Goal: Task Accomplishment & Management: Complete application form

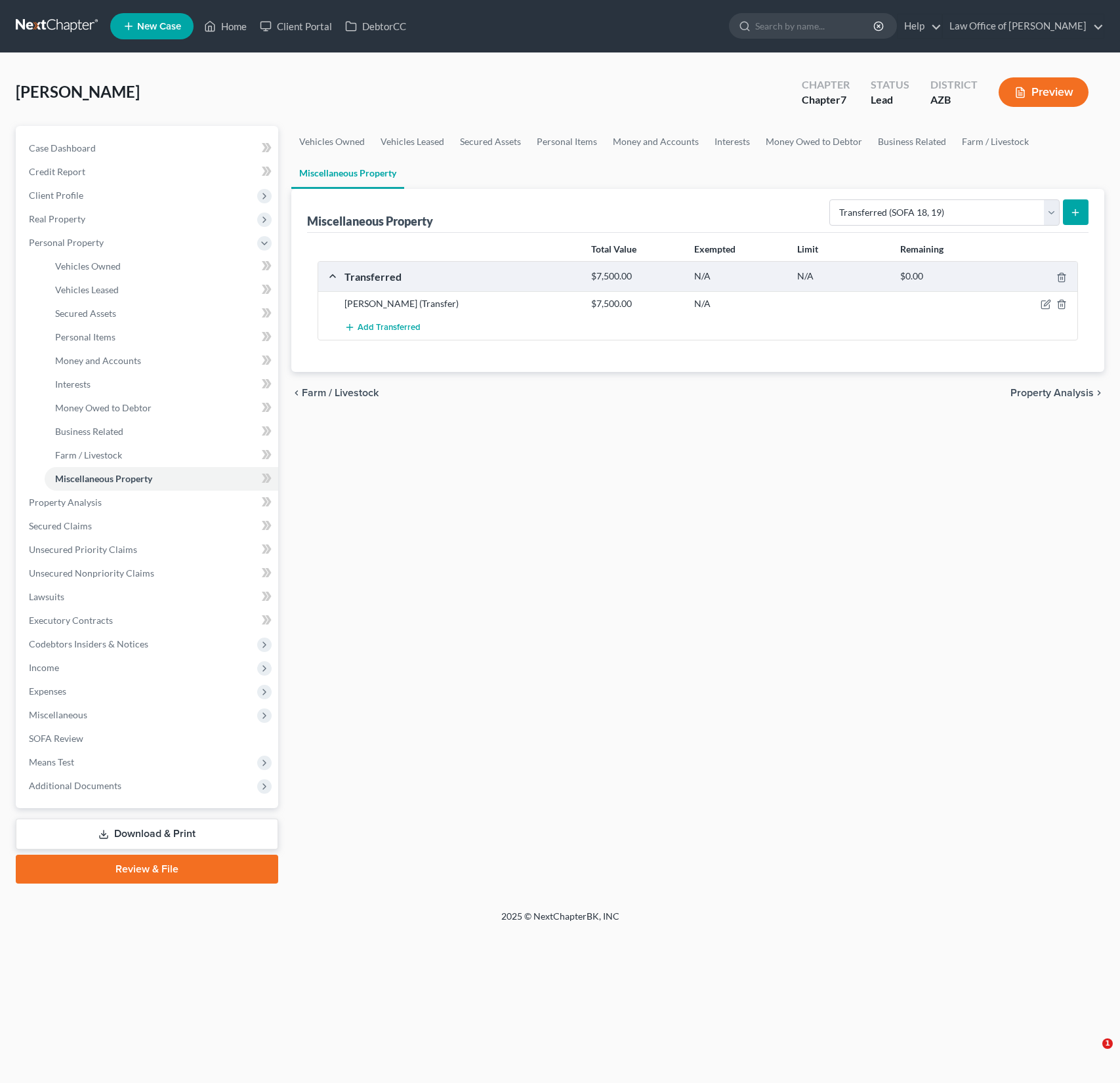
select select "transferred"
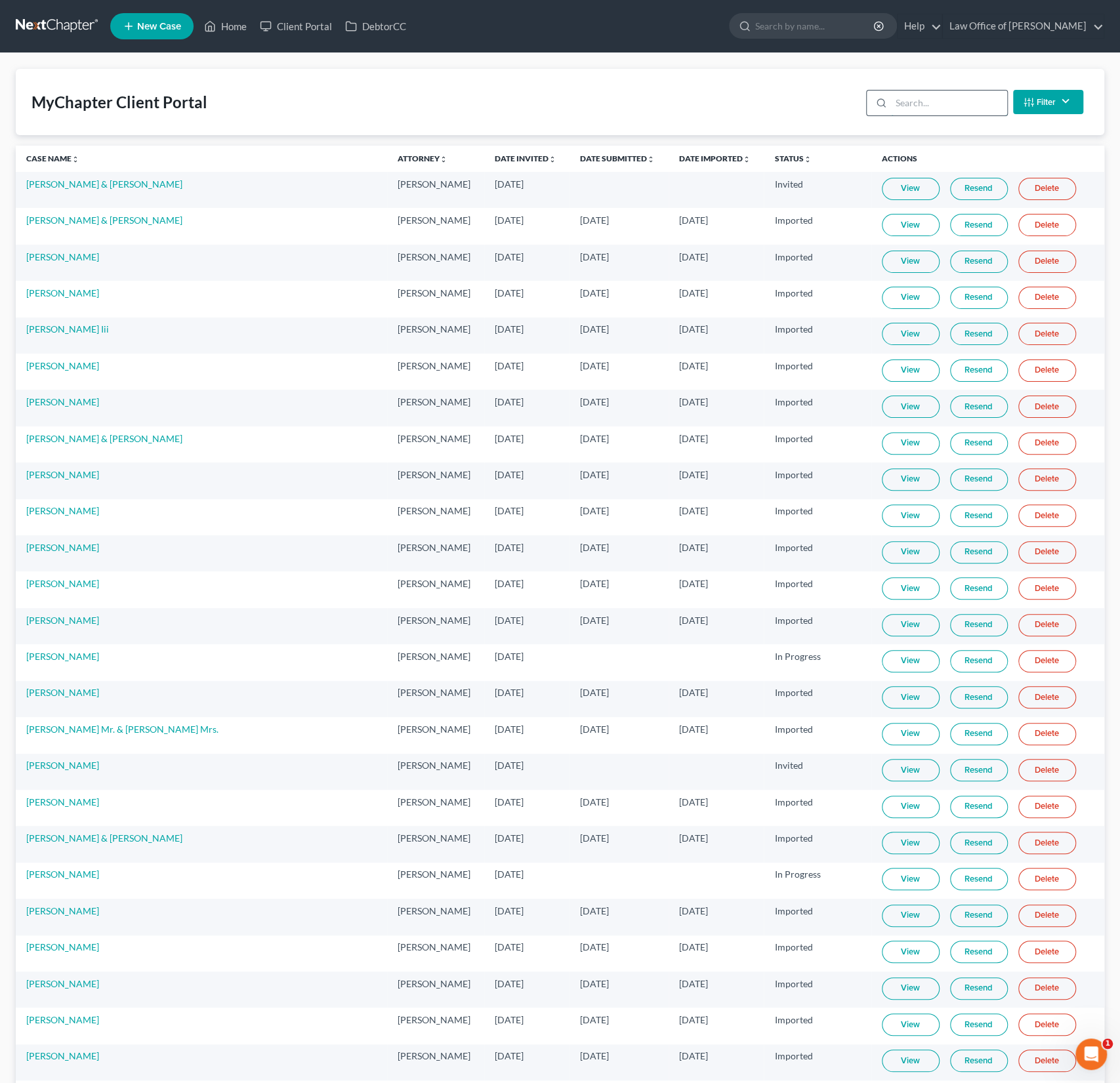
click at [904, 103] on input "search" at bounding box center [948, 103] width 117 height 25
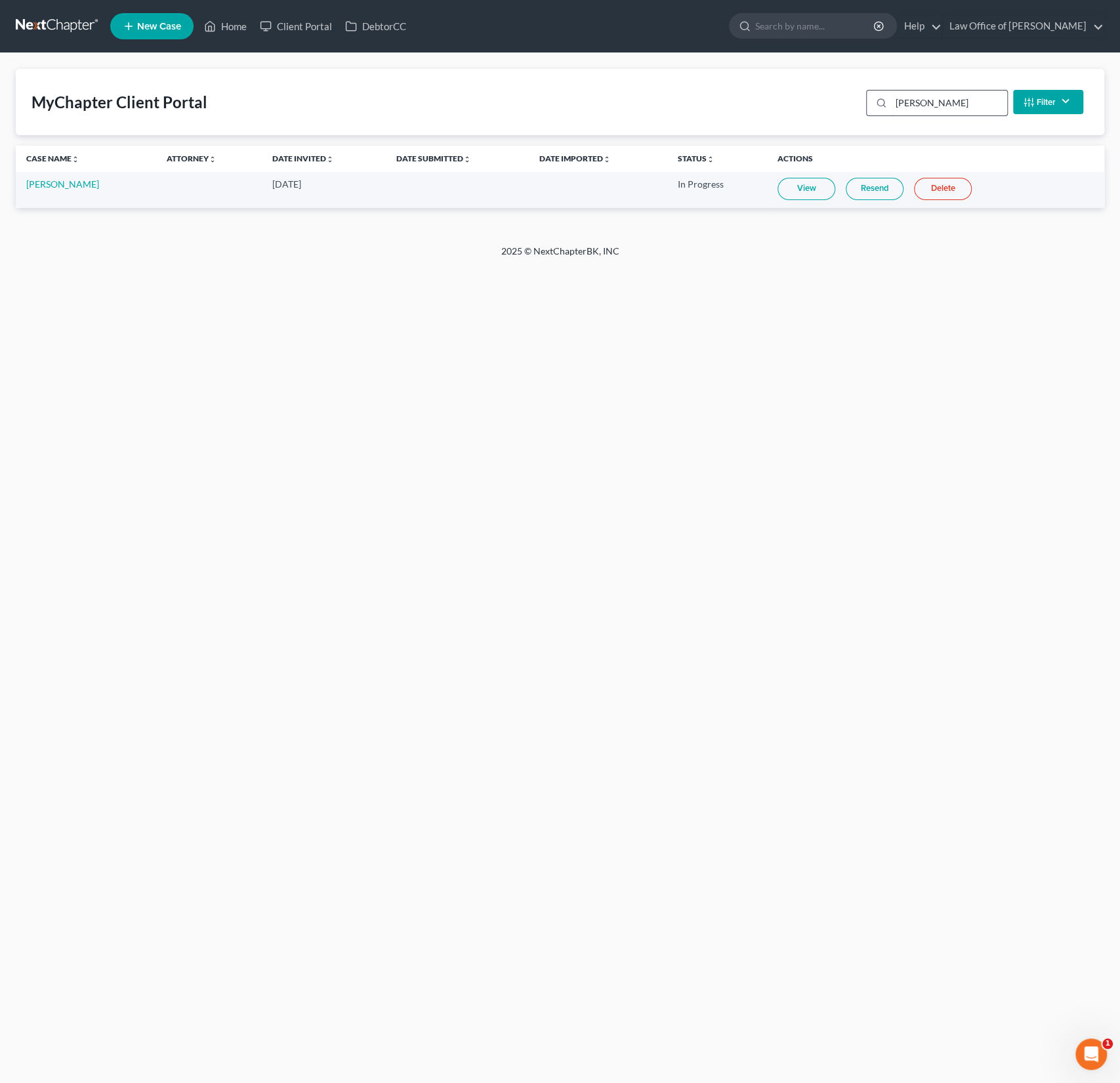
type input "[PERSON_NAME]"
click at [797, 182] on link "View" at bounding box center [805, 190] width 58 height 23
click at [234, 27] on link "Home" at bounding box center [225, 26] width 56 height 24
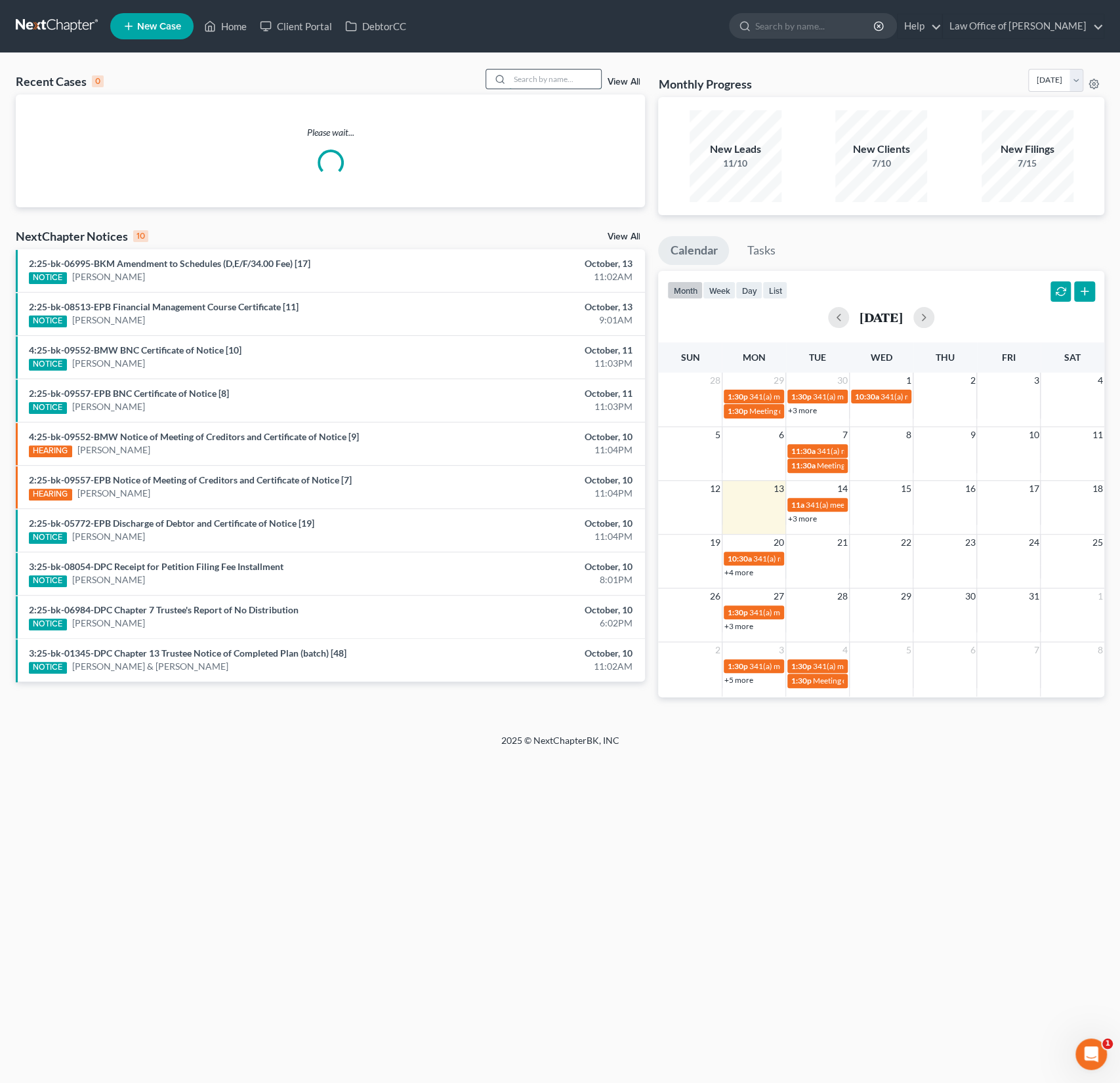
click at [533, 82] on input "search" at bounding box center [554, 79] width 92 height 19
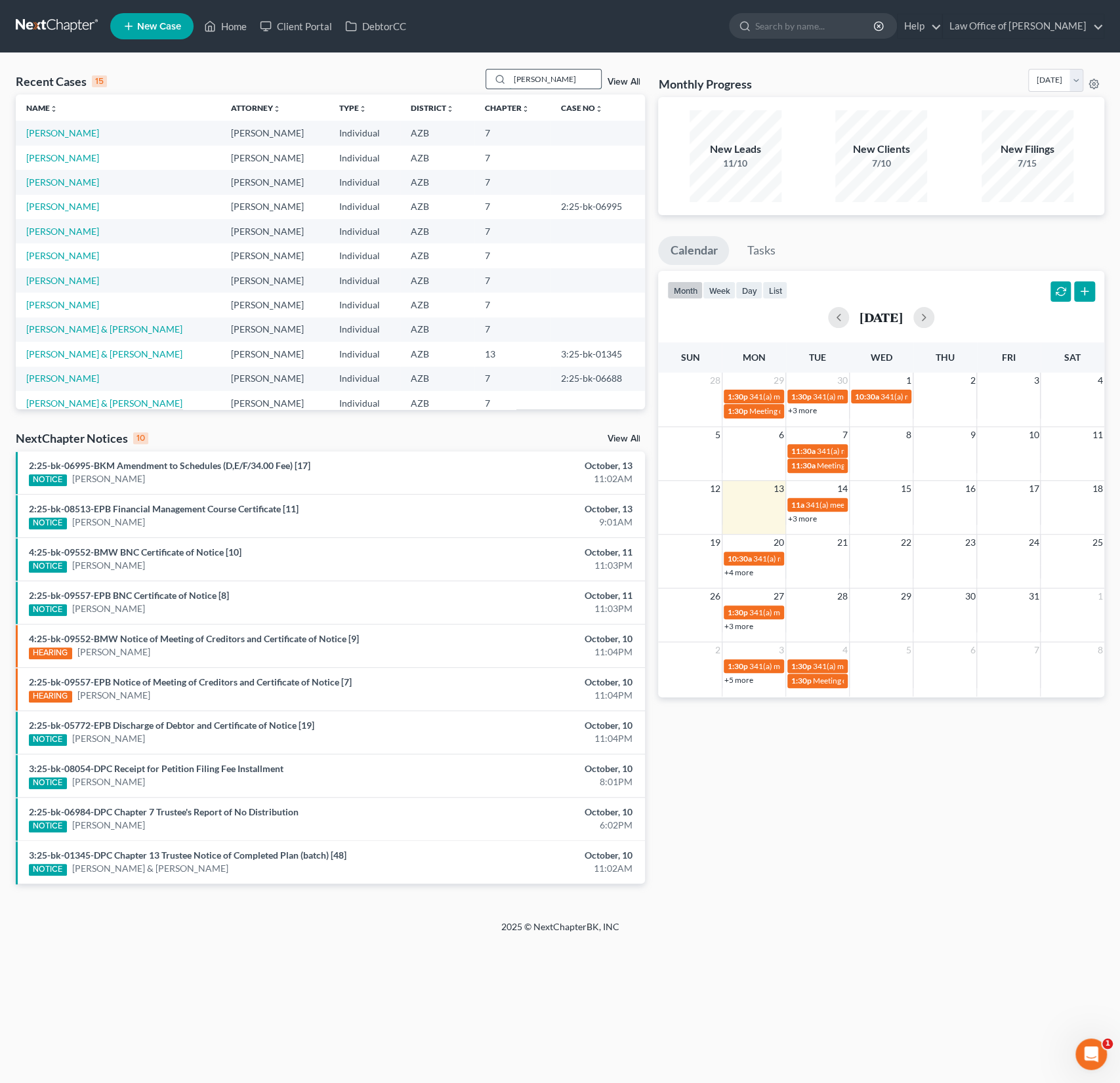
type input "[PERSON_NAME]"
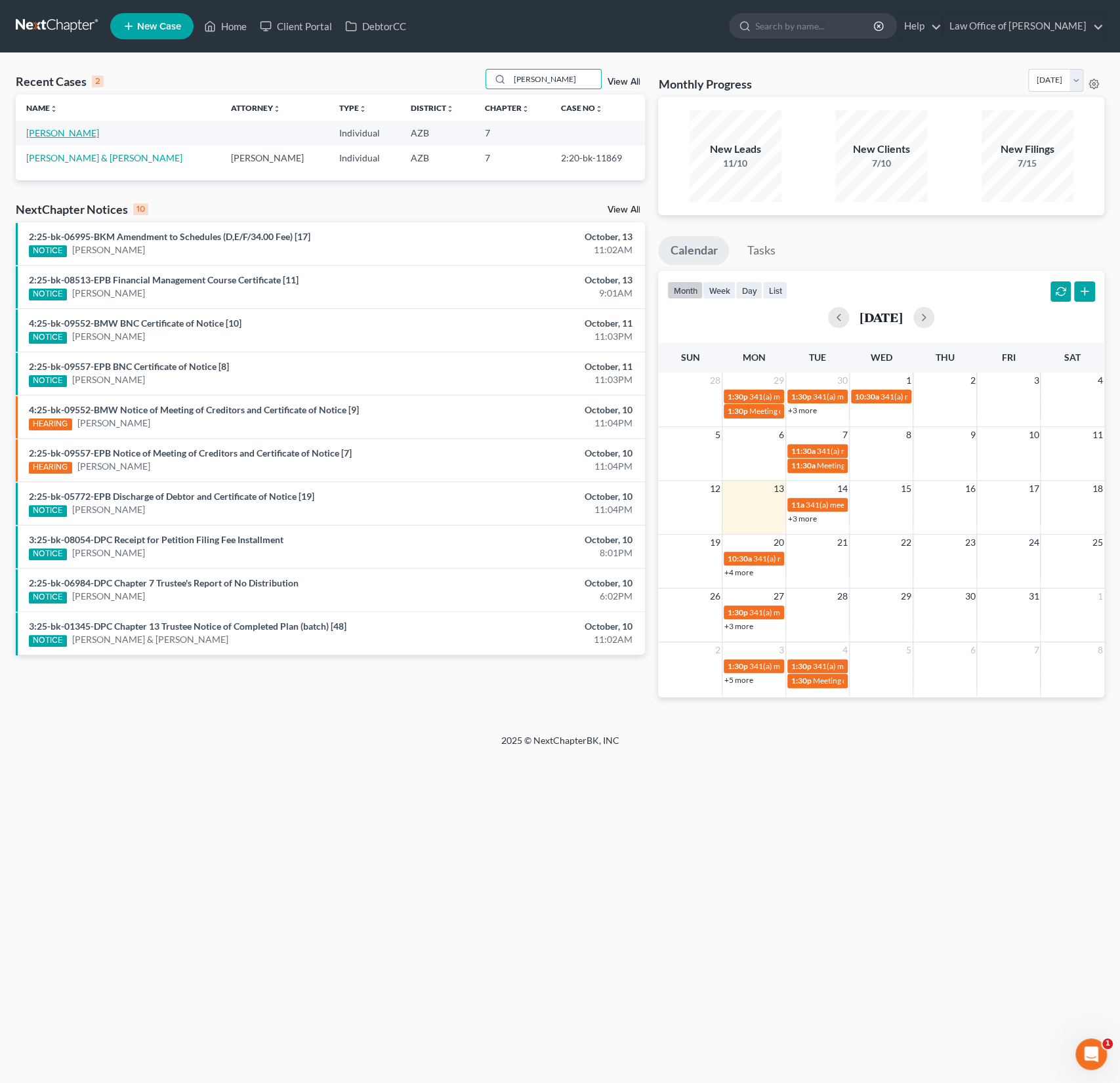
click at [54, 135] on link "[PERSON_NAME]" at bounding box center [63, 133] width 73 height 11
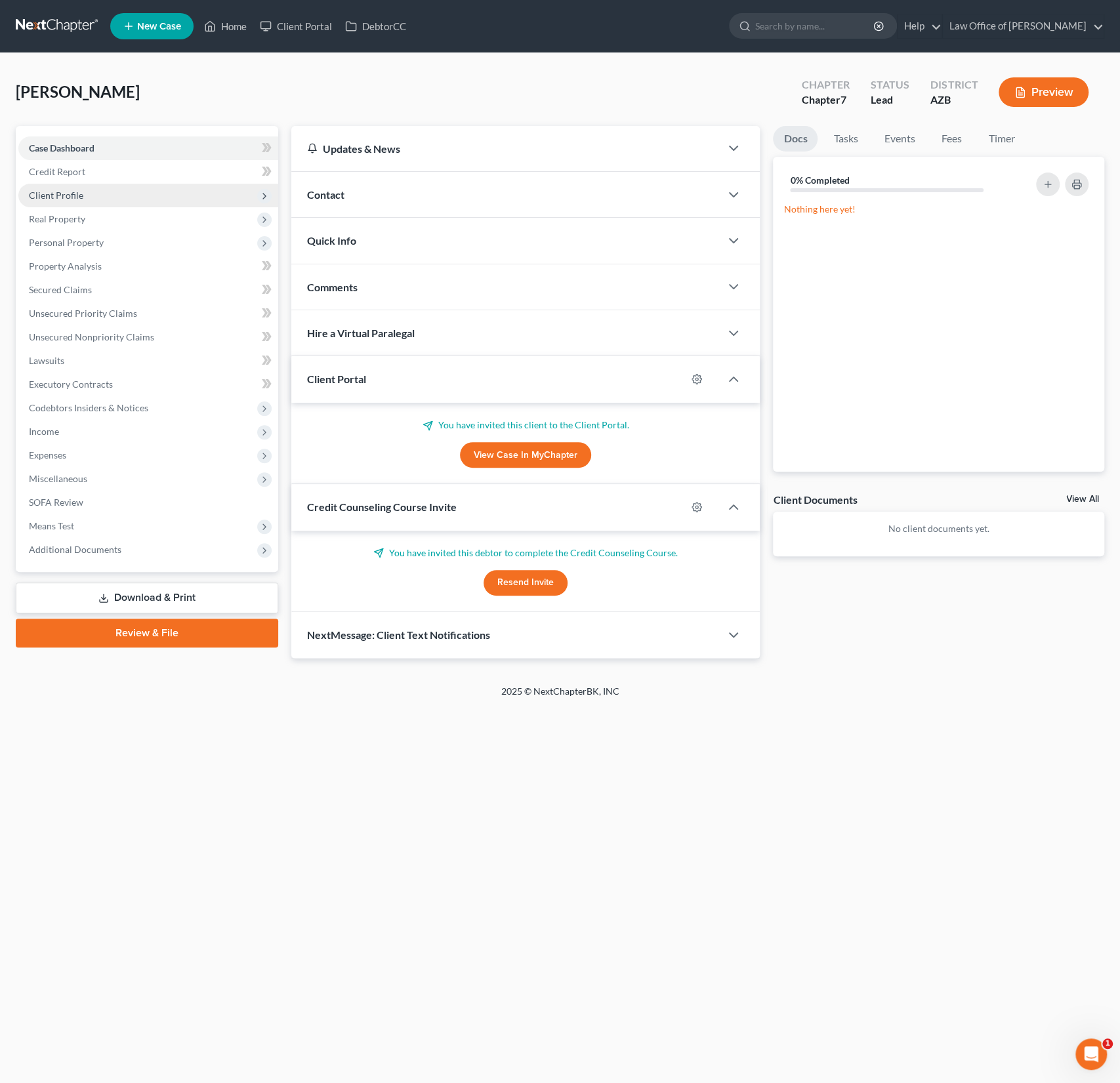
click at [73, 192] on span "Client Profile" at bounding box center [55, 195] width 54 height 11
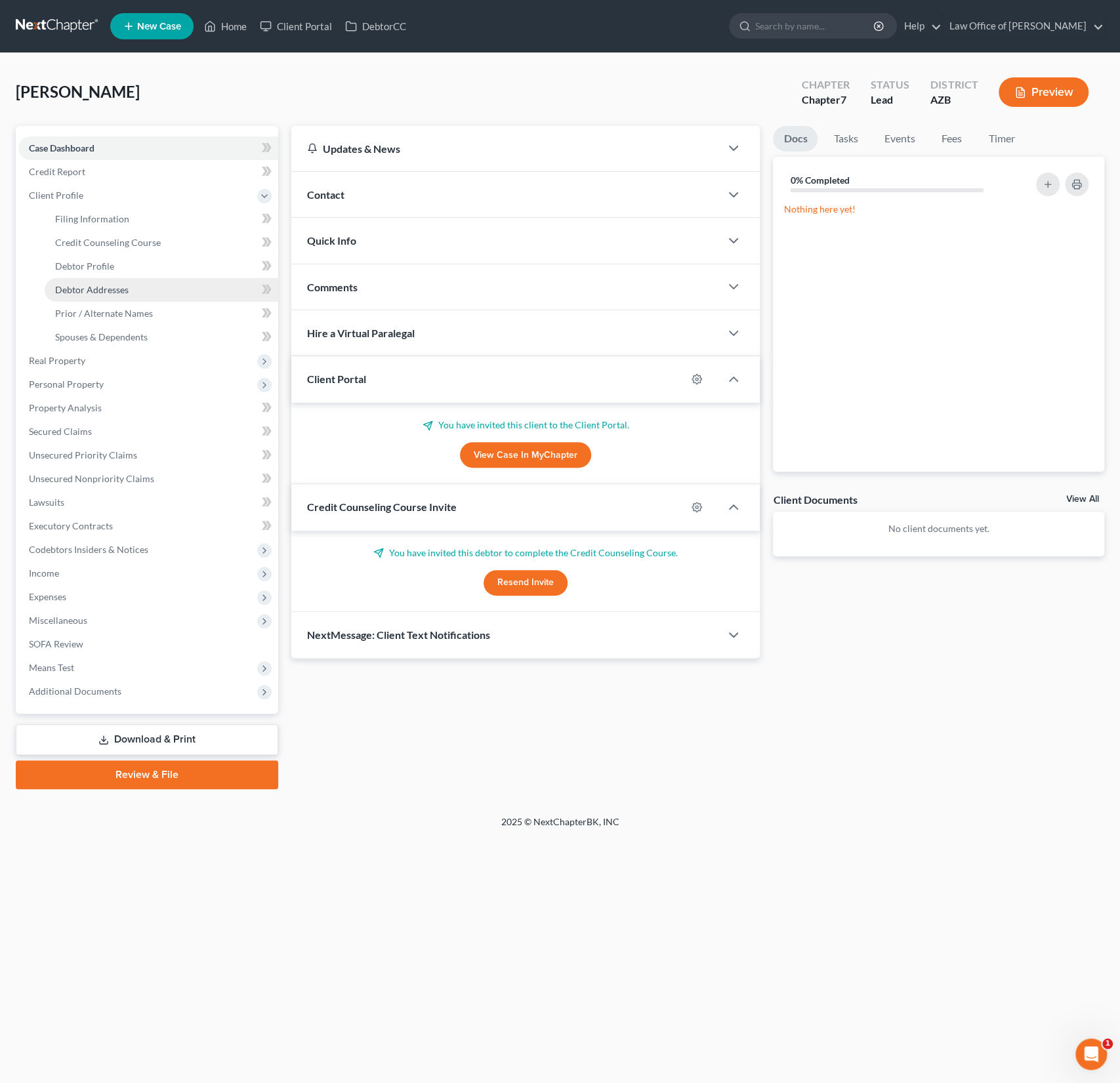
click at [115, 289] on span "Debtor Addresses" at bounding box center [92, 290] width 74 height 11
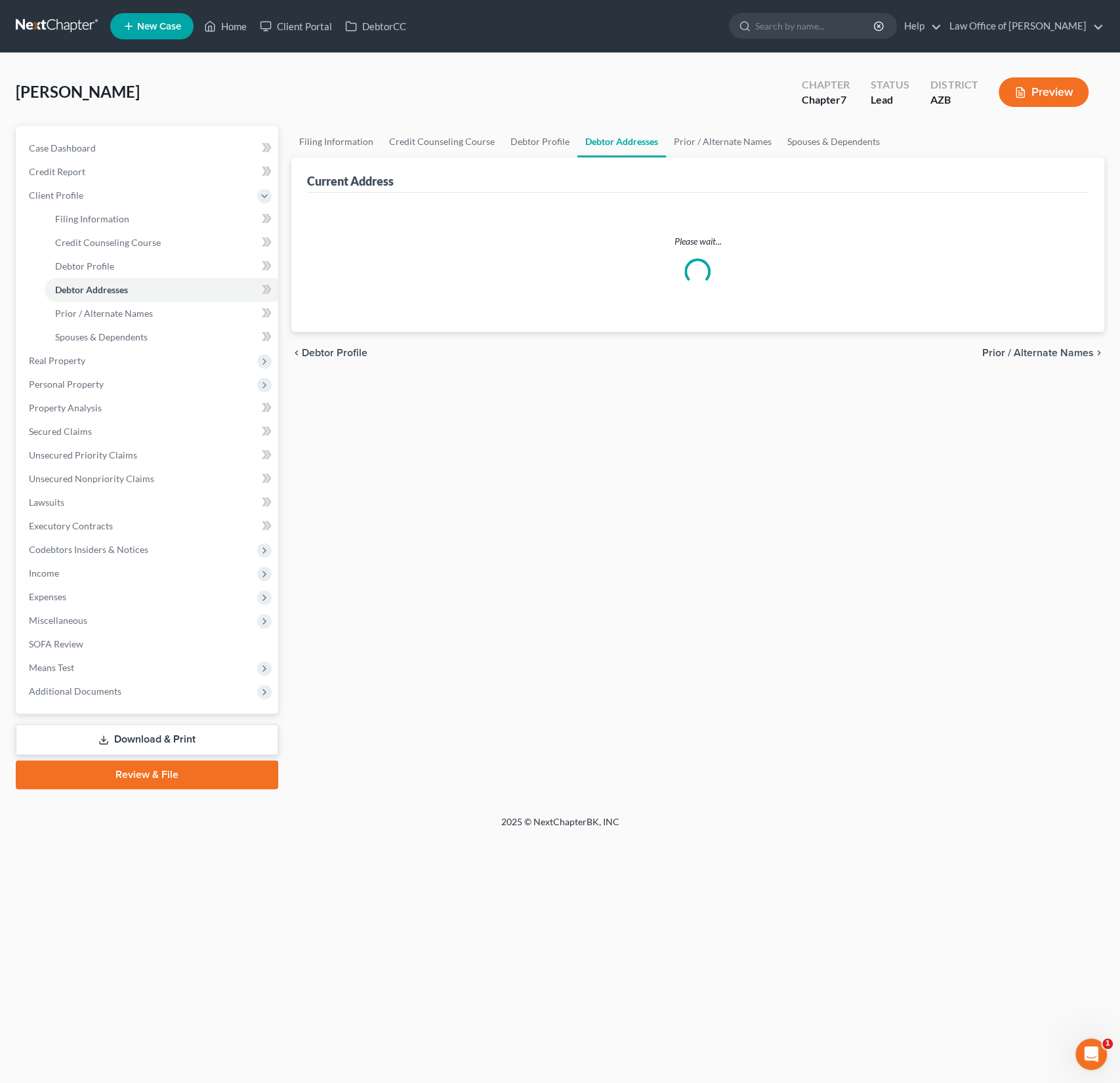
select select "0"
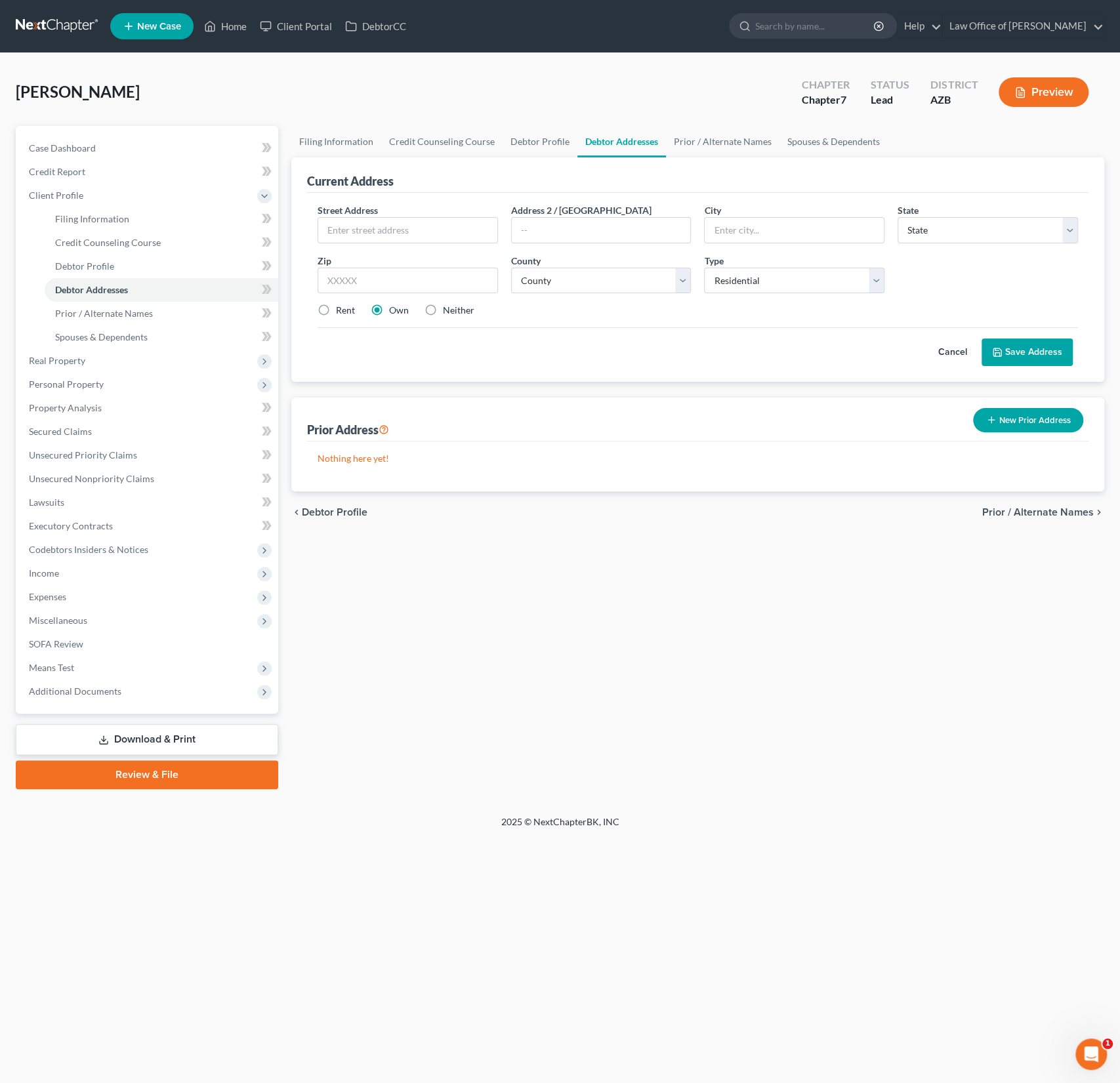
click at [344, 246] on div "Street Address * Address 2 / [GEOGRAPHIC_DATA] * State * State [US_STATE] AK AR…" at bounding box center [697, 266] width 773 height 125
click at [346, 234] on input "text" at bounding box center [407, 230] width 179 height 25
type input "[STREET_ADDRESS]"
type input "Apt 353"
type input "85388"
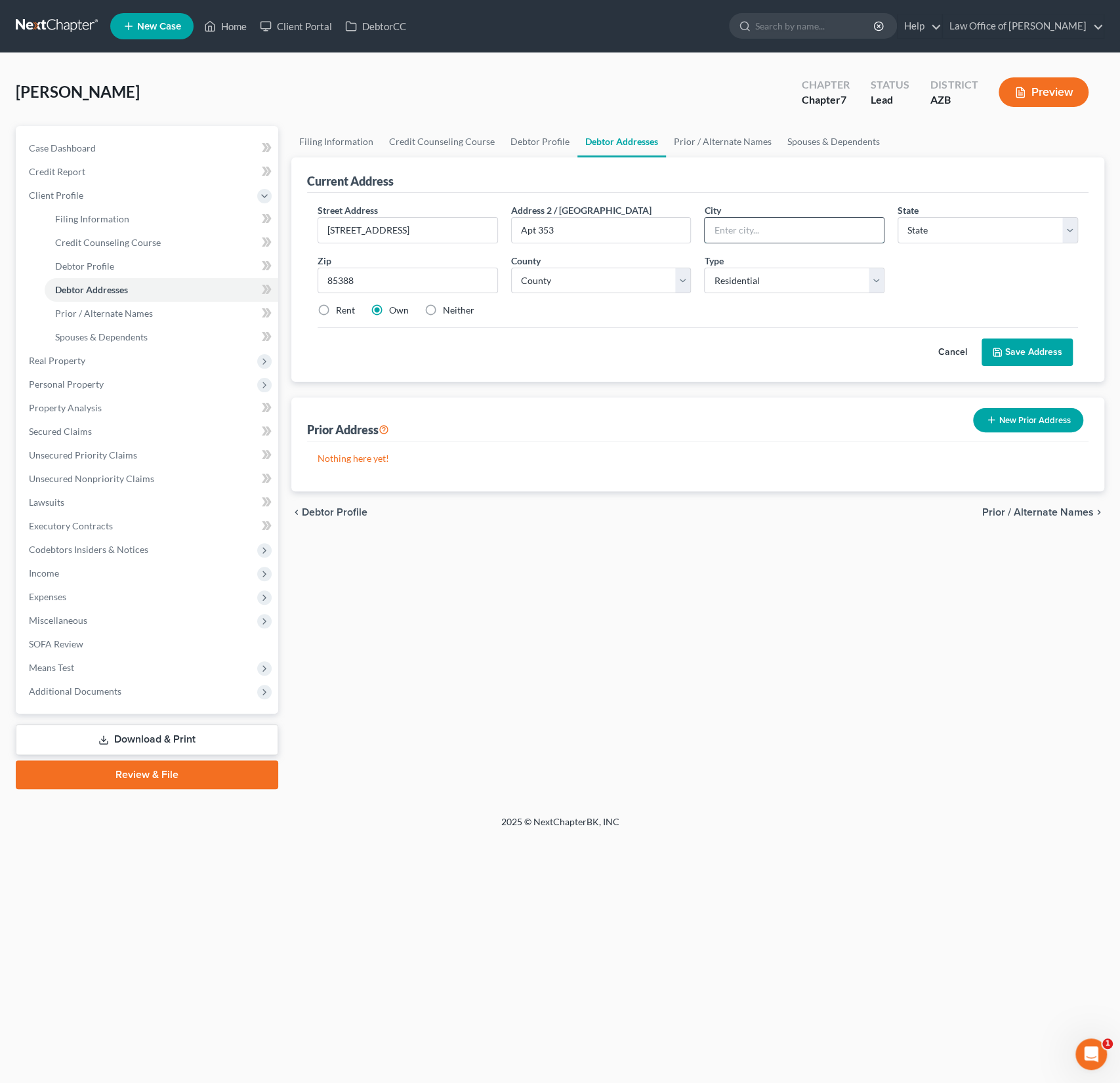
click at [752, 229] on input "text" at bounding box center [793, 230] width 179 height 25
type input "Surprise"
select select "3"
click at [897, 217] on select "State [US_STATE] AK AR AZ CA CO CT DE DC [GEOGRAPHIC_DATA] [GEOGRAPHIC_DATA] GU…" at bounding box center [987, 230] width 180 height 27
click at [567, 285] on select "County [GEOGRAPHIC_DATA] [GEOGRAPHIC_DATA] [GEOGRAPHIC_DATA] [GEOGRAPHIC_DATA] …" at bounding box center [601, 280] width 180 height 27
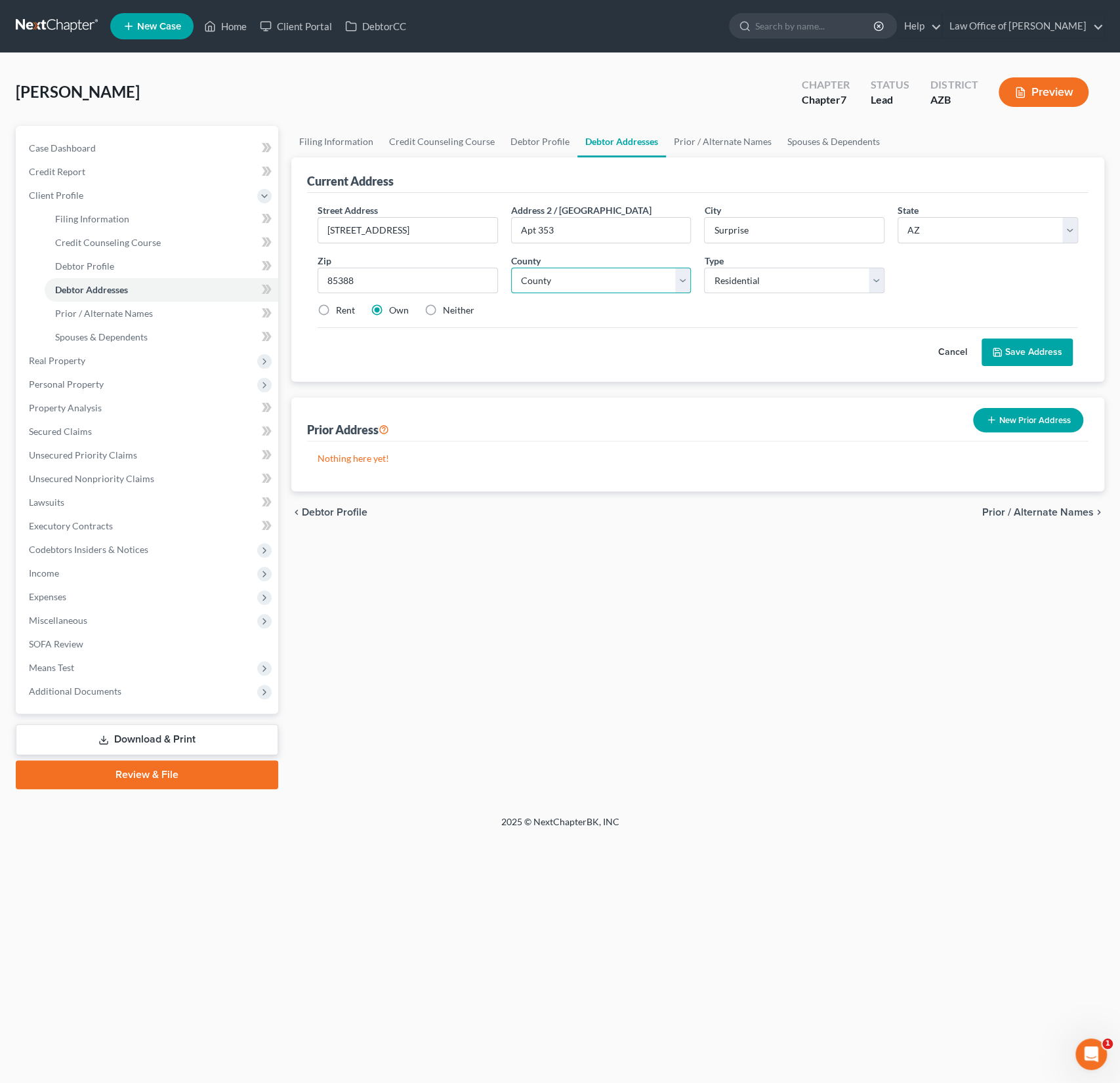
select select "7"
click at [511, 267] on select "County [GEOGRAPHIC_DATA] [GEOGRAPHIC_DATA] [GEOGRAPHIC_DATA] [GEOGRAPHIC_DATA] …" at bounding box center [601, 280] width 180 height 27
click at [1024, 345] on button "Save Address" at bounding box center [1027, 352] width 91 height 27
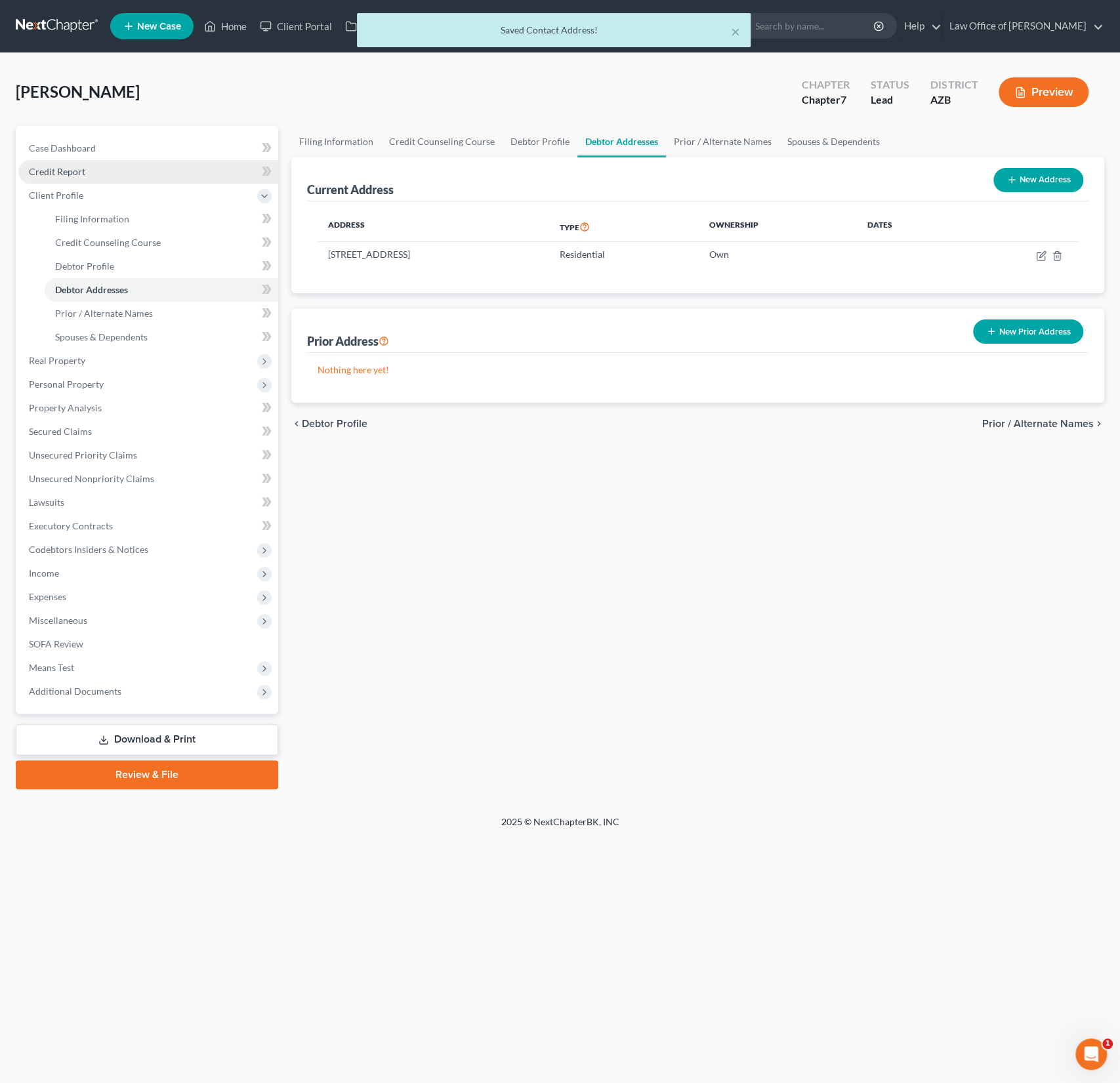
click at [72, 170] on span "Credit Report" at bounding box center [57, 171] width 57 height 11
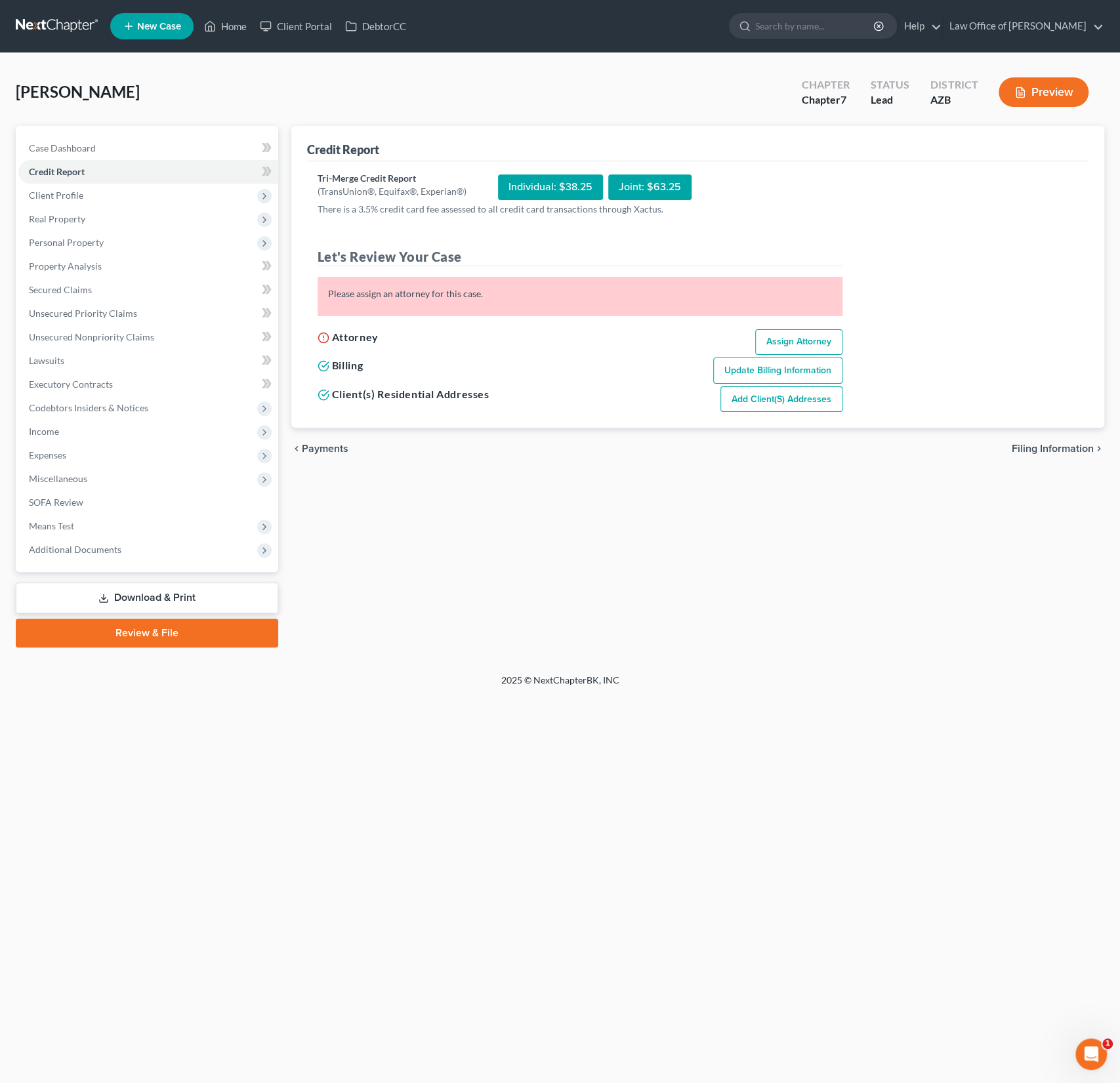
click at [787, 334] on link "Assign Attorney" at bounding box center [799, 342] width 87 height 27
select select "1"
select select "0"
select select "3"
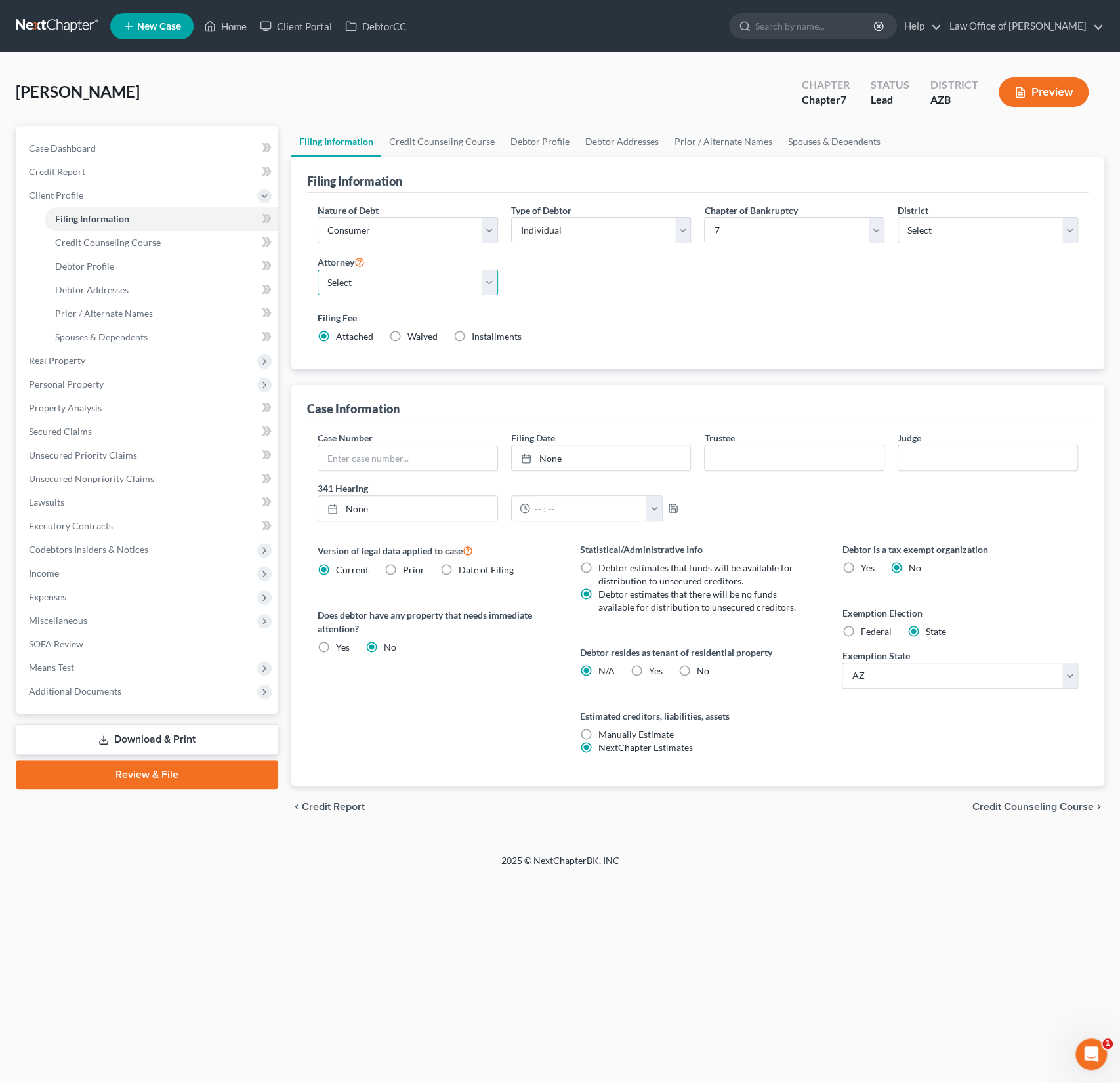
click at [404, 289] on select "Select [PERSON_NAME] - AZB" at bounding box center [407, 282] width 180 height 27
select select "0"
click at [317, 269] on select "Select [PERSON_NAME] - AZB" at bounding box center [407, 282] width 180 height 27
click at [59, 172] on span "Credit Report" at bounding box center [57, 171] width 57 height 11
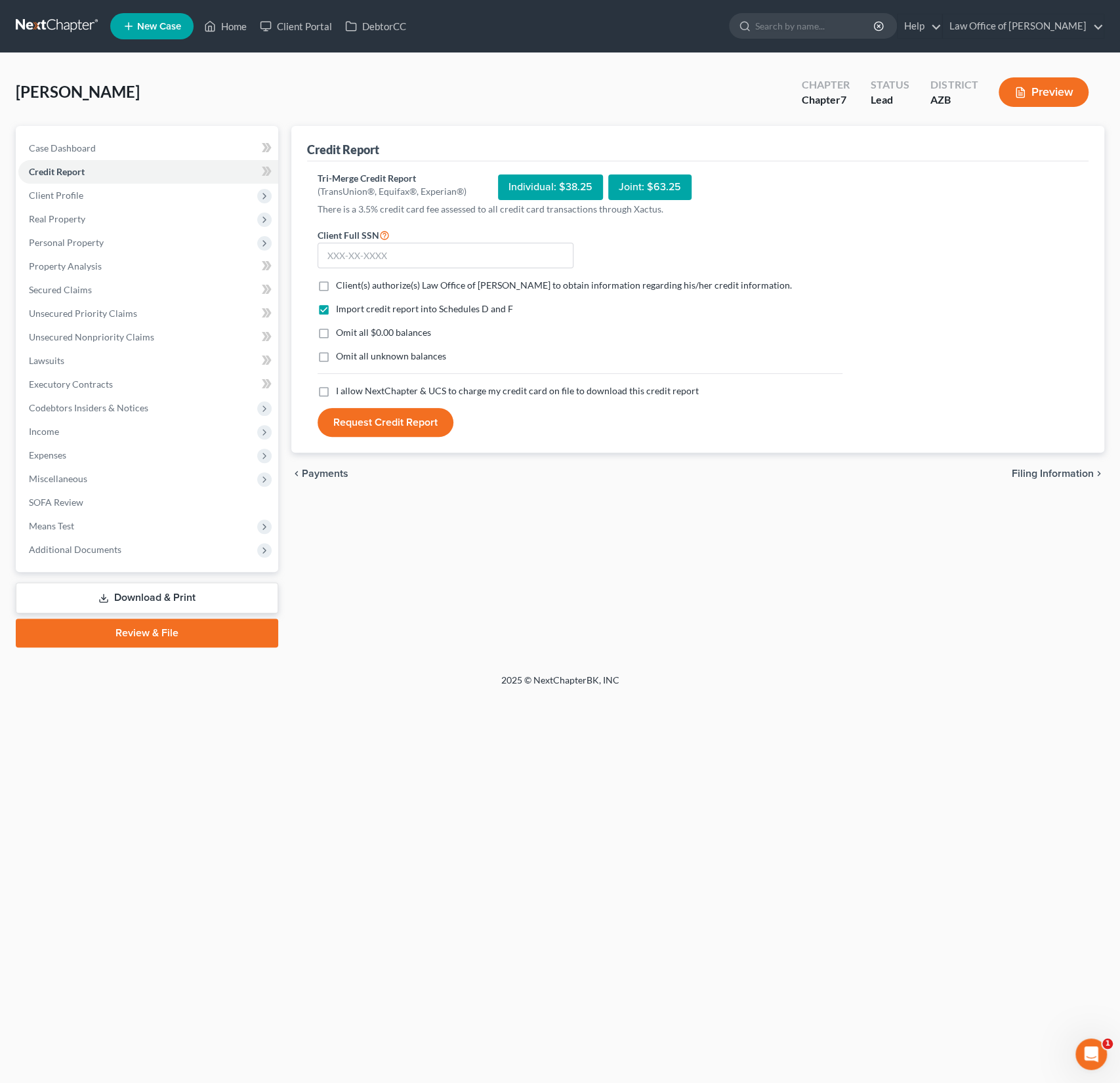
click at [335, 289] on label "Client(s) authorize(s) Law Office of [PERSON_NAME] to obtain information regard…" at bounding box center [563, 285] width 456 height 13
click at [341, 287] on input "Client(s) authorize(s) Law Office of [PERSON_NAME] to obtain information regard…" at bounding box center [345, 282] width 9 height 9
checkbox input "true"
click at [335, 391] on label "I allow NextChapter & UCS to charge my credit card on file to download this cre…" at bounding box center [516, 391] width 363 height 13
click at [341, 391] on input "I allow NextChapter & UCS to charge my credit card on file to download this cre…" at bounding box center [345, 388] width 9 height 9
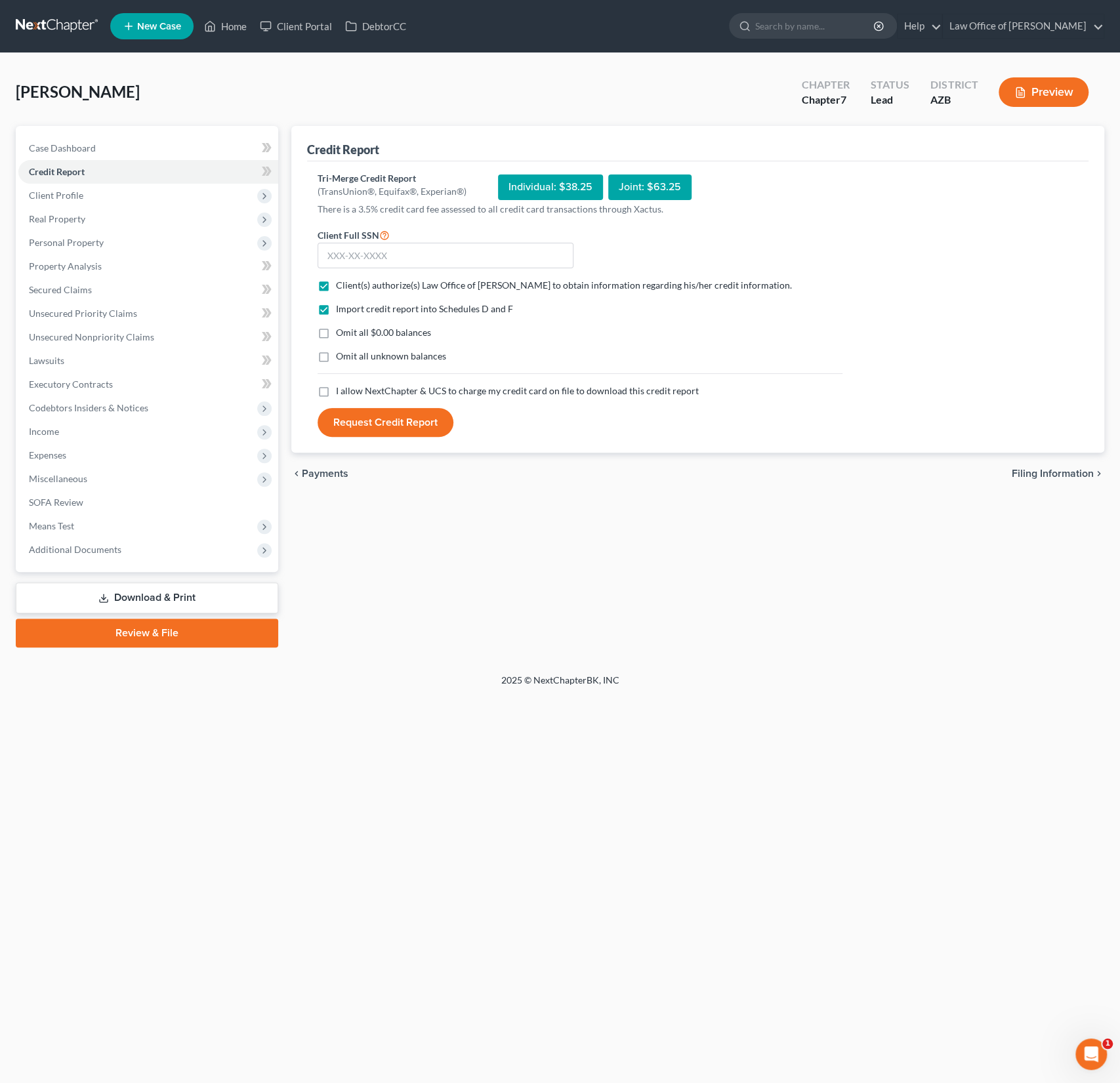
checkbox input "true"
click at [374, 247] on input "text" at bounding box center [445, 256] width 256 height 27
type input "504-80-7061"
click at [384, 429] on button "Request Credit Report" at bounding box center [385, 423] width 135 height 28
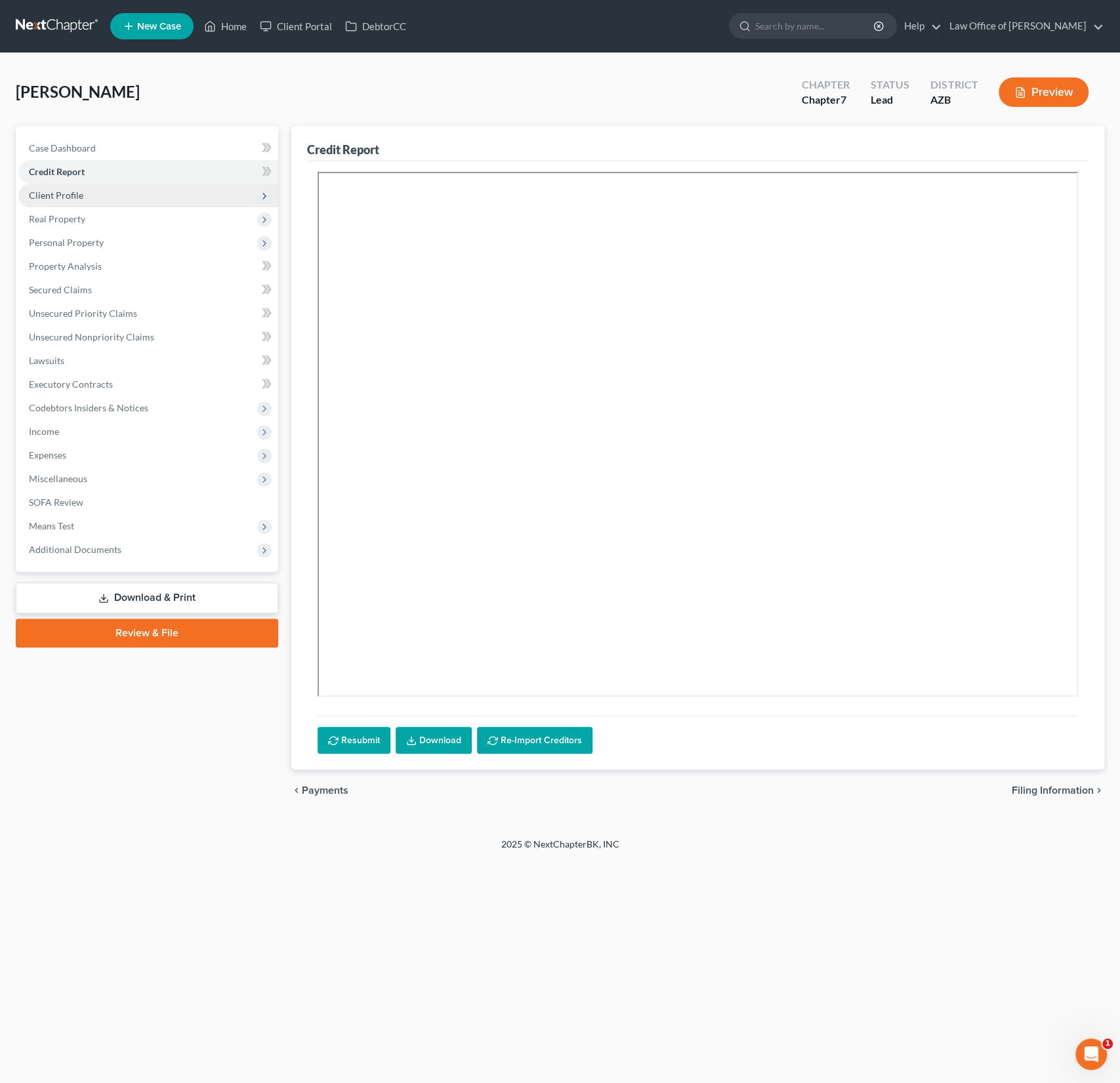
click at [57, 192] on span "Client Profile" at bounding box center [55, 195] width 54 height 11
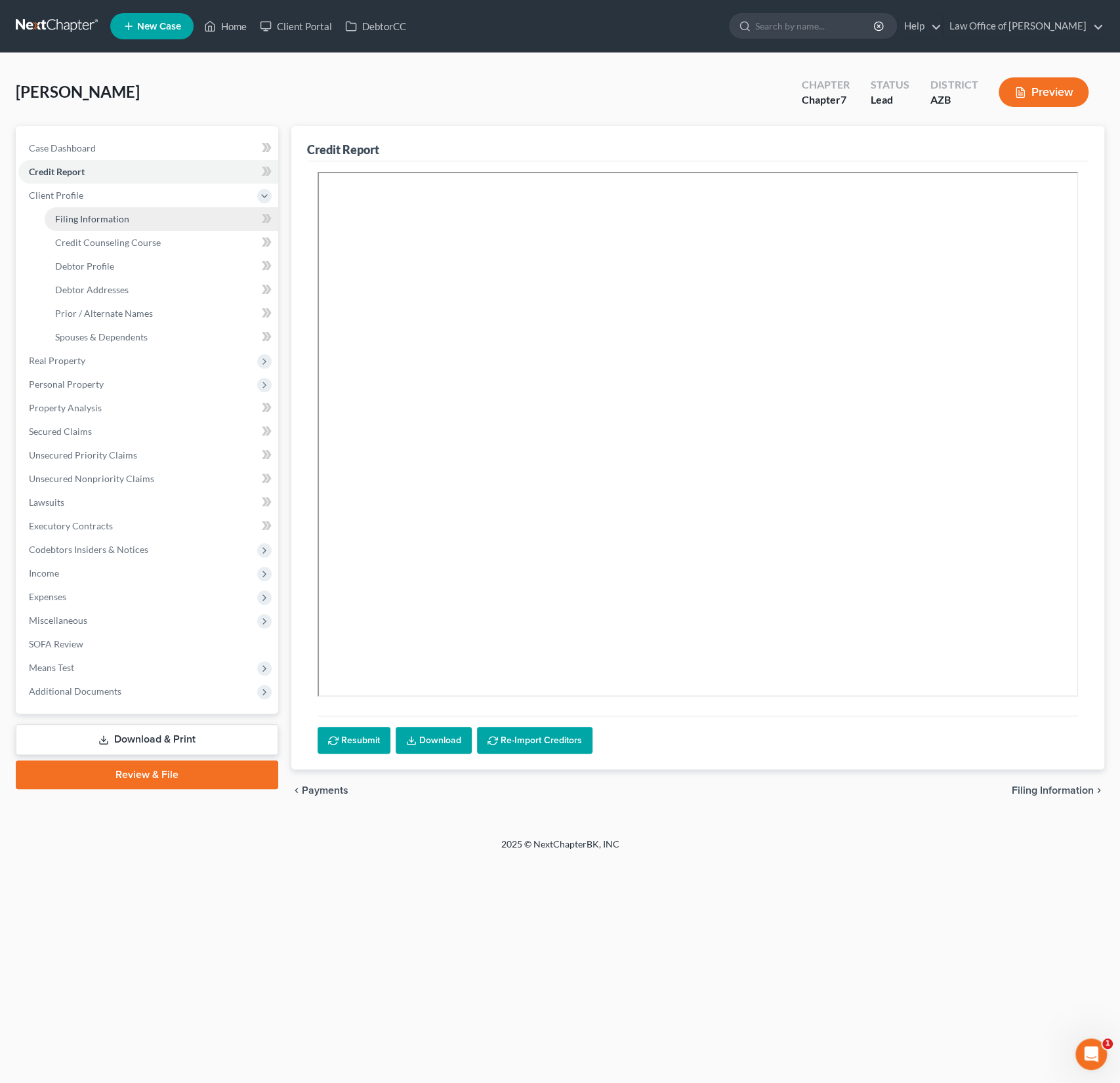
click at [71, 219] on span "Filing Information" at bounding box center [92, 219] width 74 height 11
select select "1"
select select "0"
select select "4"
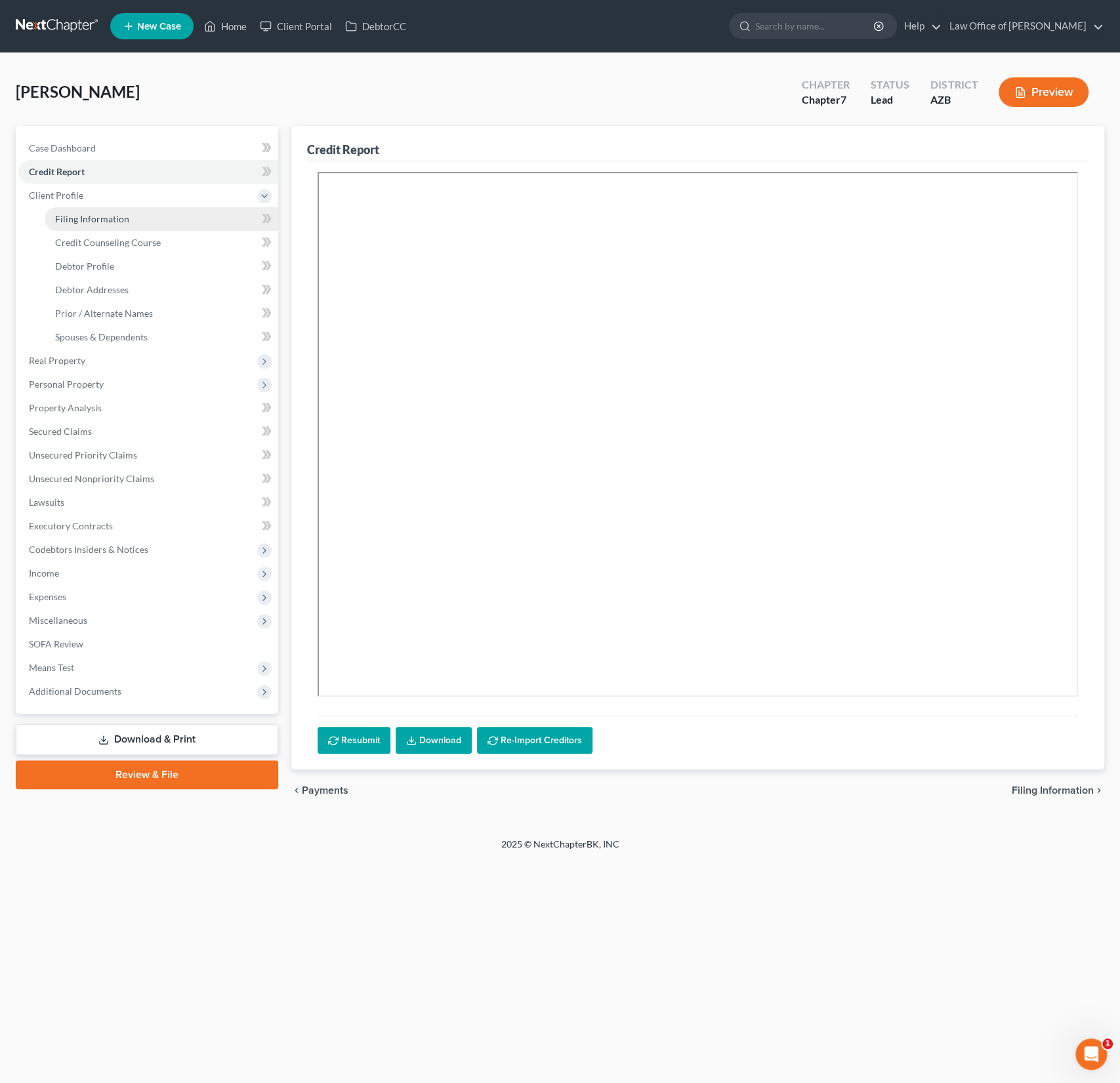
select select "0"
select select "3"
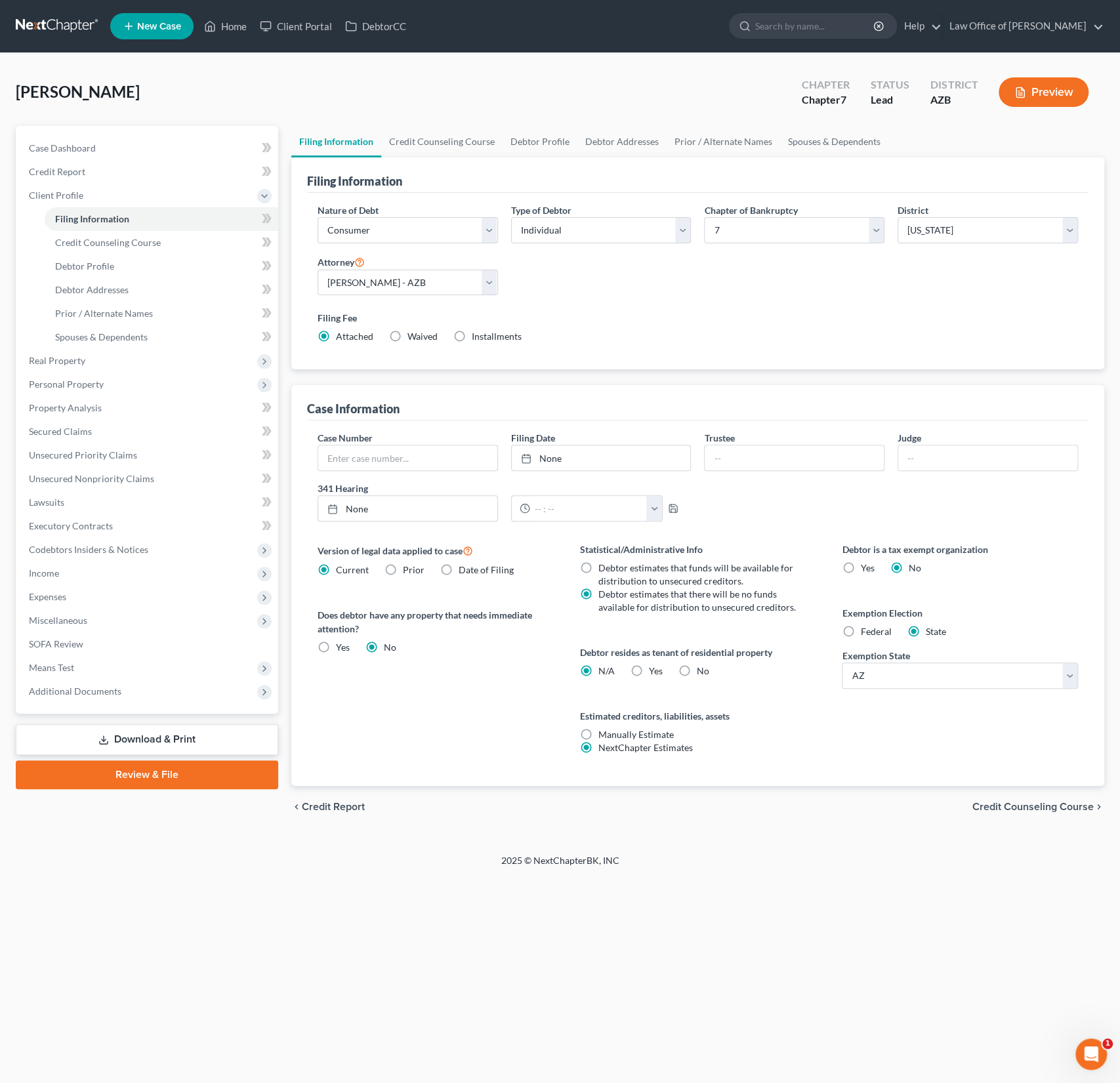
click at [225, 75] on div "[PERSON_NAME] Upgraded Chapter Chapter 7 Status Lead District AZB Preview" at bounding box center [560, 98] width 1088 height 57
click at [302, 19] on link "Client Portal" at bounding box center [296, 26] width 85 height 24
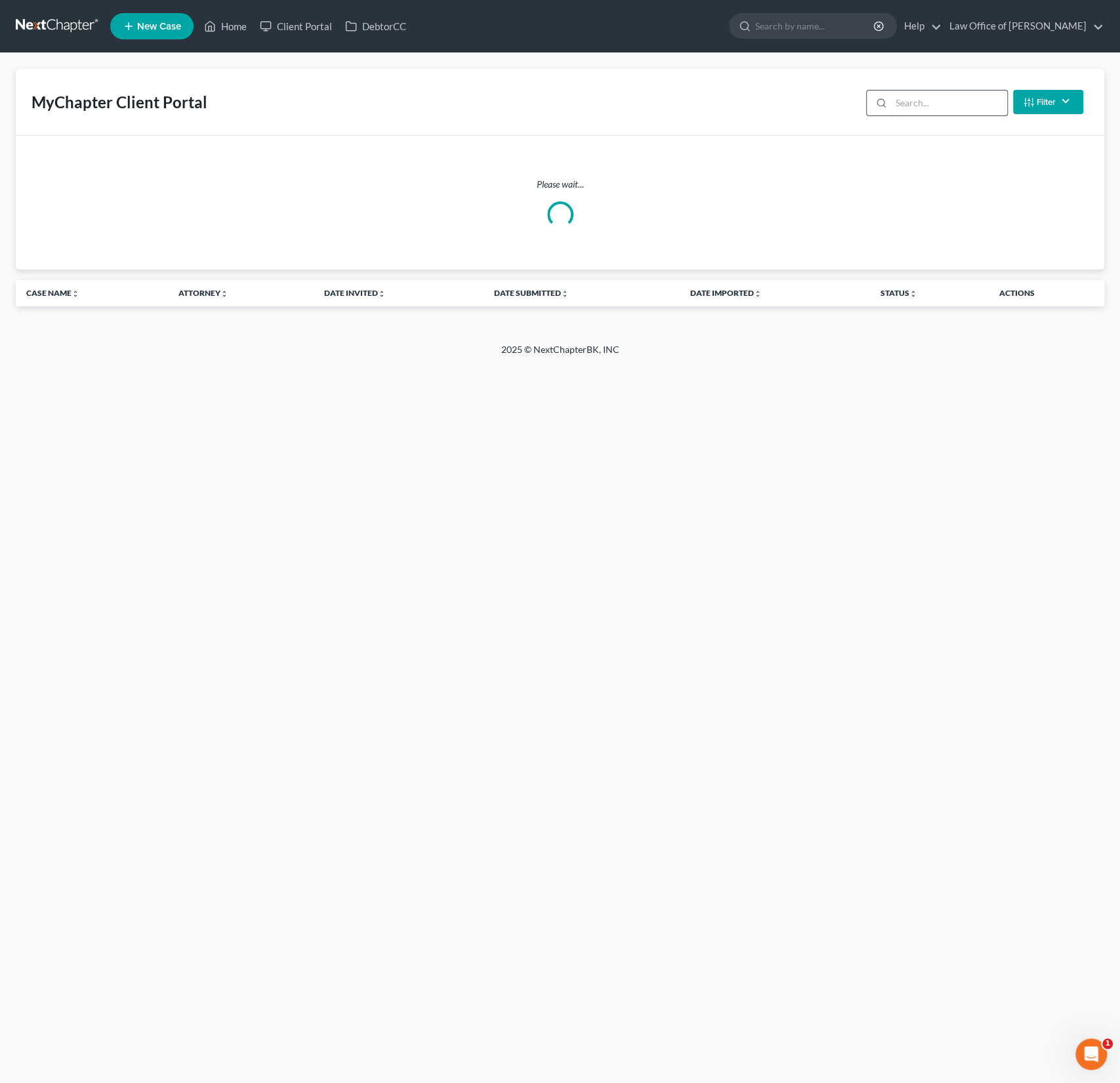
click at [932, 93] on input "search" at bounding box center [948, 103] width 117 height 25
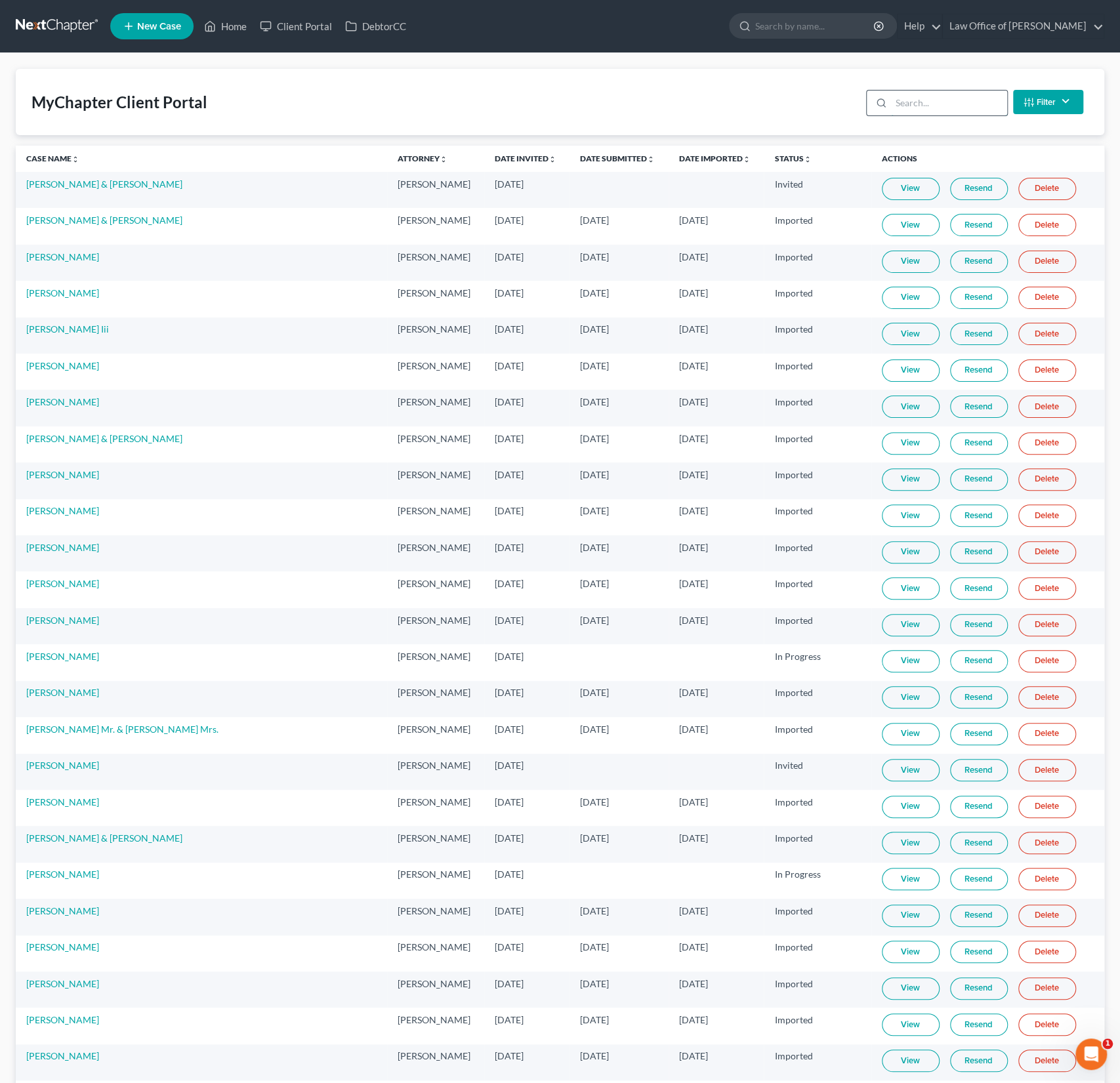
click at [929, 98] on input "search" at bounding box center [948, 103] width 117 height 25
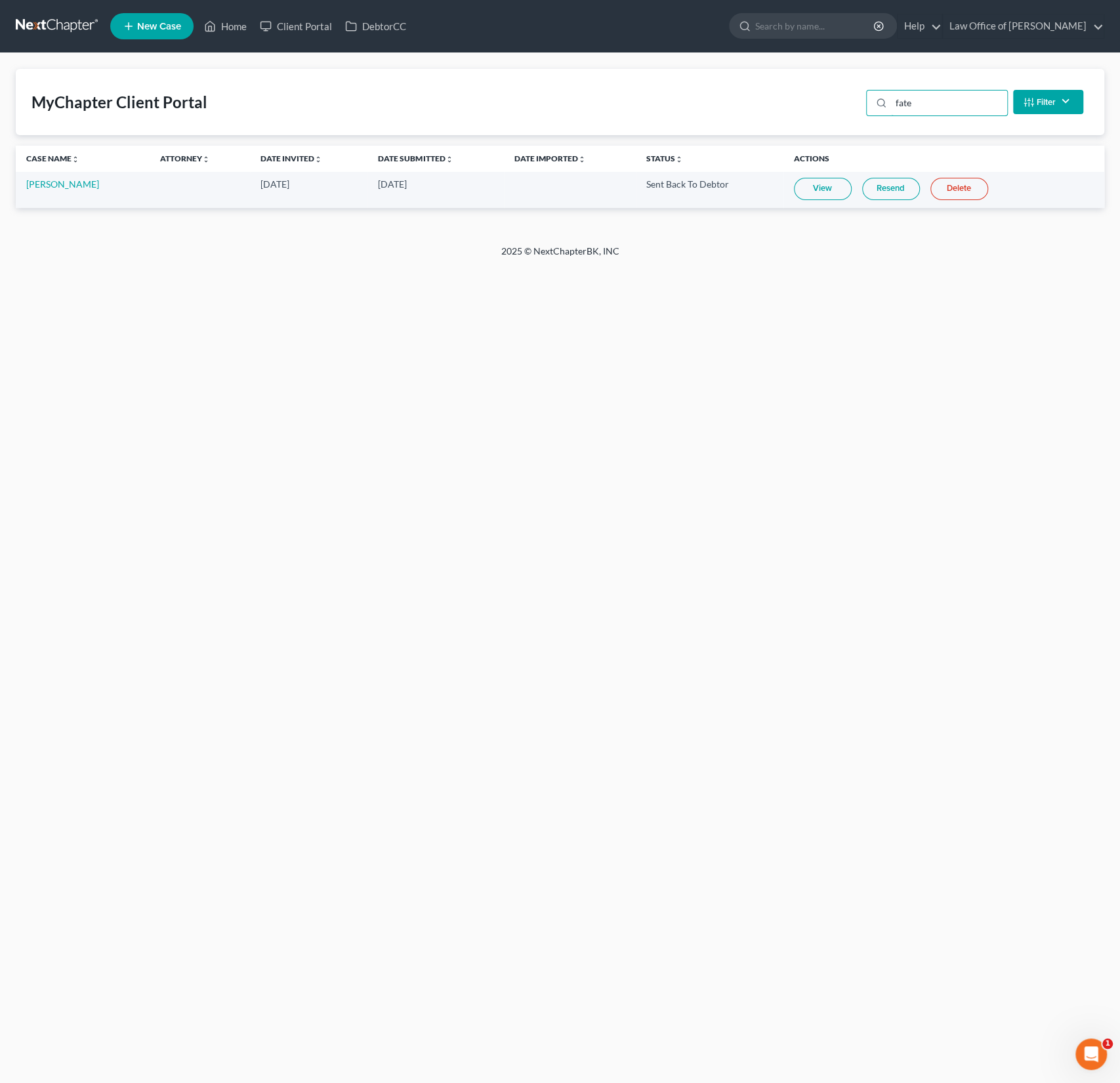
type input "fate"
click at [882, 187] on link "Resend" at bounding box center [891, 190] width 58 height 23
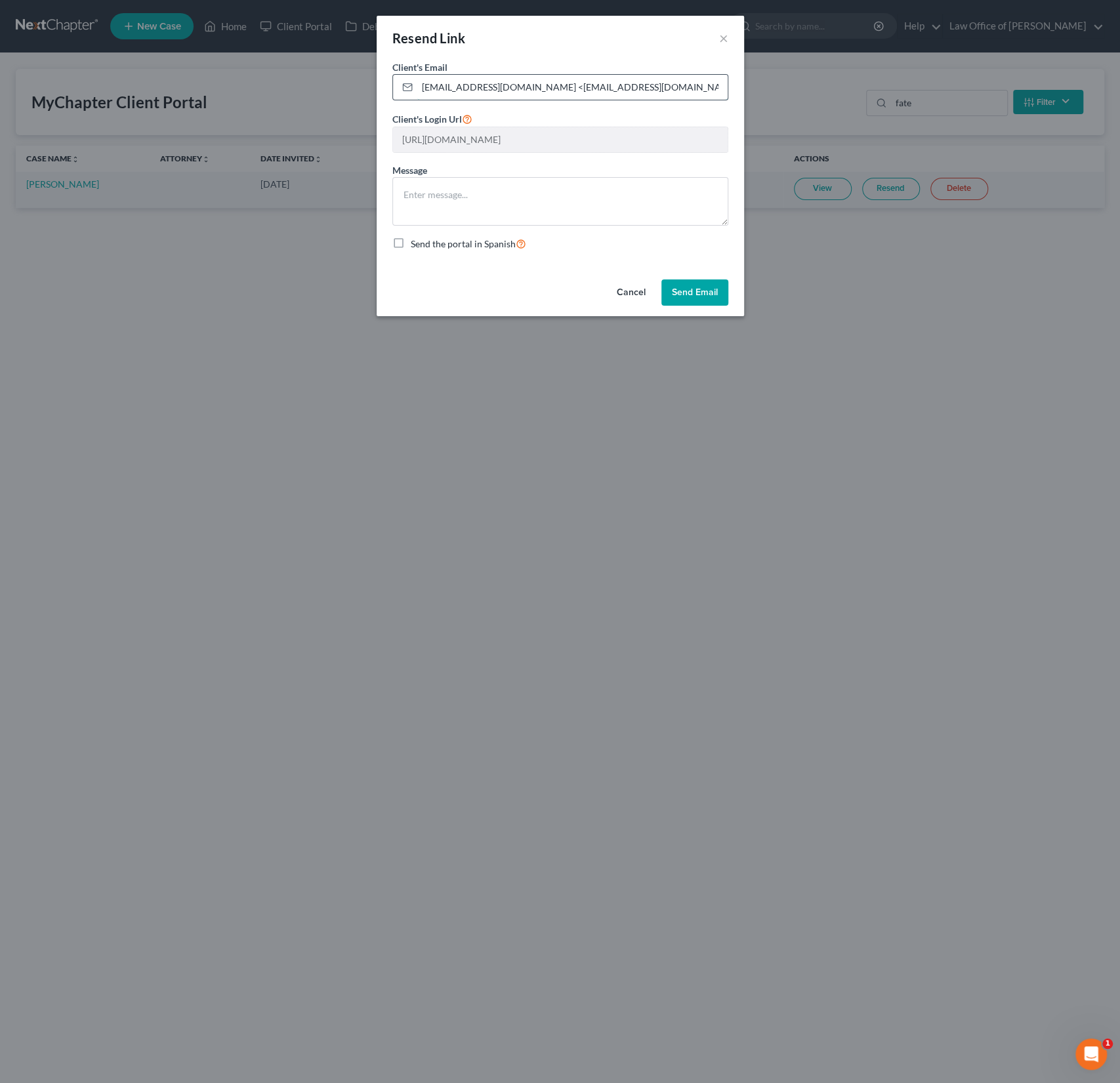
click at [504, 86] on input "[EMAIL_ADDRESS][DOMAIN_NAME] <[EMAIL_ADDRESS][DOMAIN_NAME]>" at bounding box center [571, 87] width 310 height 25
drag, startPoint x: 497, startPoint y: 88, endPoint x: 681, endPoint y: 117, distance: 186.3
click at [681, 117] on form "Client's Email * [EMAIL_ADDRESS][DOMAIN_NAME] <[EMAIL_ADDRESS][DOMAIN_NAME]> Cl…" at bounding box center [560, 155] width 335 height 190
type input "[EMAIL_ADDRESS][DOMAIN_NAME]"
click at [703, 295] on button "Send Email" at bounding box center [695, 293] width 67 height 27
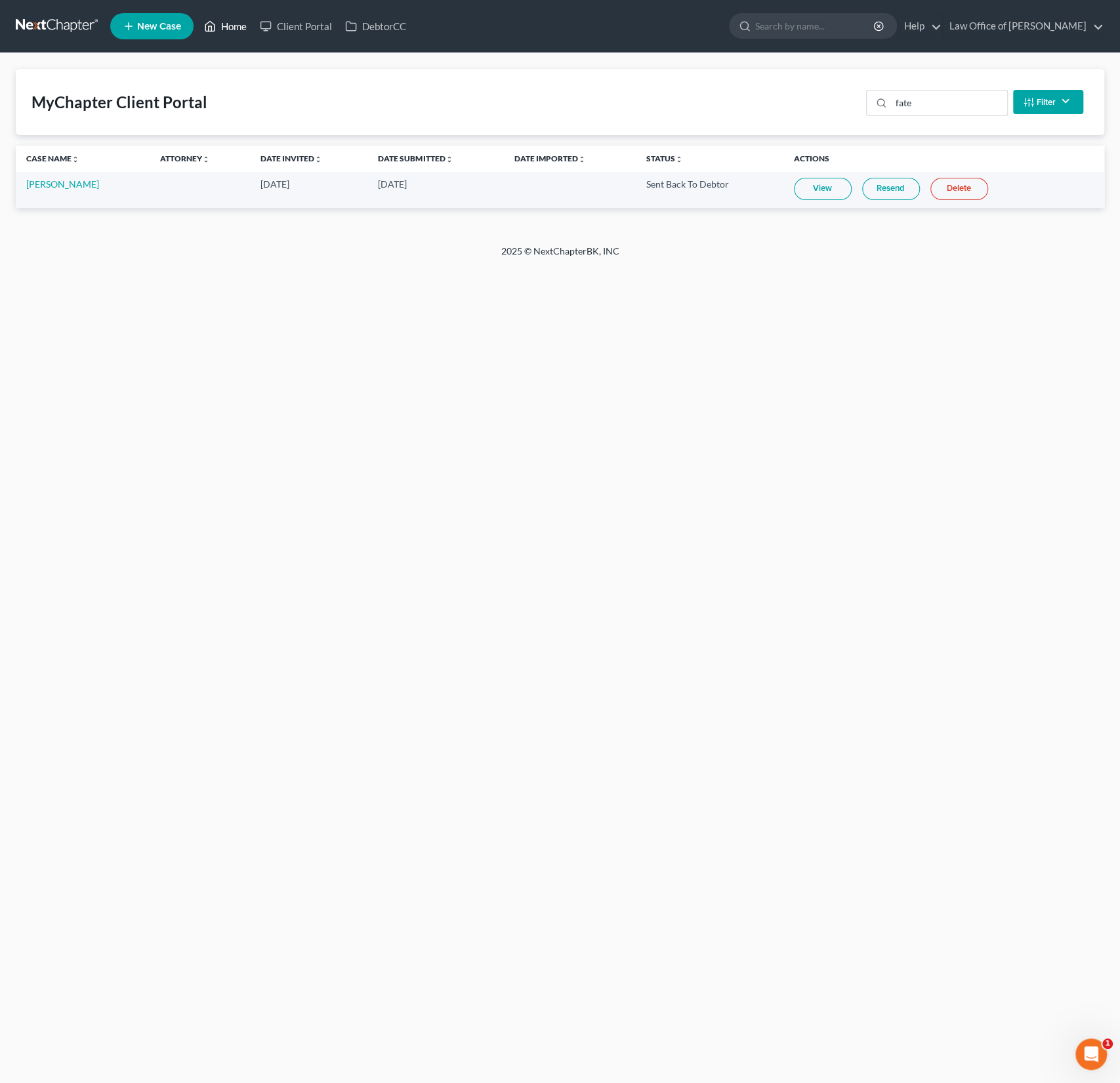
click at [229, 27] on link "Home" at bounding box center [225, 26] width 56 height 24
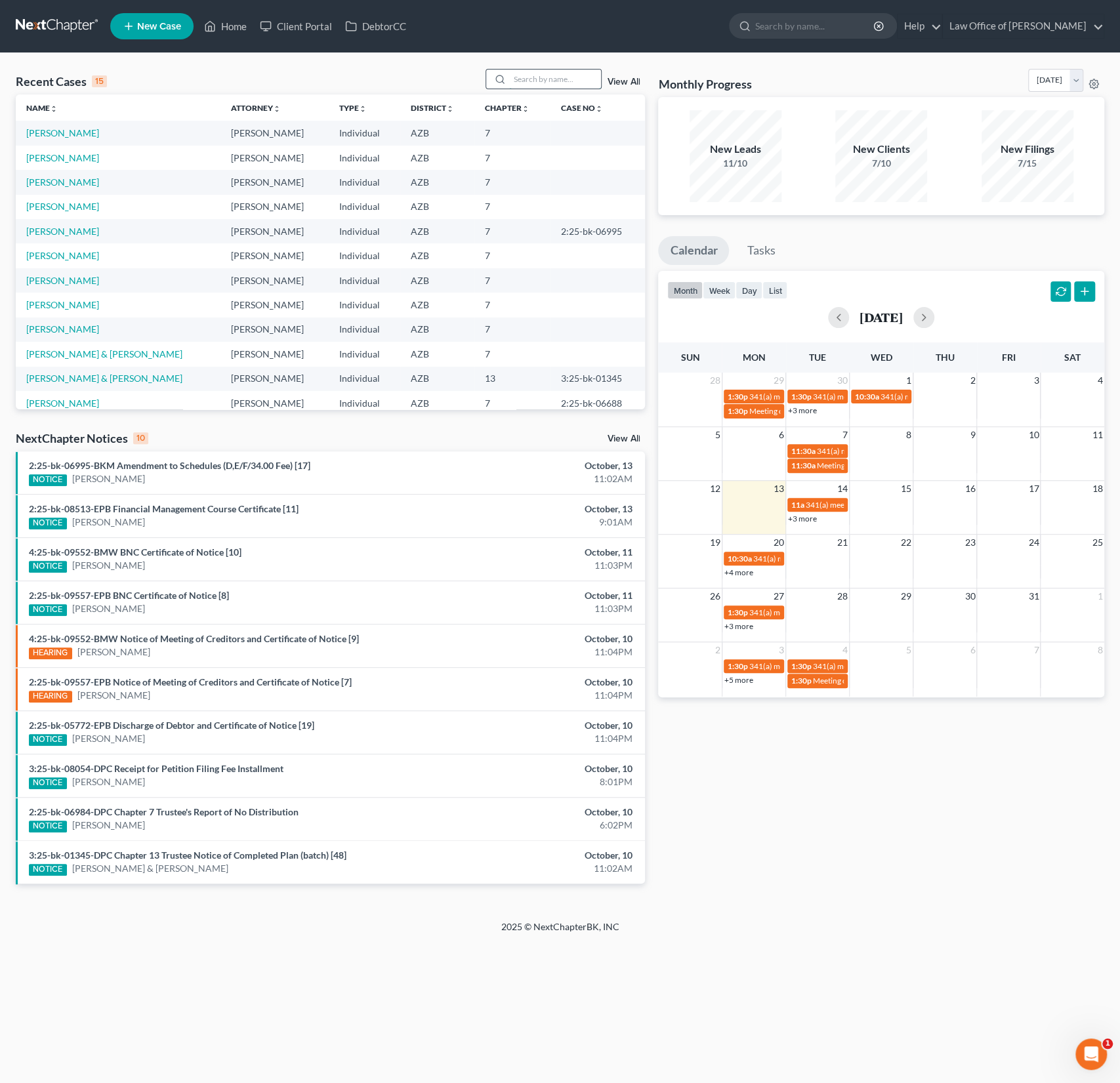
click at [543, 86] on input "search" at bounding box center [554, 79] width 92 height 19
type input "[PERSON_NAME]"
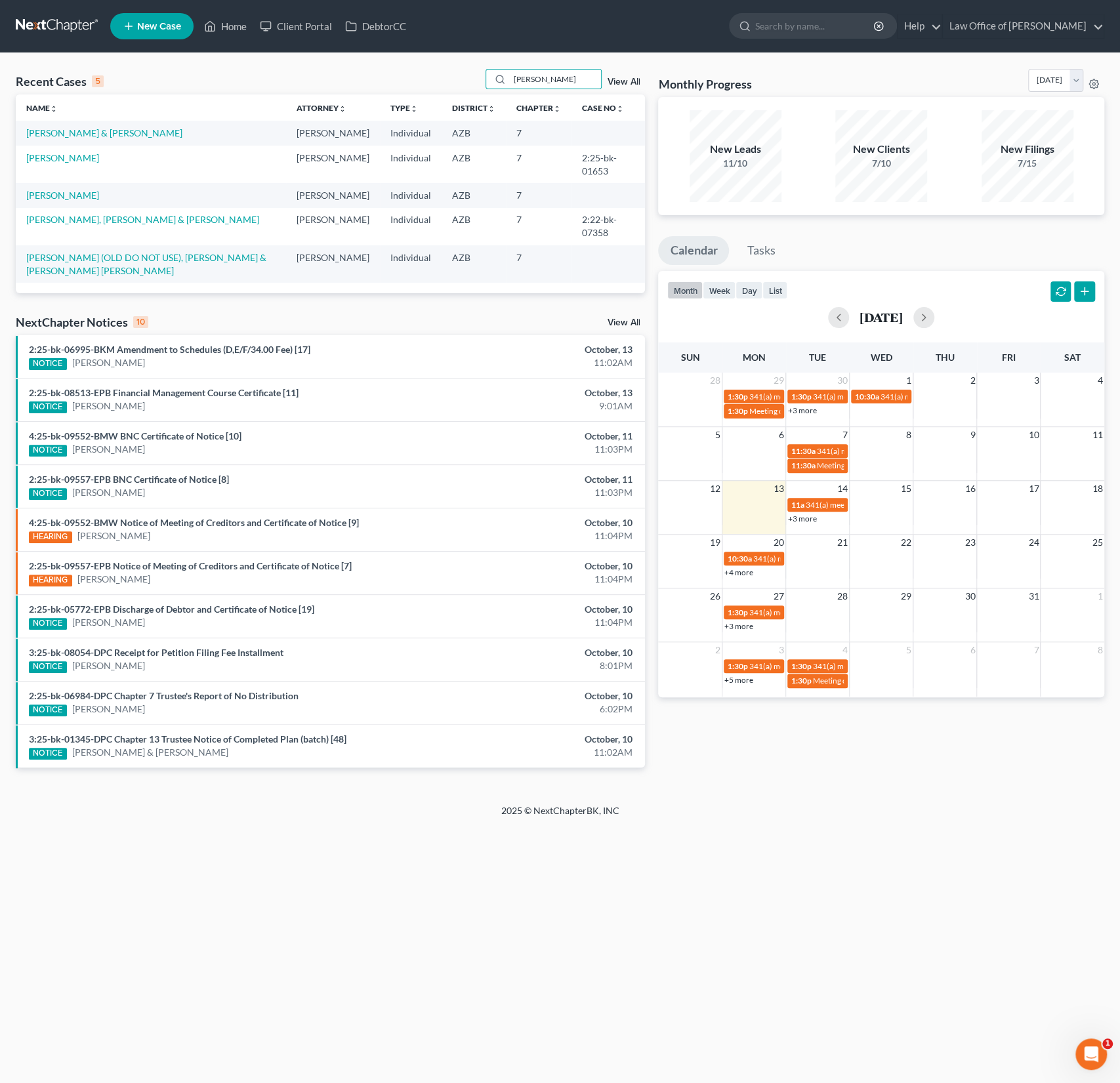
click at [107, 141] on td "[PERSON_NAME] & [PERSON_NAME]" at bounding box center [151, 133] width 270 height 25
click at [88, 135] on link "[PERSON_NAME] & [PERSON_NAME]" at bounding box center [104, 133] width 156 height 11
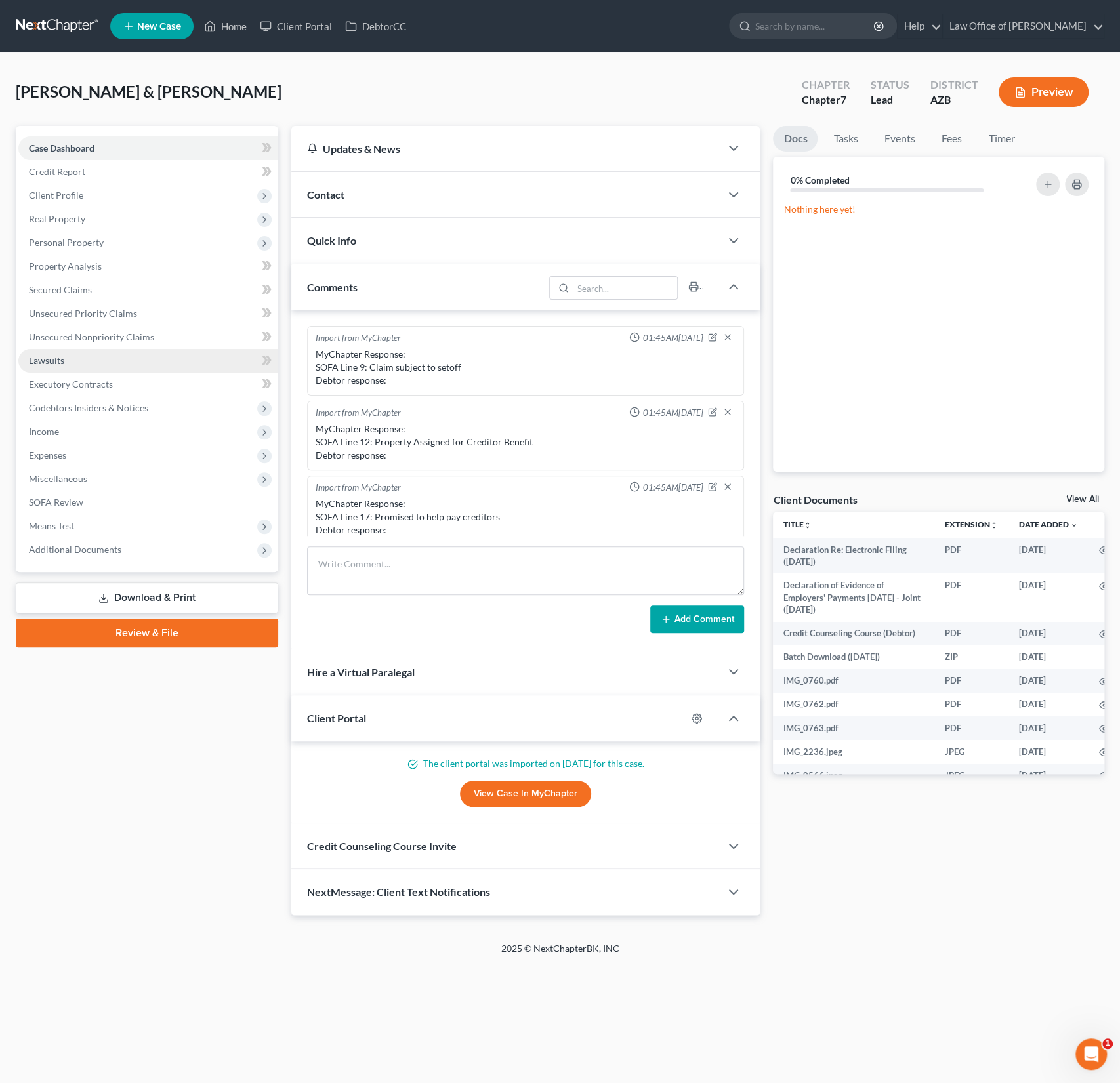
scroll to position [305, 0]
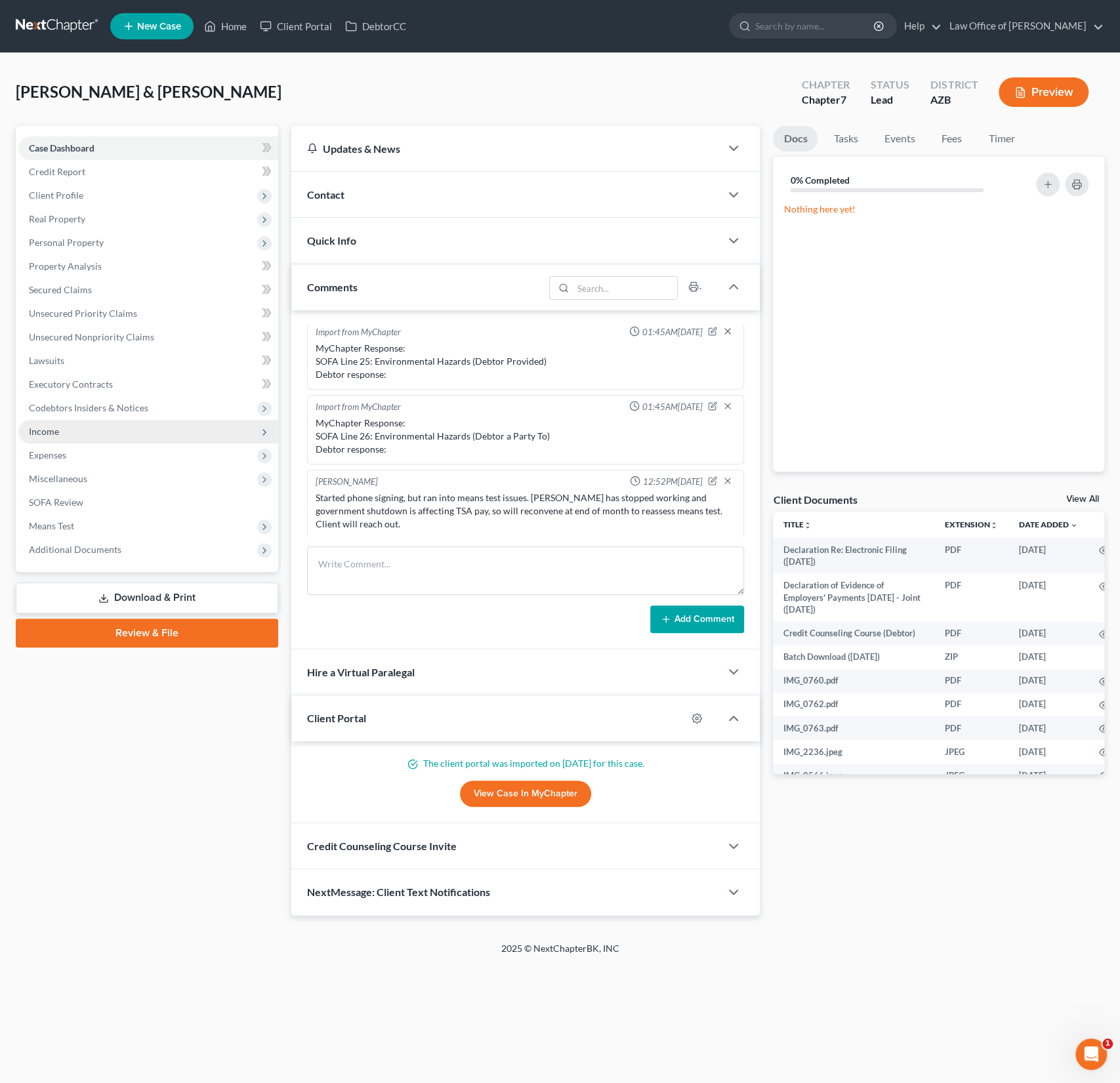
click at [52, 433] on span "Income" at bounding box center [44, 431] width 30 height 11
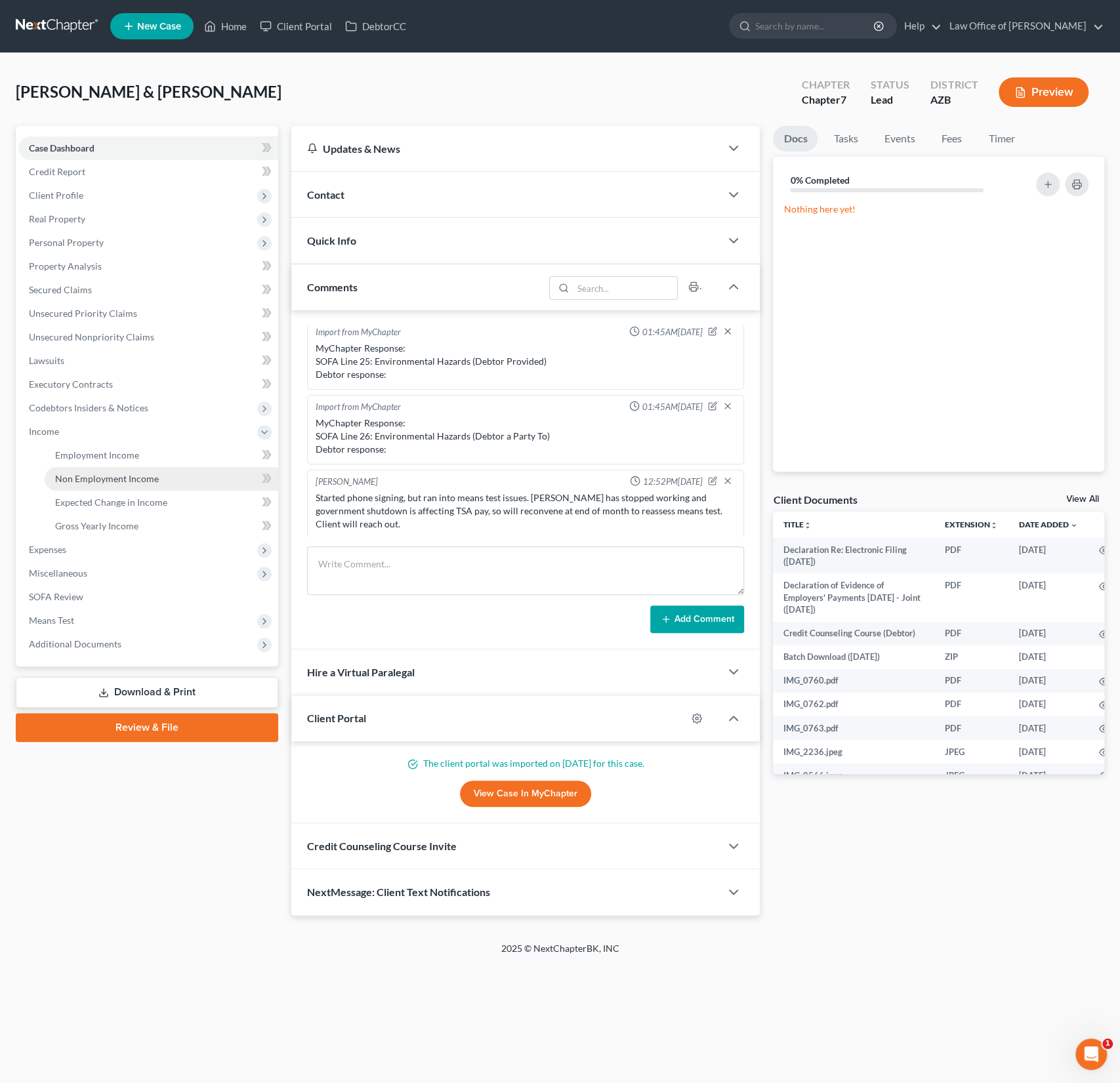
click at [95, 480] on span "Non Employment Income" at bounding box center [106, 478] width 103 height 11
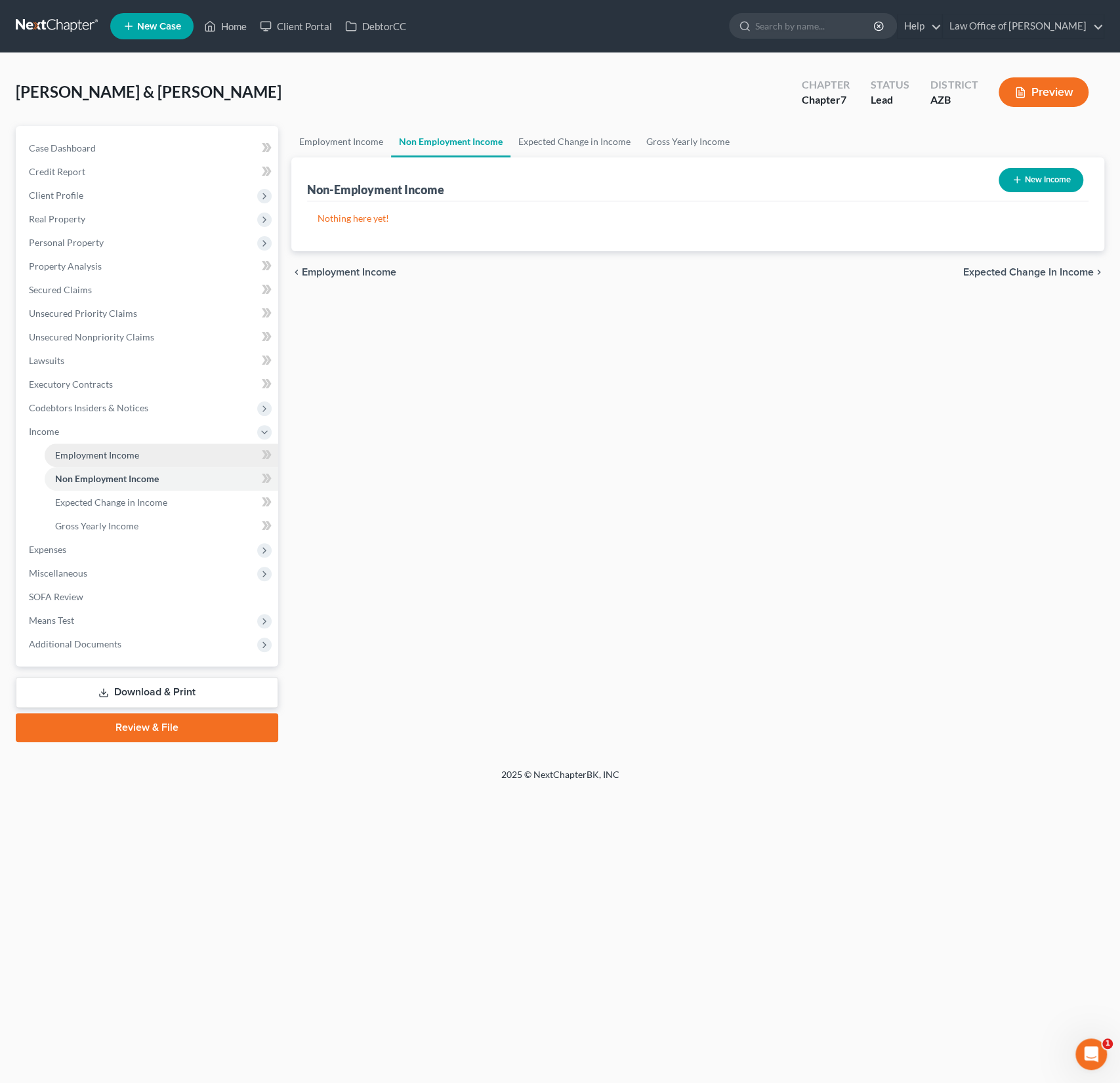
click at [101, 460] on link "Employment Income" at bounding box center [161, 455] width 233 height 24
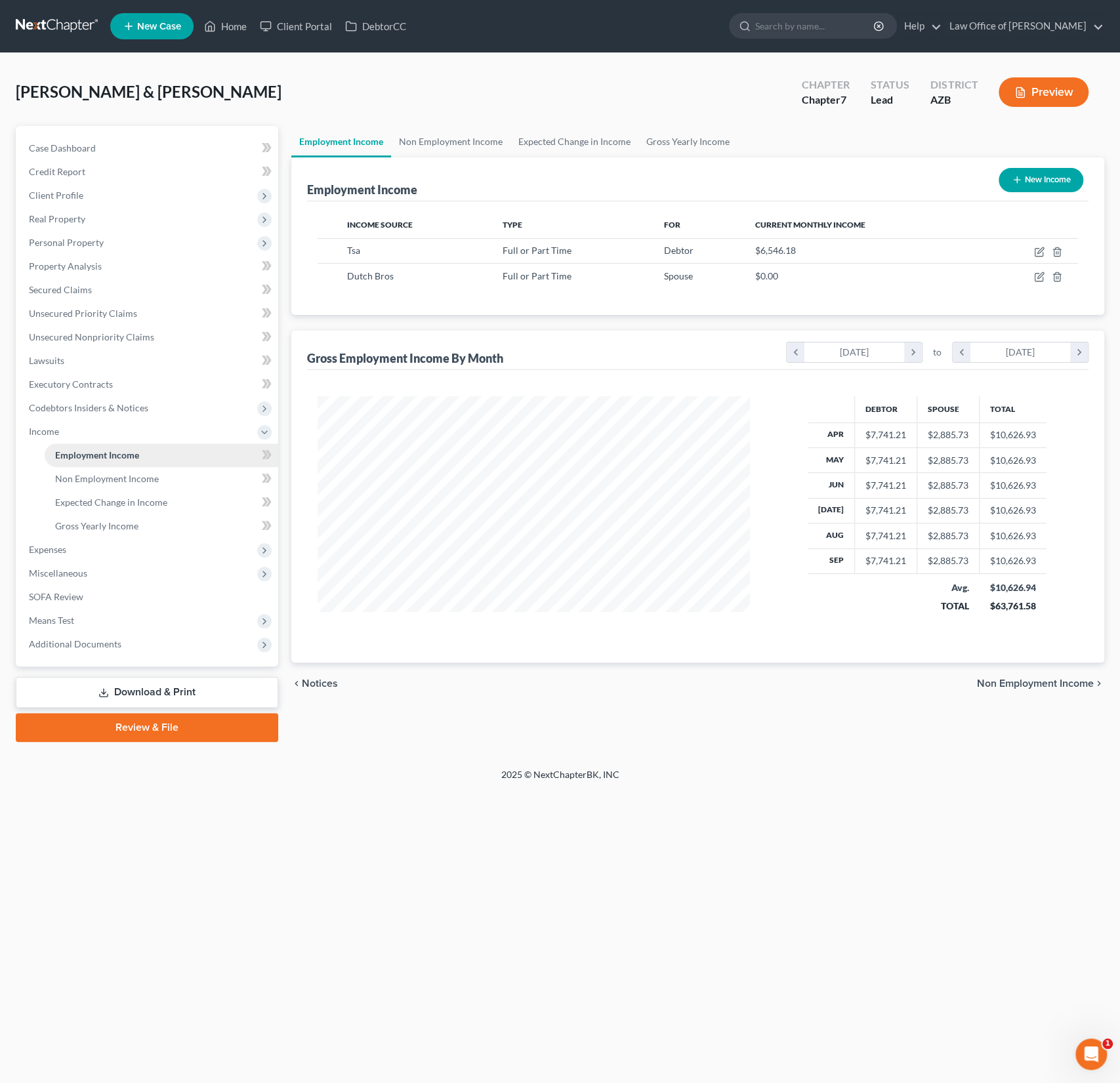
scroll to position [233, 459]
click at [91, 641] on span "Additional Documents" at bounding box center [75, 644] width 93 height 11
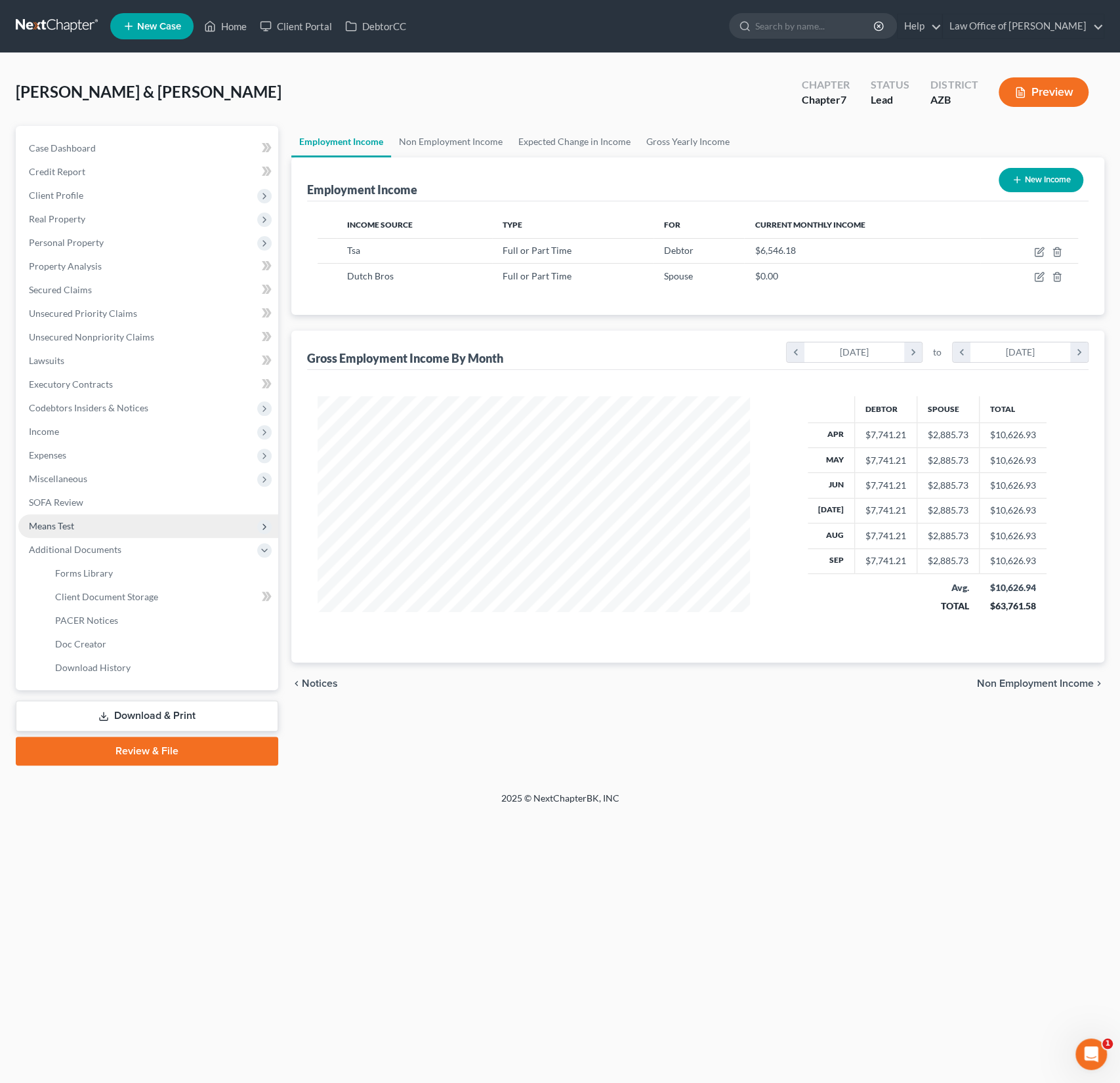
click at [65, 531] on span "Means Test" at bounding box center [51, 526] width 45 height 11
click at [88, 551] on span "Exemption from Presumption" at bounding box center [116, 550] width 121 height 11
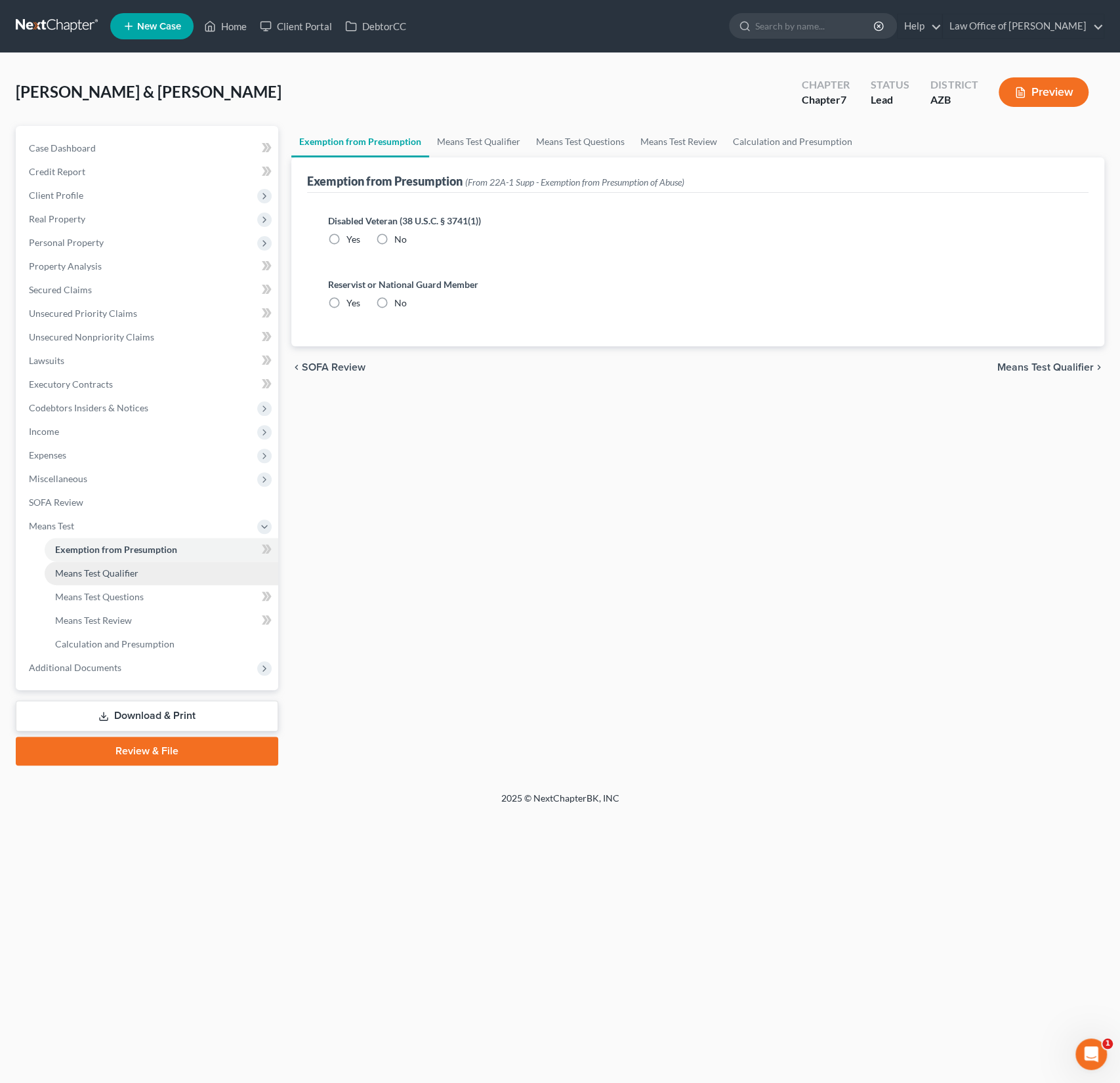
click at [88, 573] on span "Means Test Qualifier" at bounding box center [97, 573] width 83 height 11
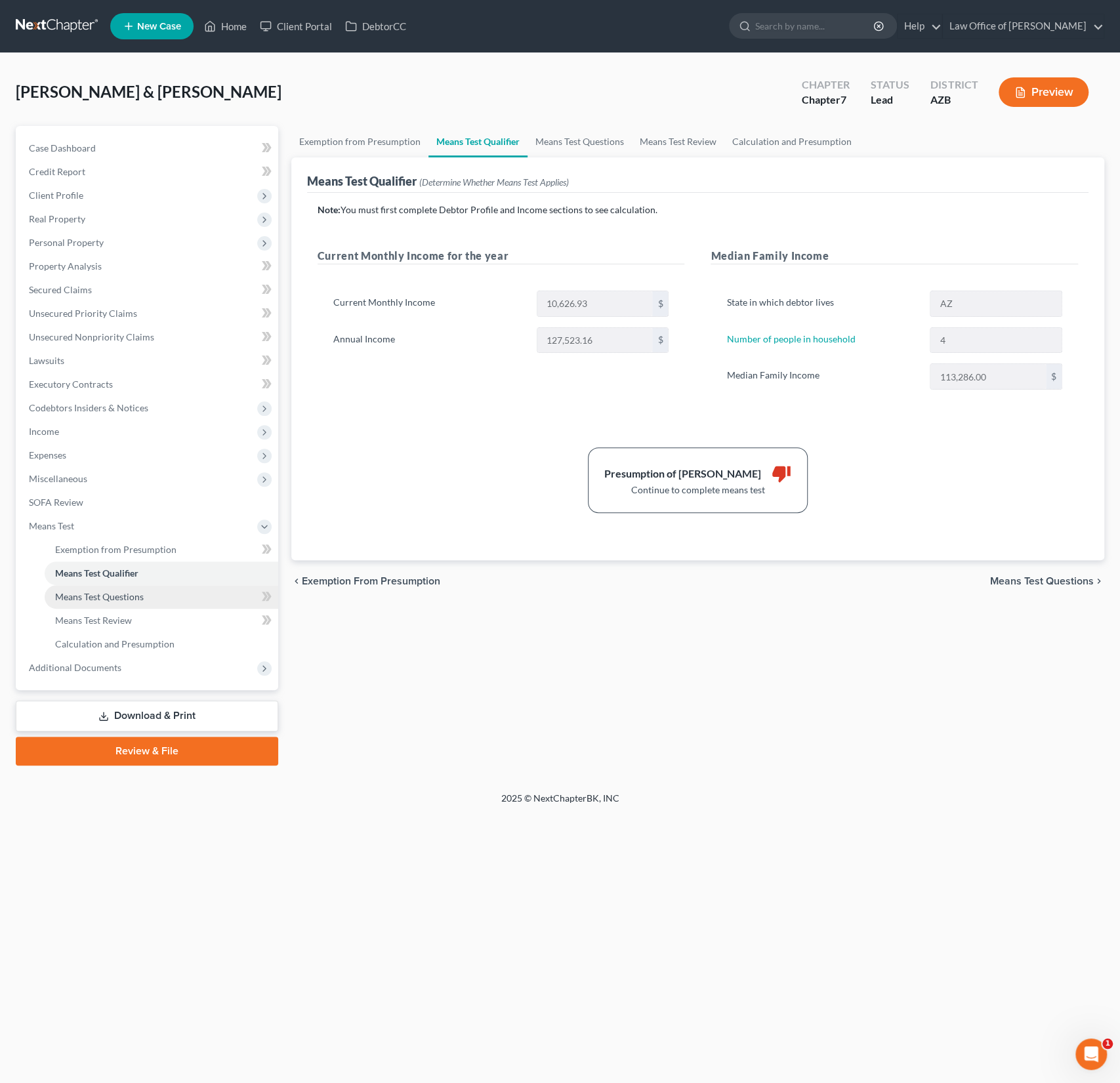
click at [91, 597] on span "Means Test Questions" at bounding box center [99, 597] width 88 height 11
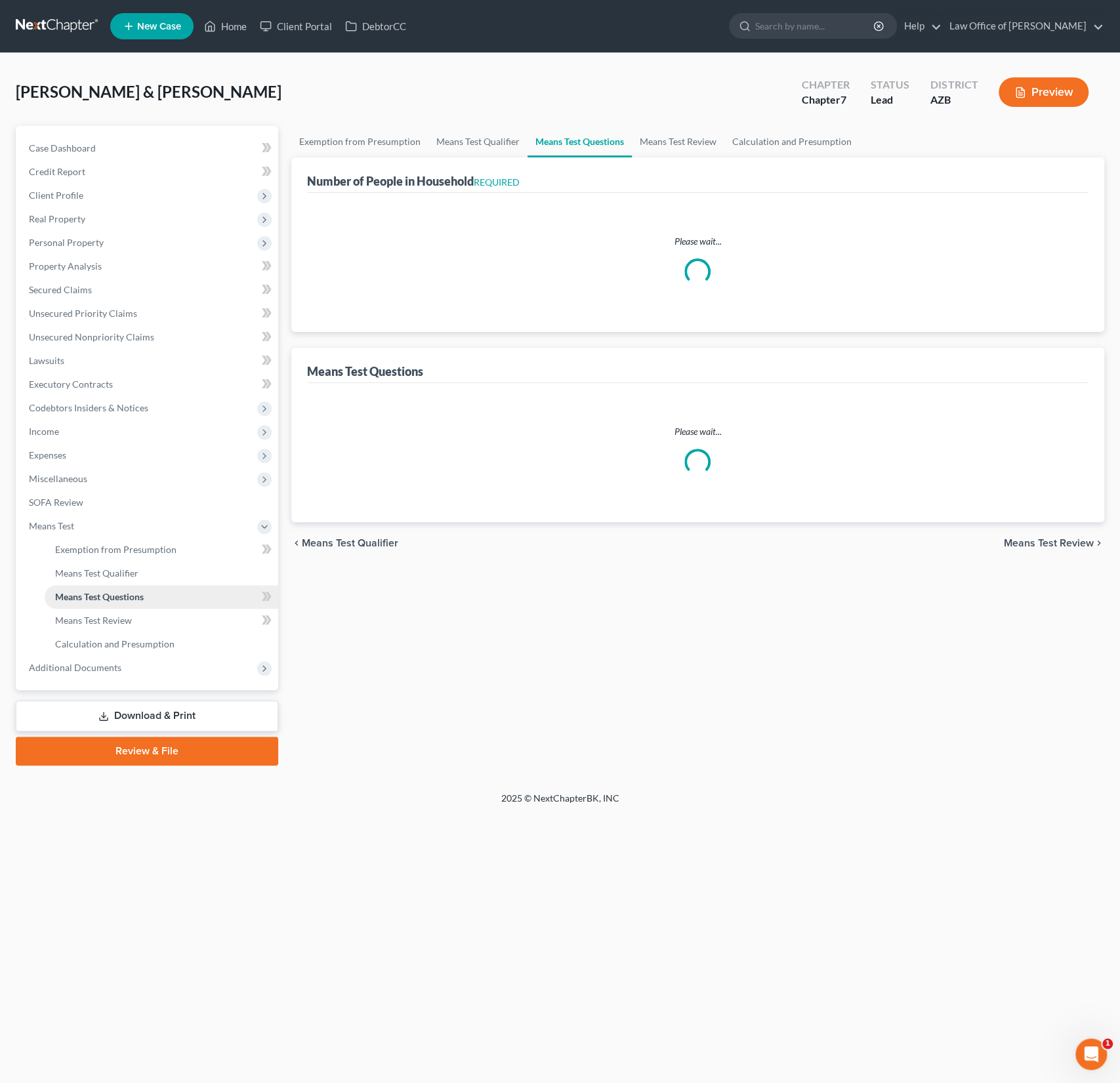
select select "1"
select select "60"
select select "4"
select select "1"
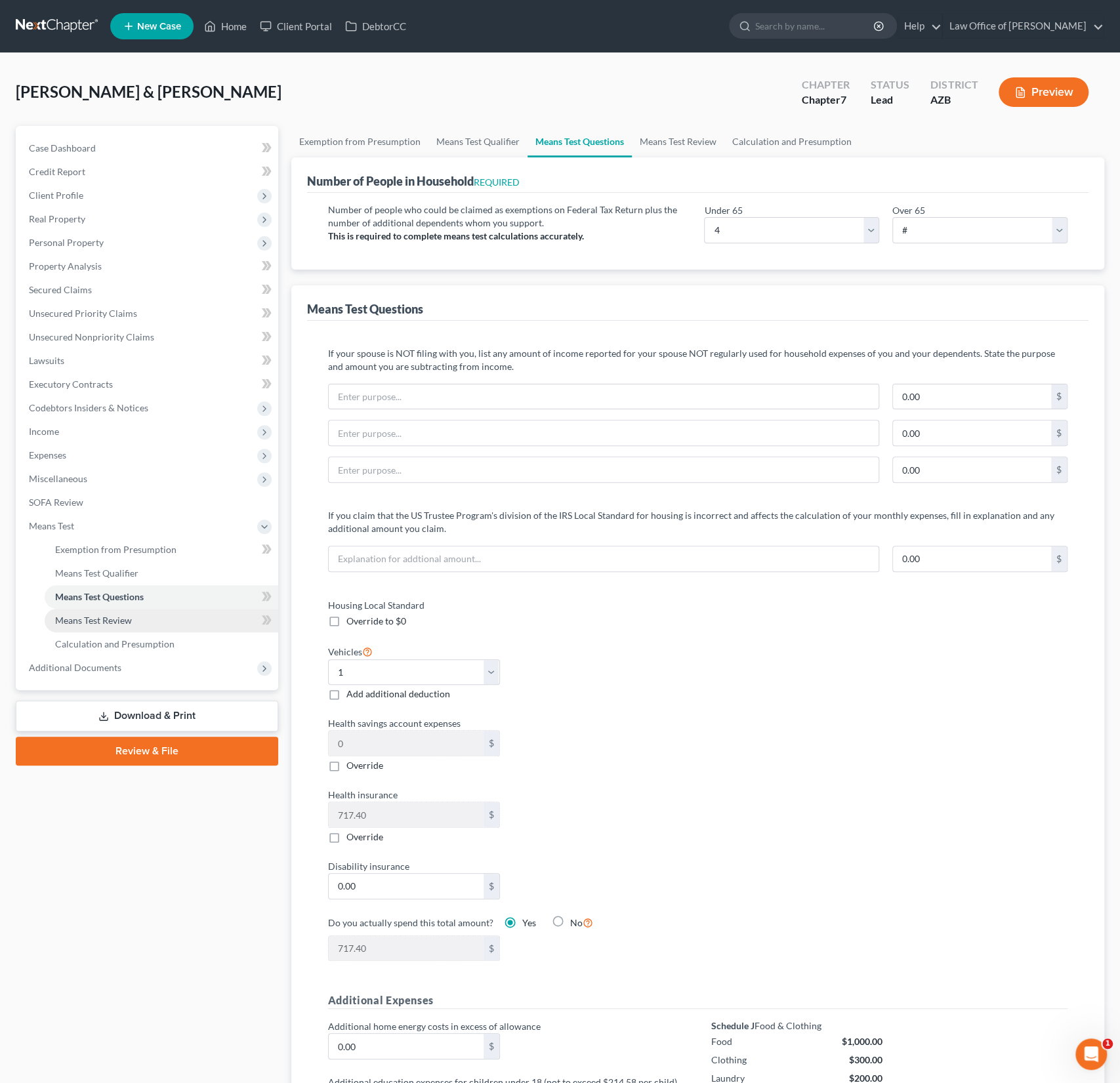
click at [103, 624] on span "Means Test Review" at bounding box center [93, 621] width 77 height 11
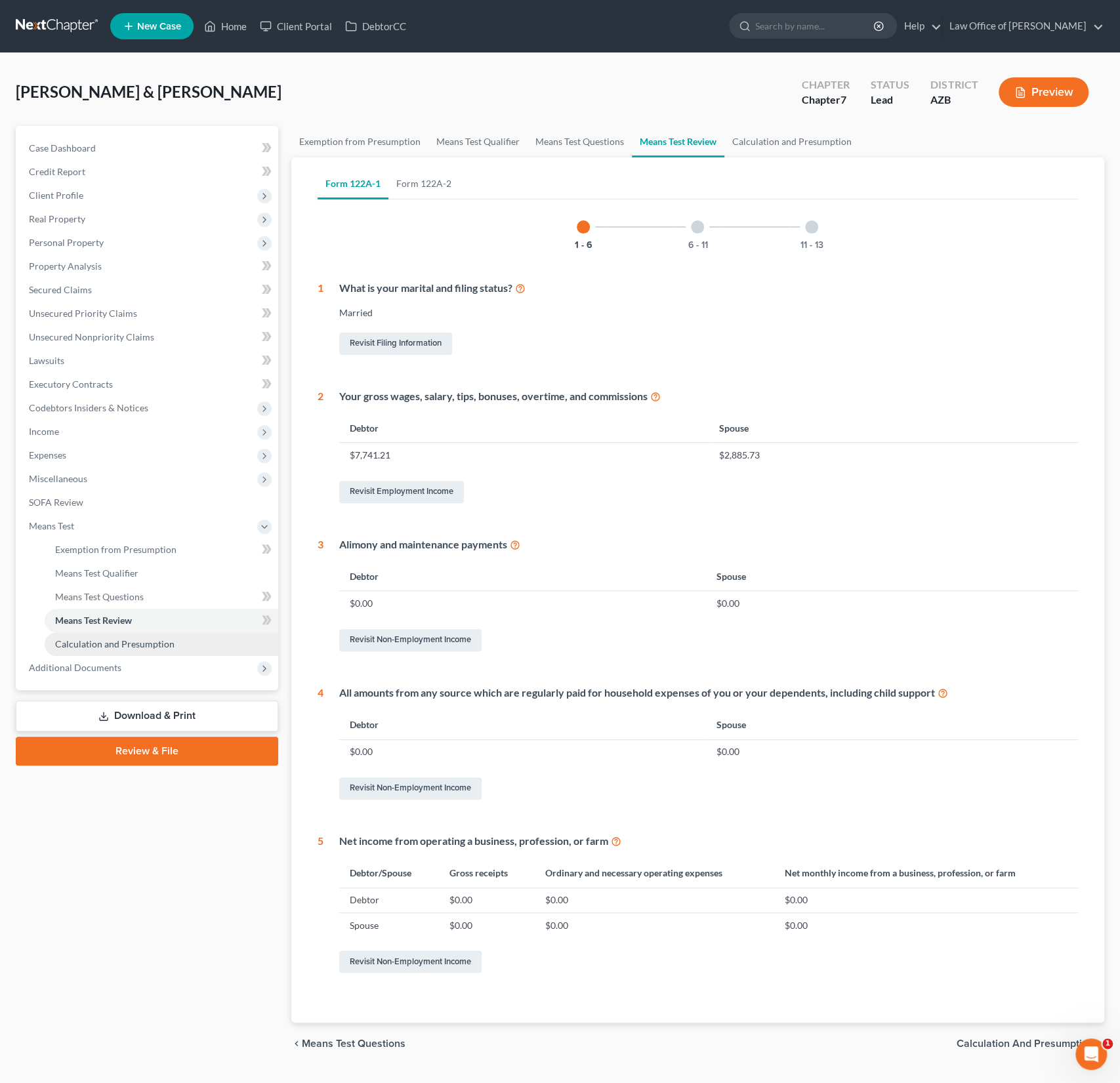
click at [110, 644] on span "Calculation and Presumption" at bounding box center [115, 644] width 119 height 11
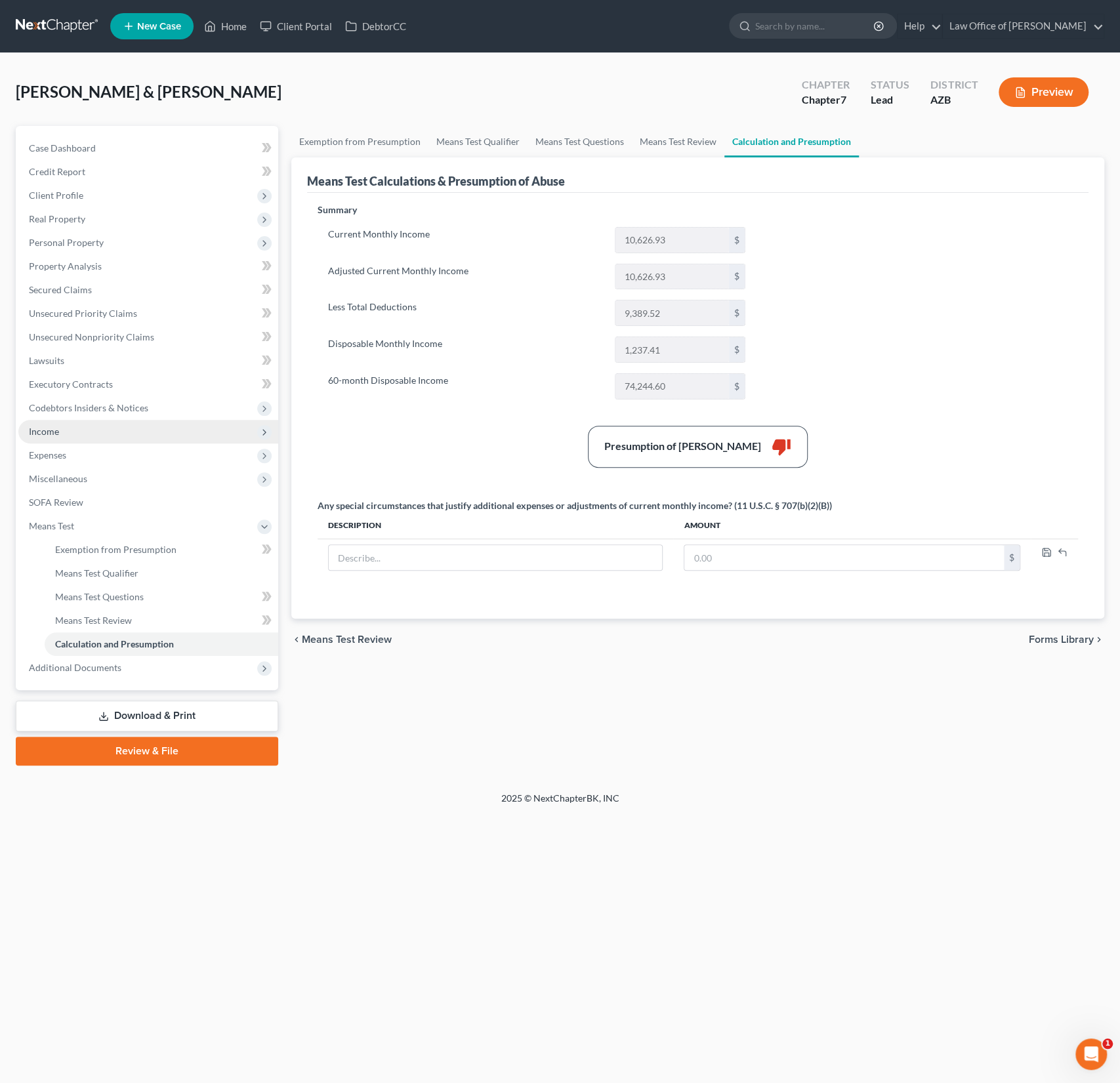
click at [47, 433] on span "Income" at bounding box center [44, 431] width 30 height 11
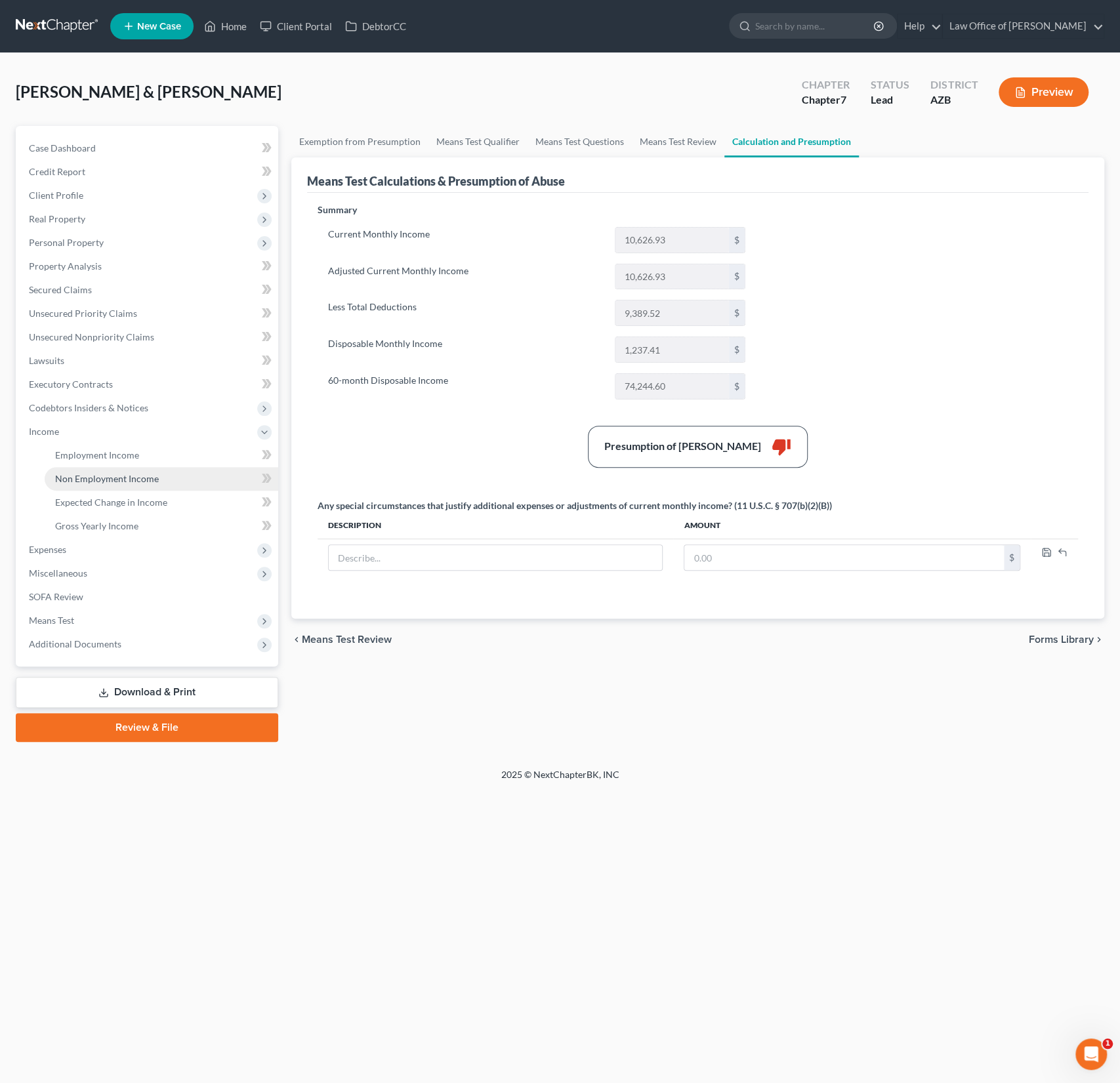
click at [97, 482] on span "Non Employment Income" at bounding box center [106, 478] width 103 height 11
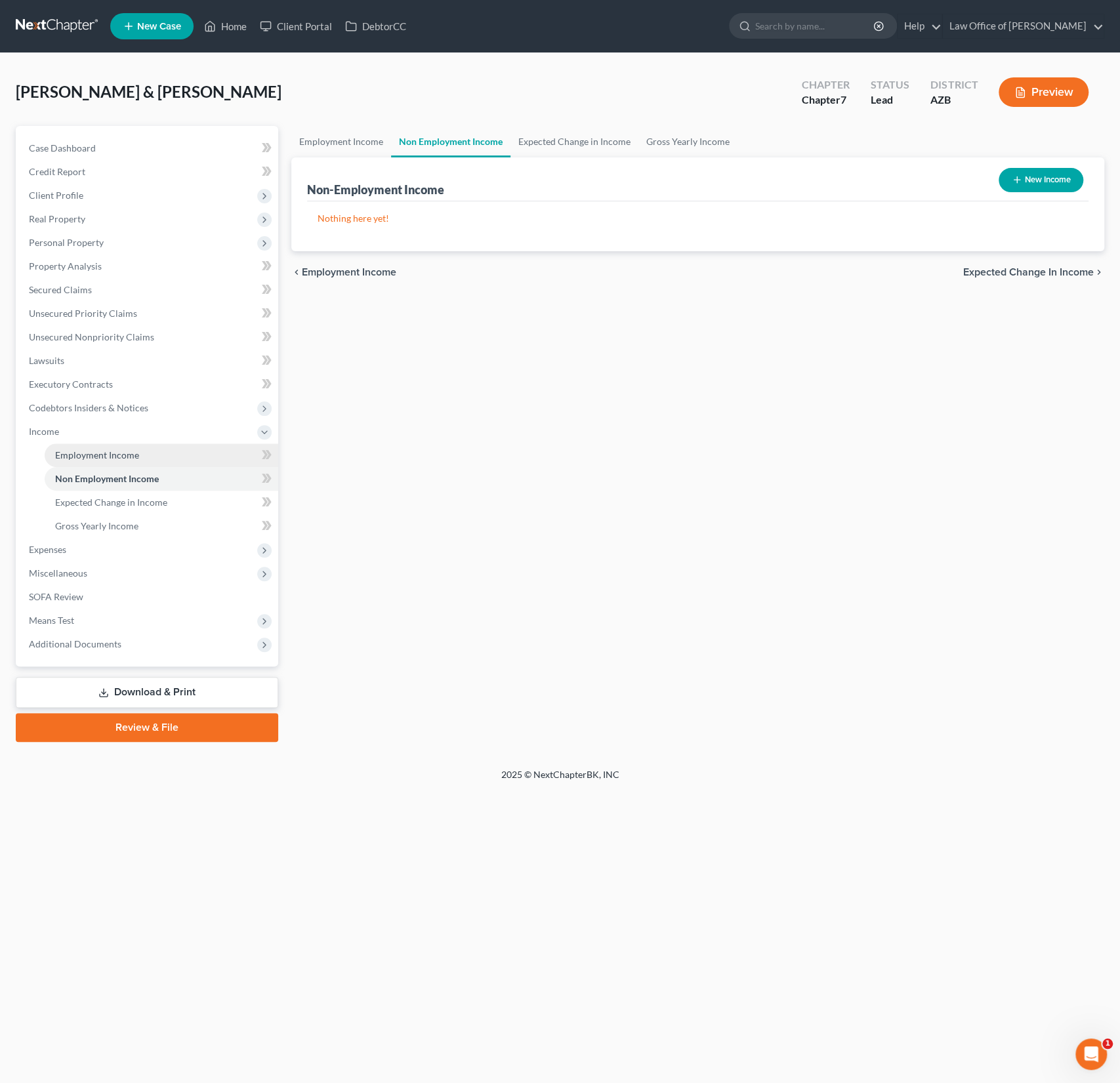
click at [99, 453] on span "Employment Income" at bounding box center [97, 455] width 84 height 11
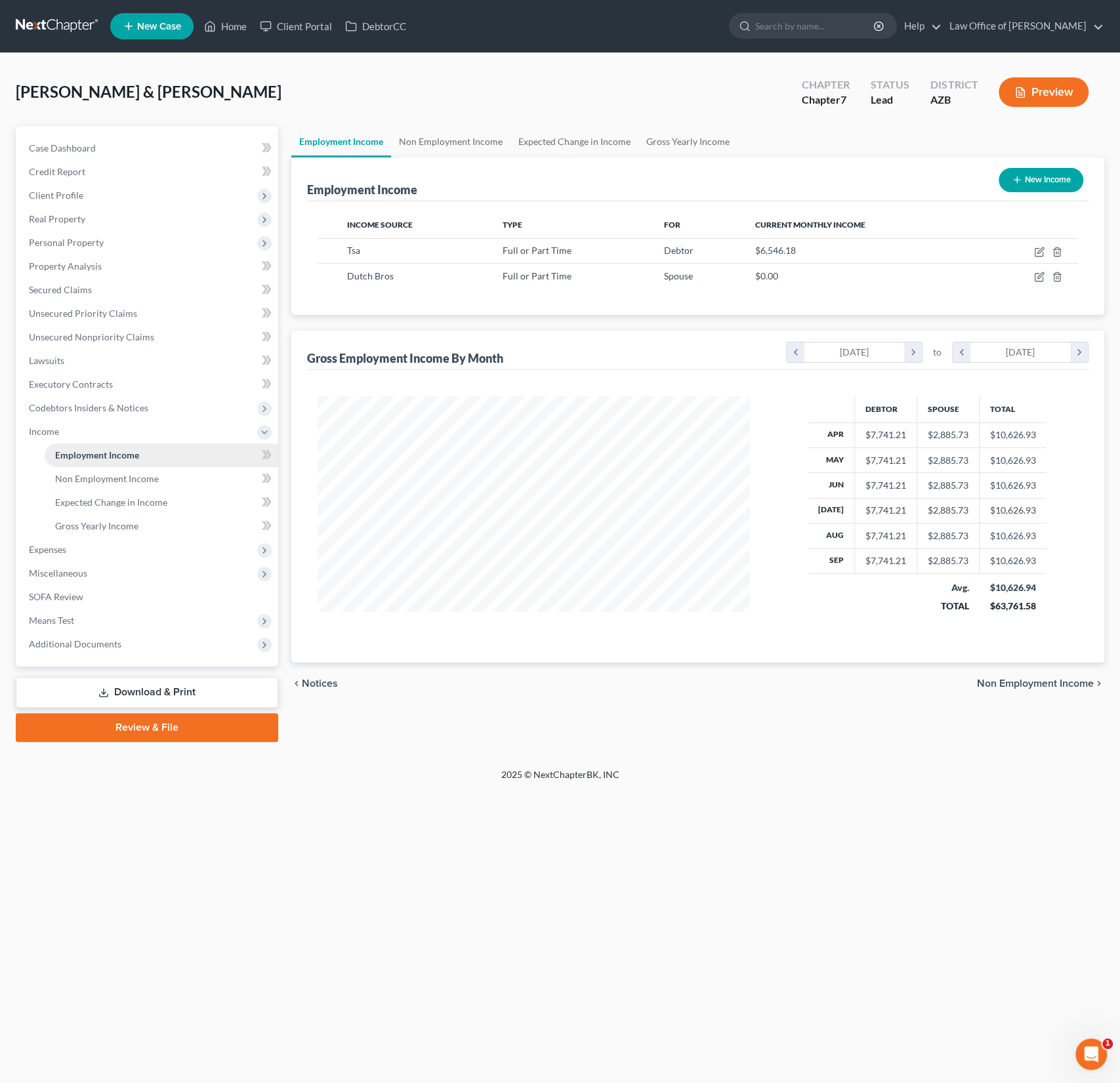
scroll to position [233, 459]
click at [1036, 274] on icon "button" at bounding box center [1039, 277] width 10 height 10
select select "0"
select select "3"
select select "1"
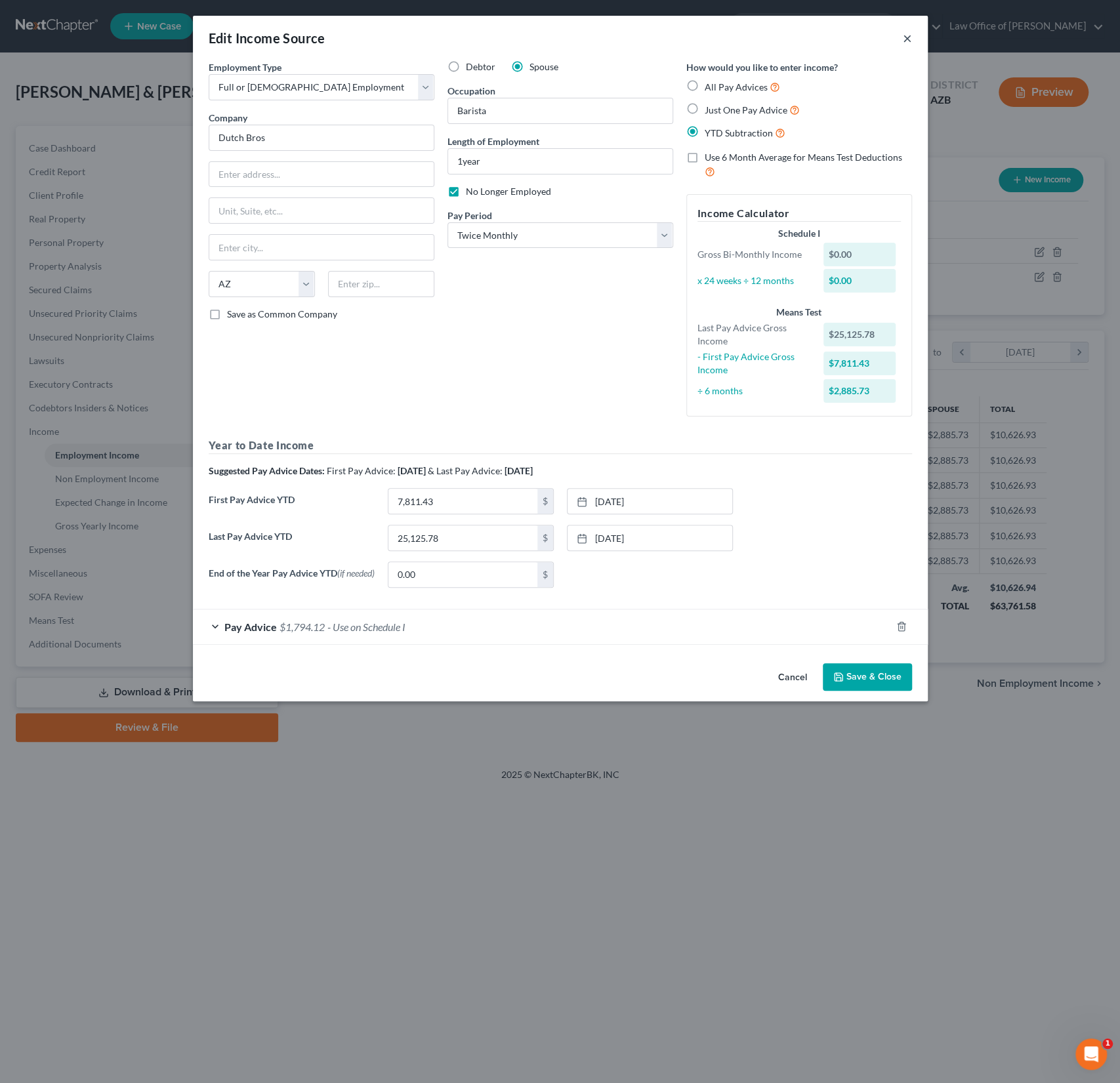
click at [907, 34] on button "×" at bounding box center [907, 38] width 9 height 16
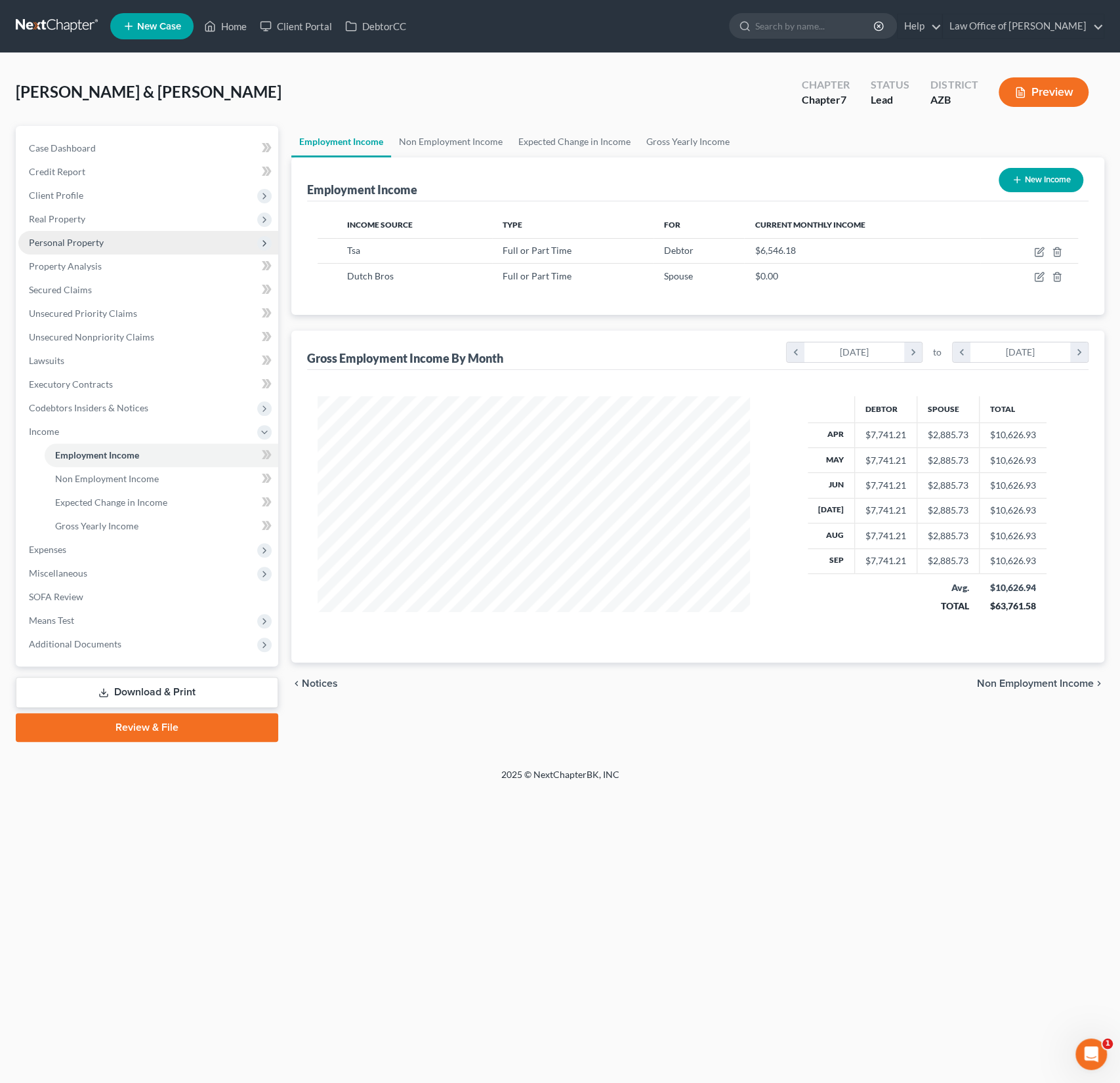
click at [86, 242] on span "Personal Property" at bounding box center [65, 243] width 75 height 11
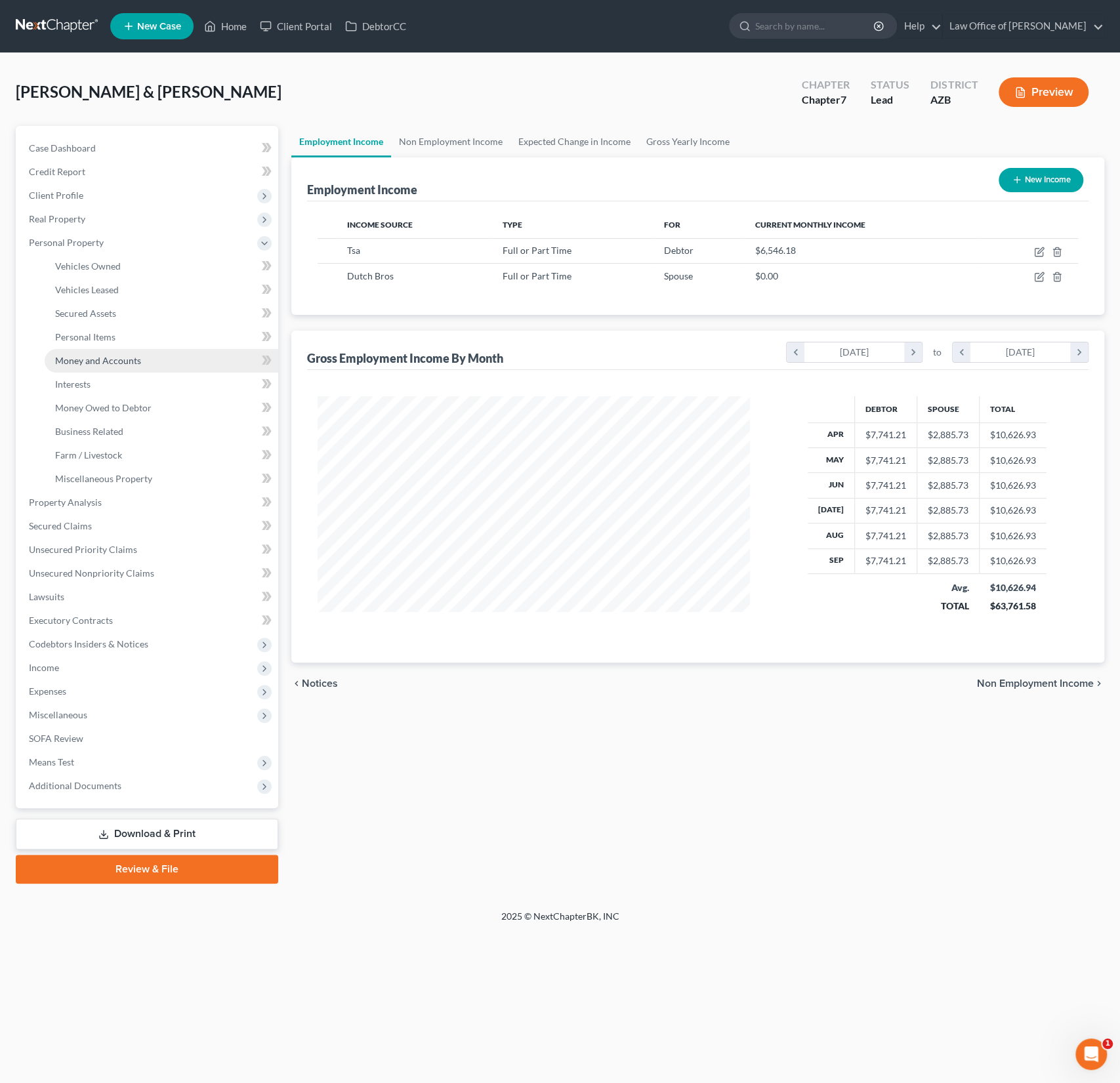
click at [120, 352] on link "Money and Accounts" at bounding box center [161, 360] width 233 height 24
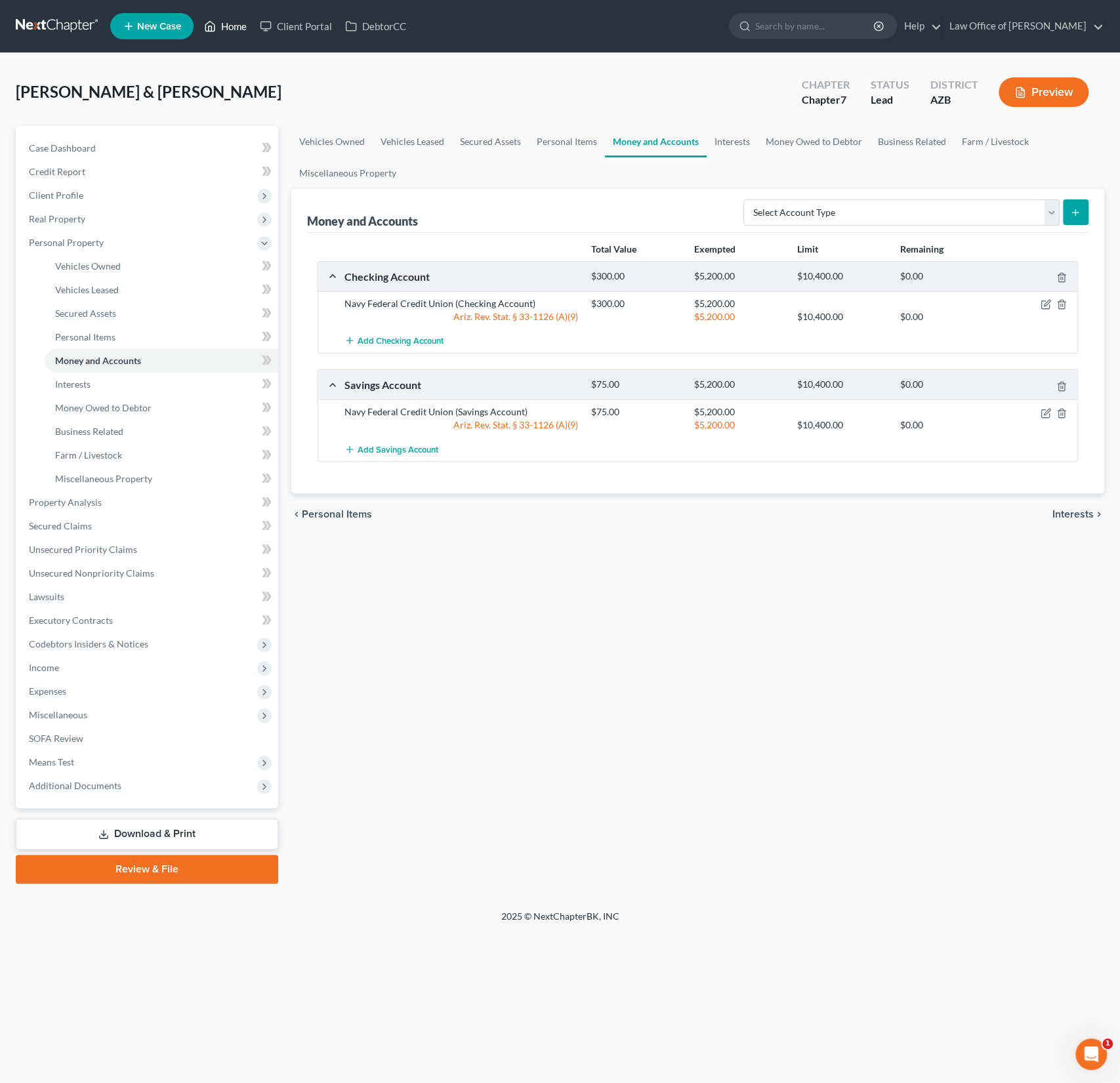
click at [226, 28] on link "Home" at bounding box center [225, 26] width 56 height 24
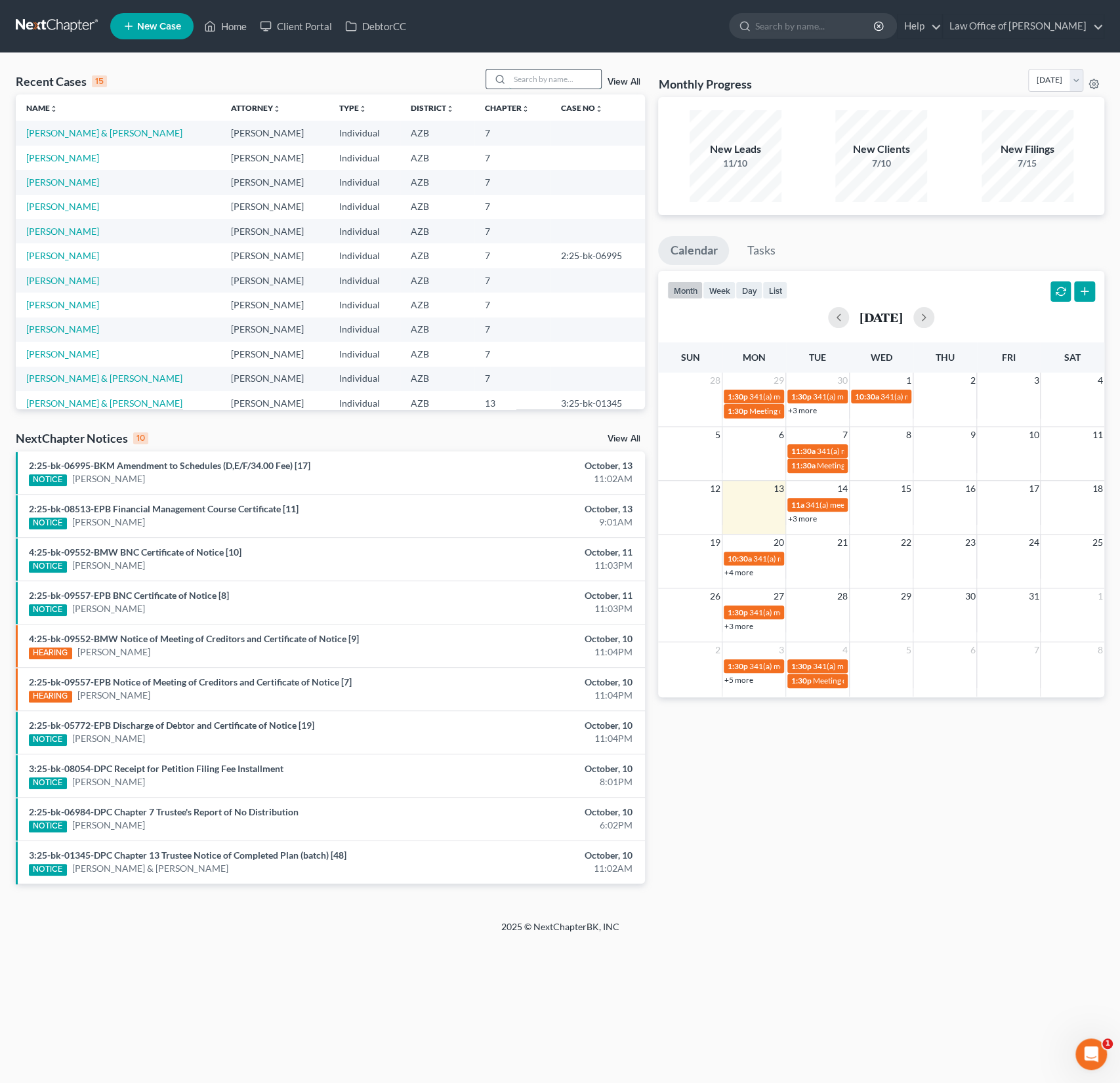
click at [540, 78] on input "search" at bounding box center [554, 79] width 92 height 19
type input "[PERSON_NAME]"
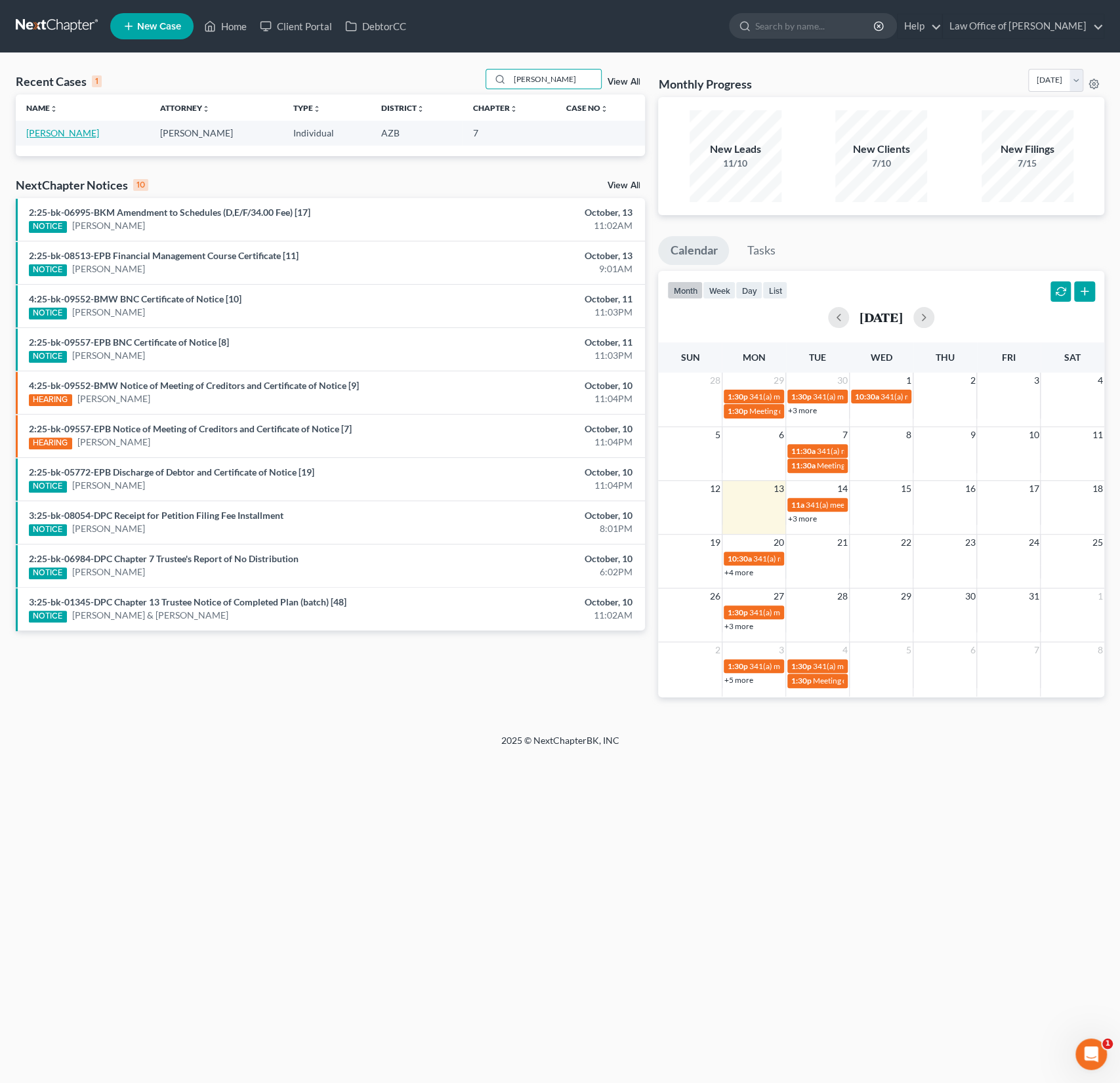
click at [49, 128] on link "[PERSON_NAME]" at bounding box center [63, 133] width 73 height 11
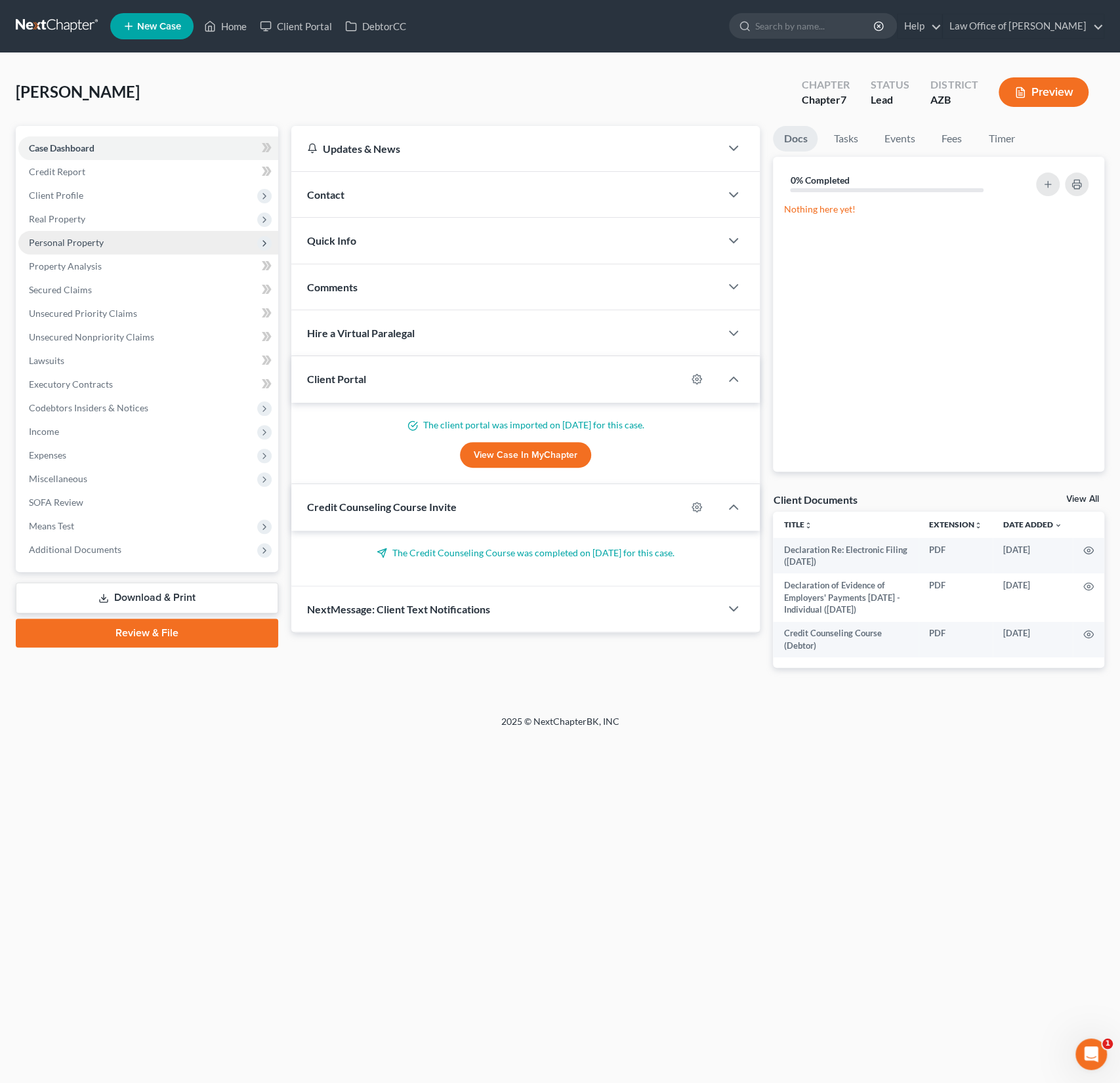
click at [89, 250] on span "Personal Property" at bounding box center [148, 243] width 260 height 24
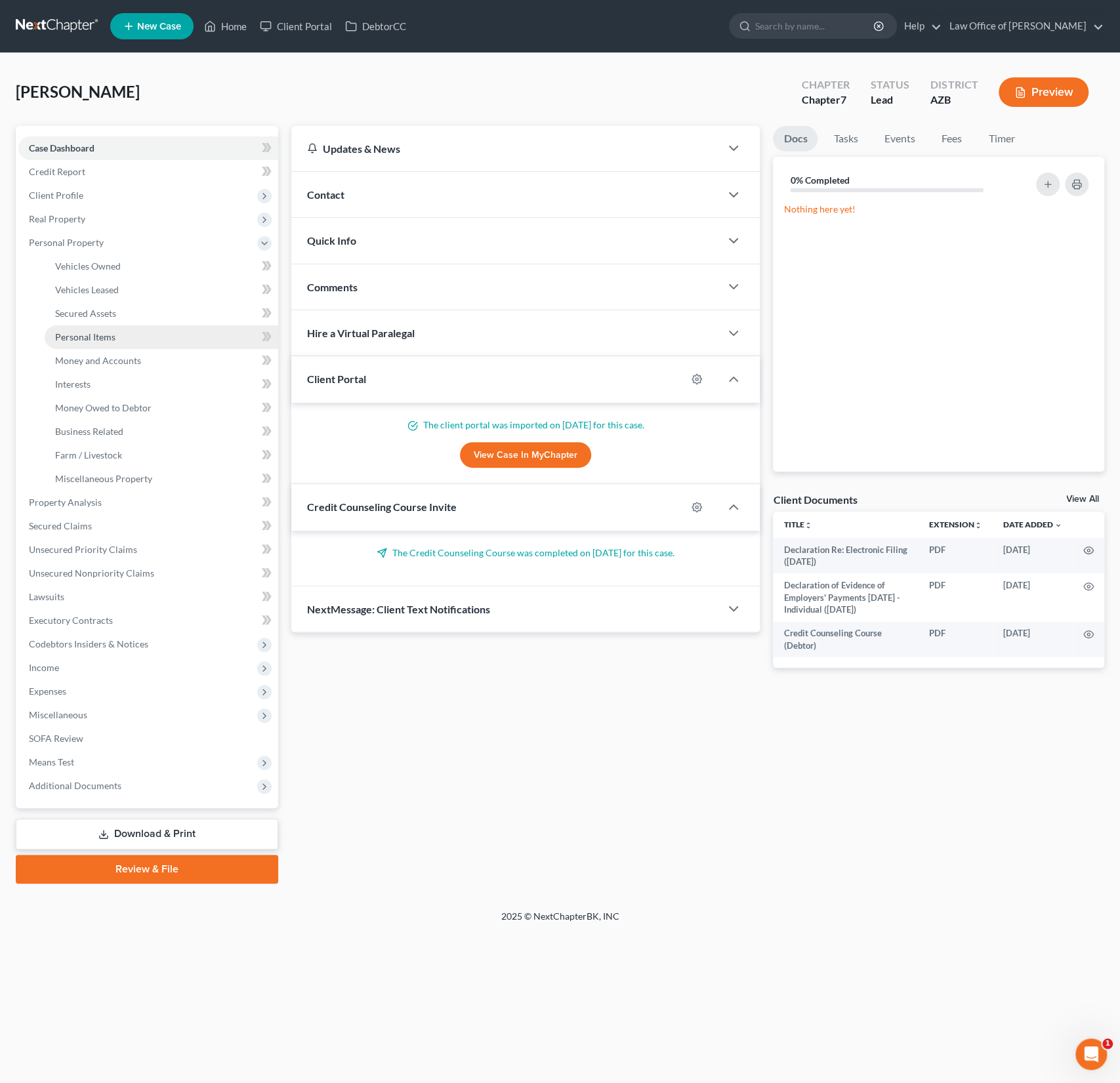
click at [108, 334] on span "Personal Items" at bounding box center [85, 337] width 61 height 11
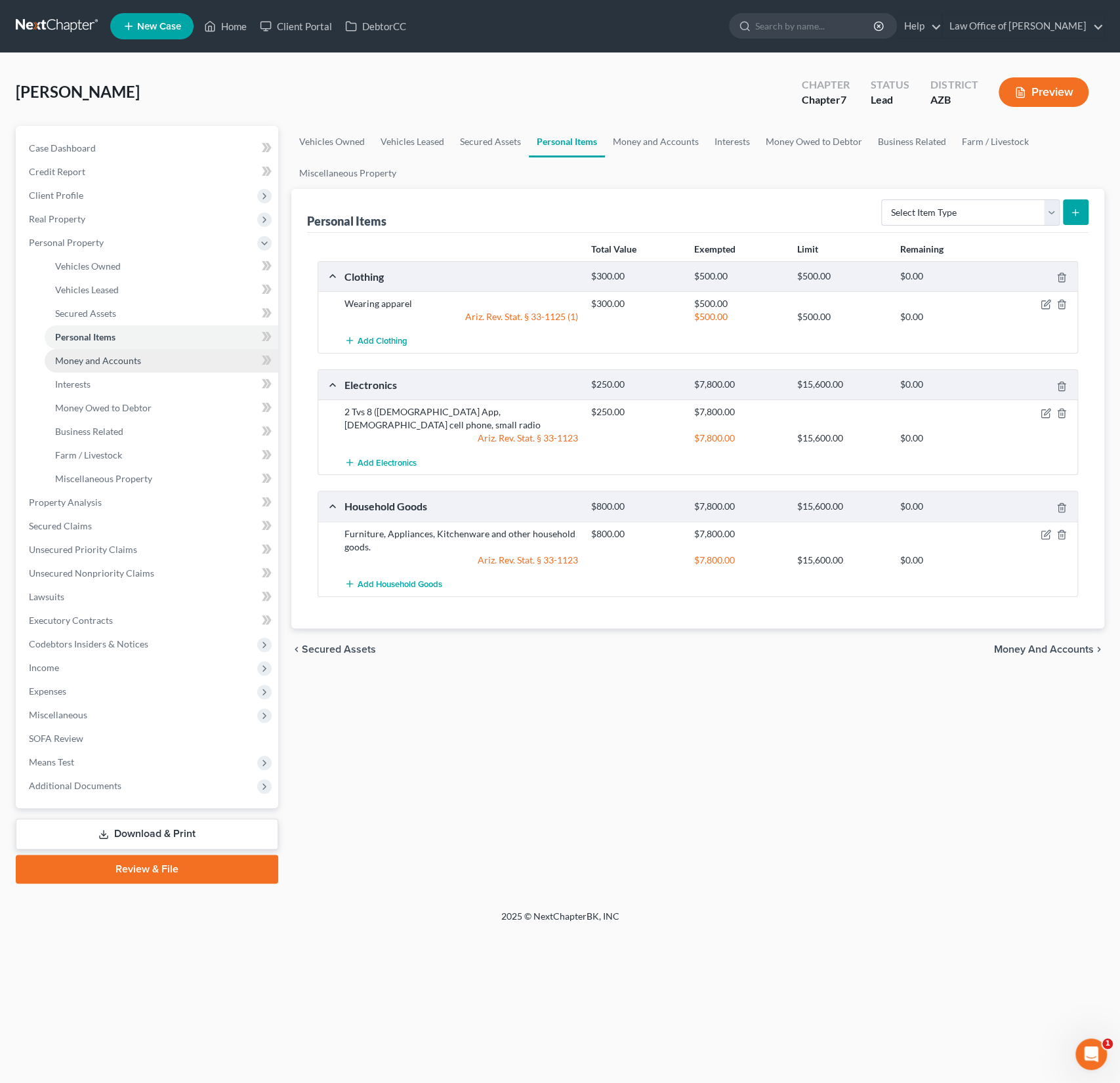
click at [101, 359] on span "Money and Accounts" at bounding box center [98, 360] width 86 height 11
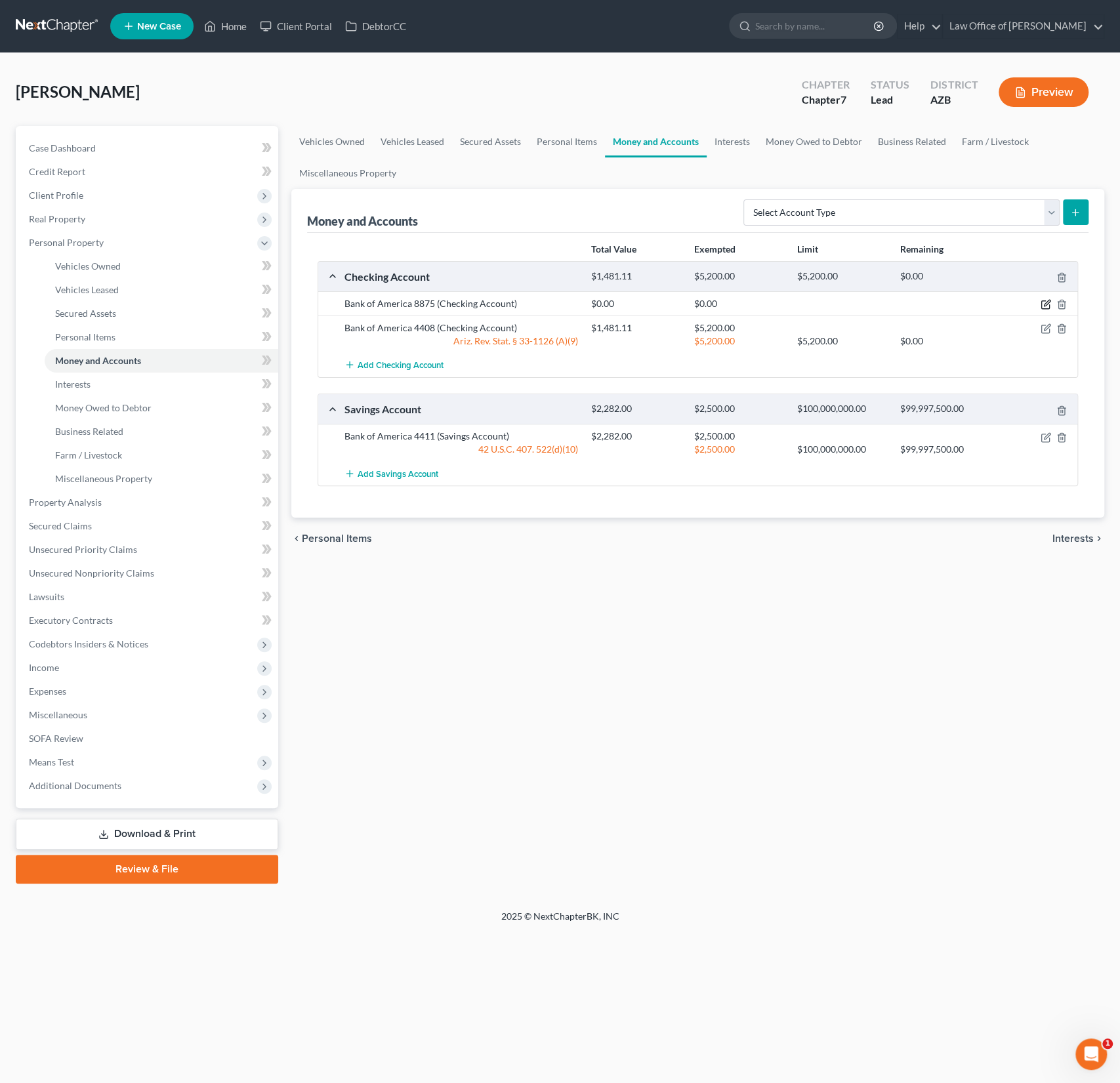
click at [1043, 300] on icon "button" at bounding box center [1045, 304] width 10 height 10
select select "2"
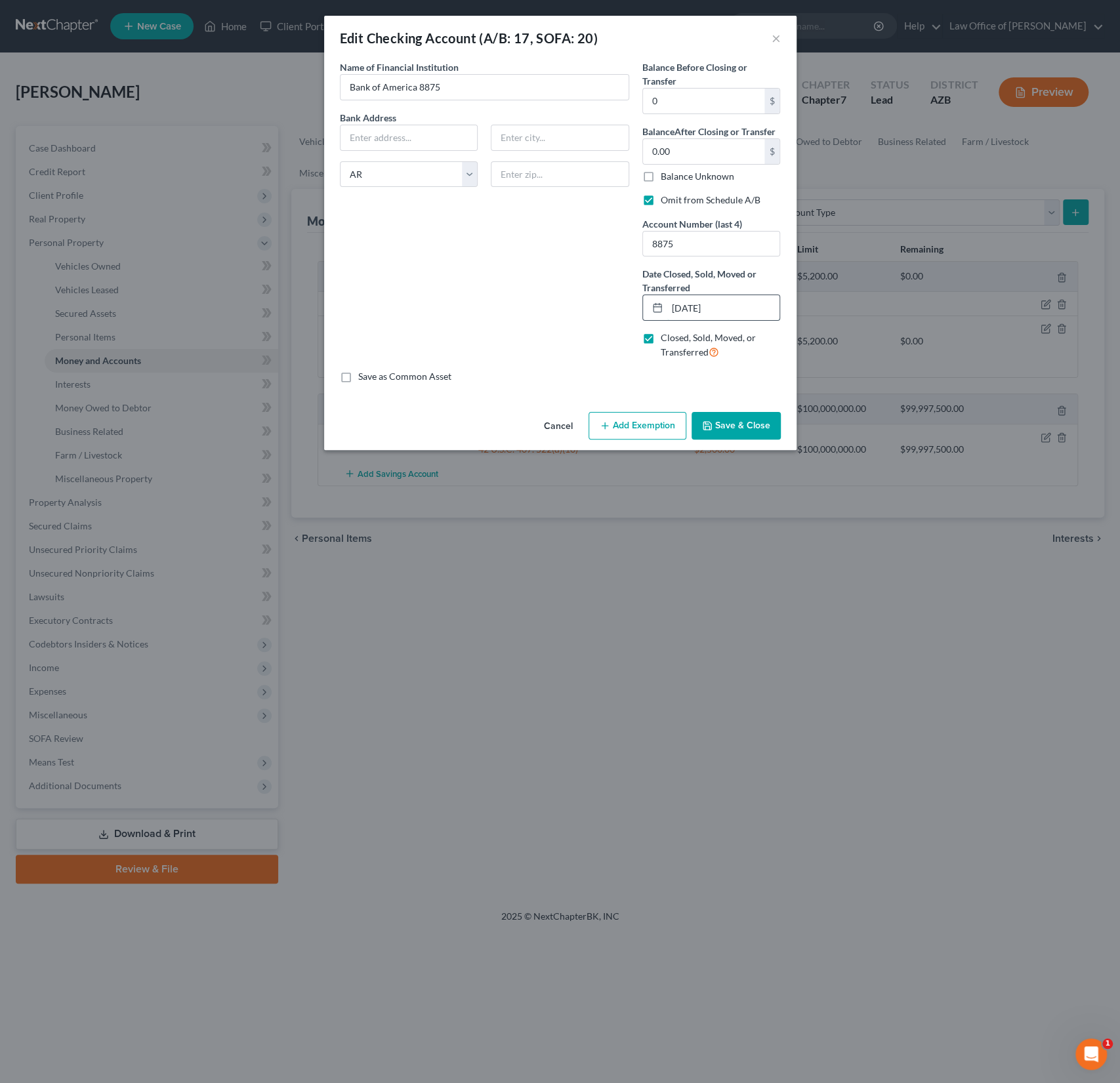
click at [696, 302] on input "[DATE]" at bounding box center [723, 307] width 113 height 25
type input "[DATE]"
click at [747, 423] on button "Save & Close" at bounding box center [736, 425] width 89 height 27
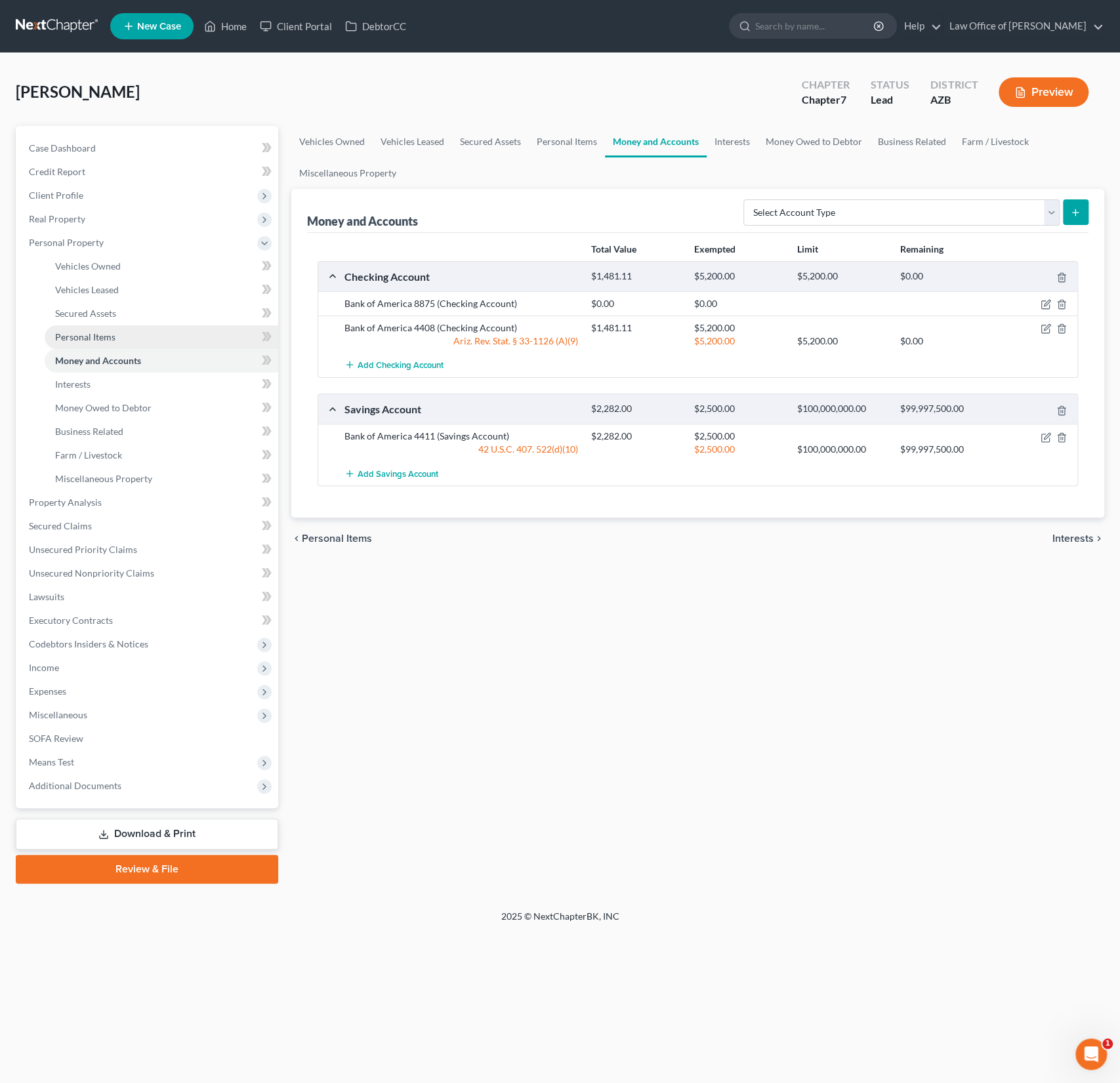
click at [89, 330] on link "Personal Items" at bounding box center [161, 336] width 233 height 24
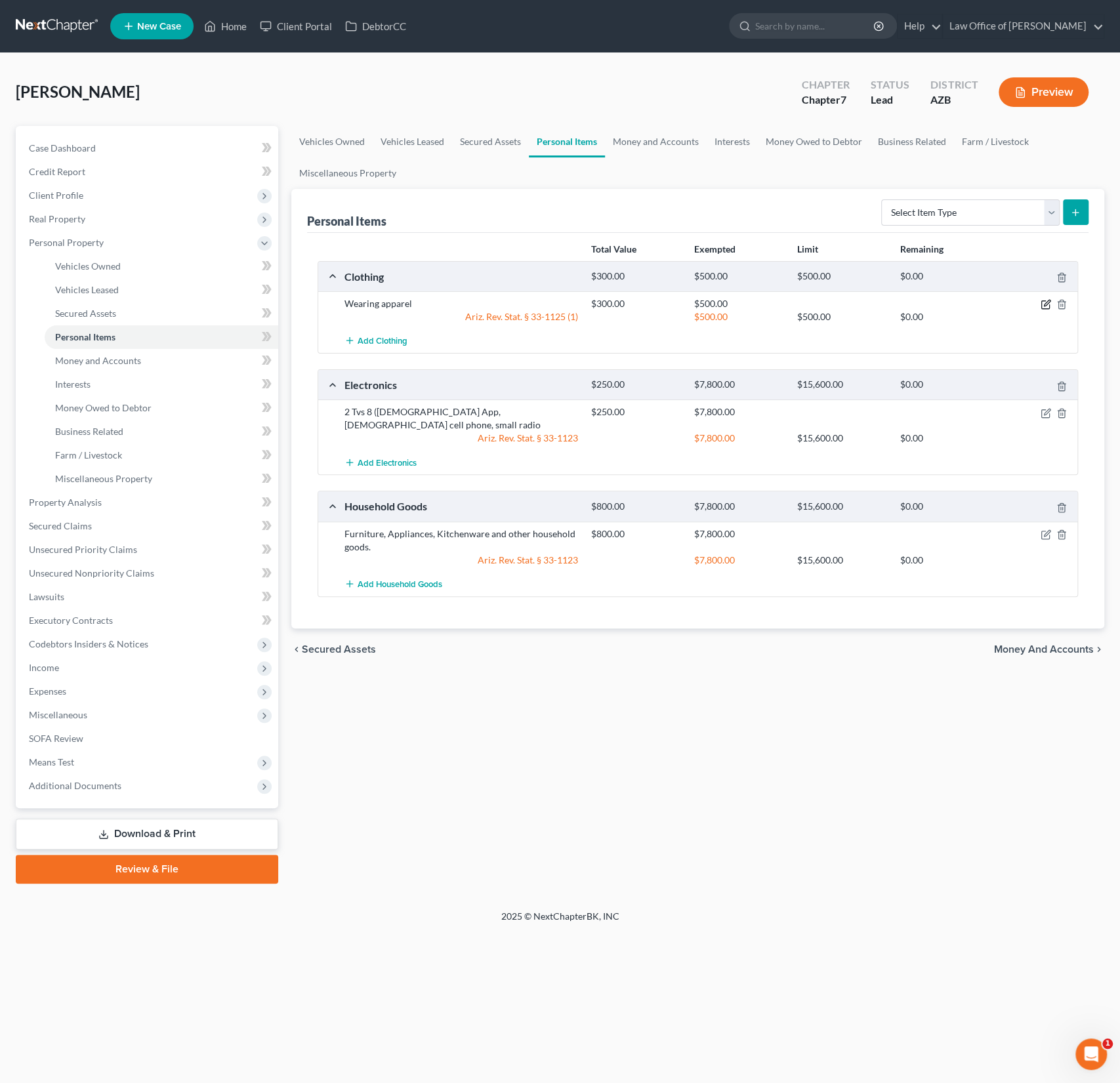
click at [1042, 303] on icon "button" at bounding box center [1045, 304] width 10 height 10
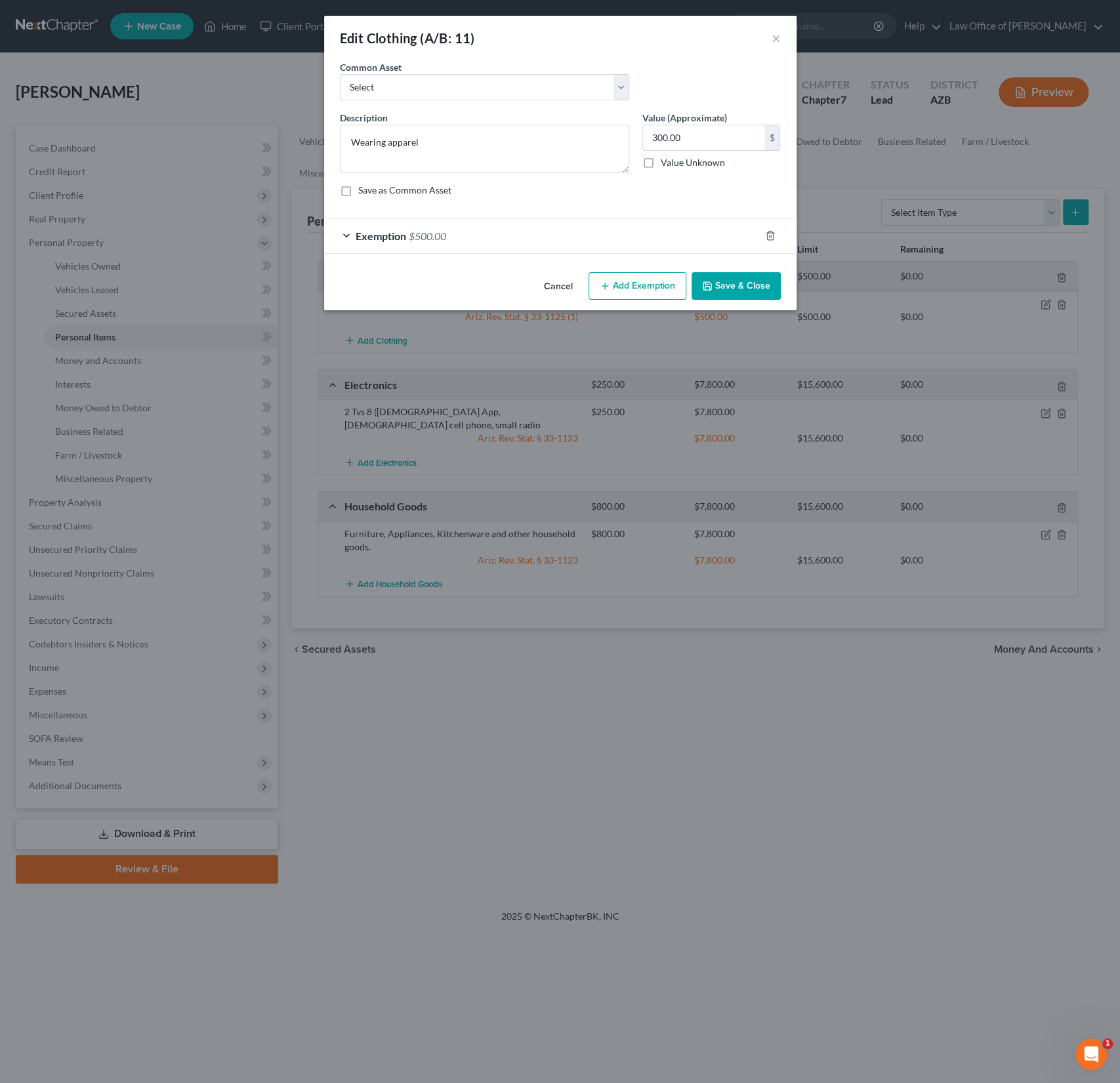
drag, startPoint x: 709, startPoint y: 140, endPoint x: 636, endPoint y: 128, distance: 74.0
click at [636, 128] on div "Value (Approximate) 300.00 $ Value Unknown Balance Undetermined 300.00 $ Value …" at bounding box center [712, 142] width 152 height 63
drag, startPoint x: 691, startPoint y: 142, endPoint x: 647, endPoint y: 133, distance: 44.9
click at [647, 133] on input "300.00" at bounding box center [703, 137] width 121 height 25
type input "500"
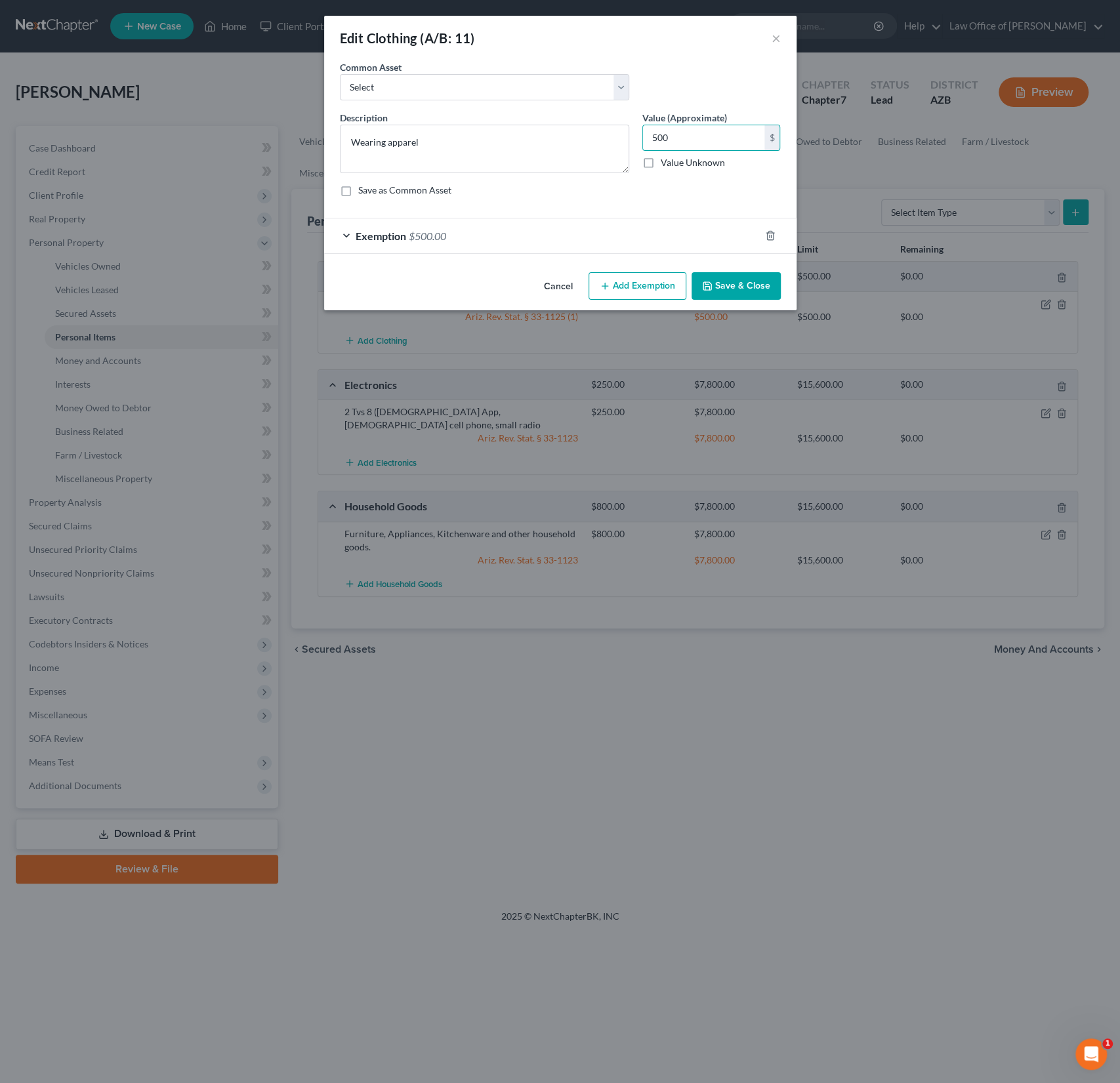
click at [721, 272] on button "Save & Close" at bounding box center [736, 285] width 89 height 27
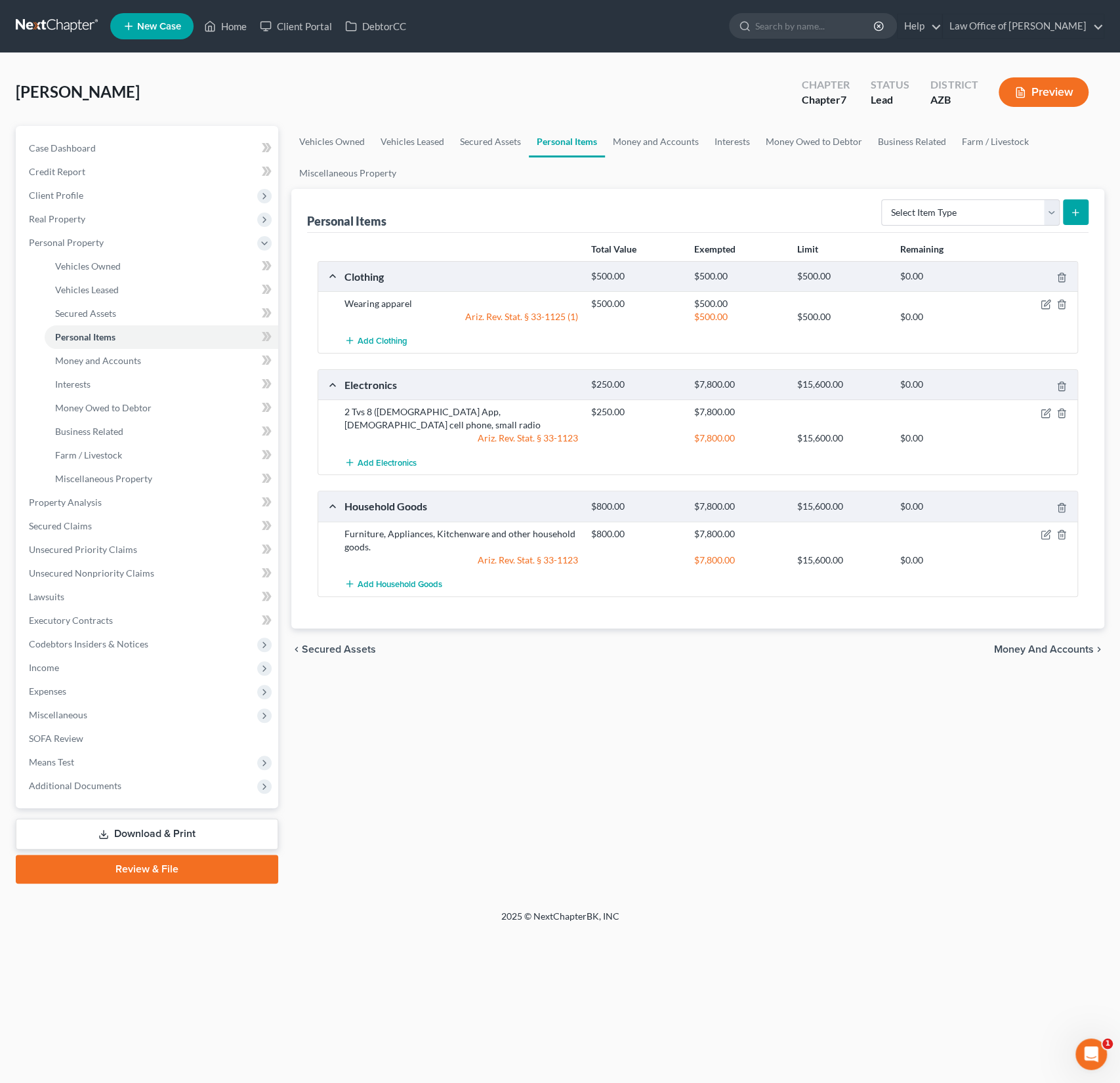
click at [502, 406] on div "2 Tvs 8 ([DEMOGRAPHIC_DATA] App, [DEMOGRAPHIC_DATA] cell phone, small radio" at bounding box center [461, 419] width 246 height 27
click at [1045, 410] on icon "button" at bounding box center [1046, 411] width 6 height 6
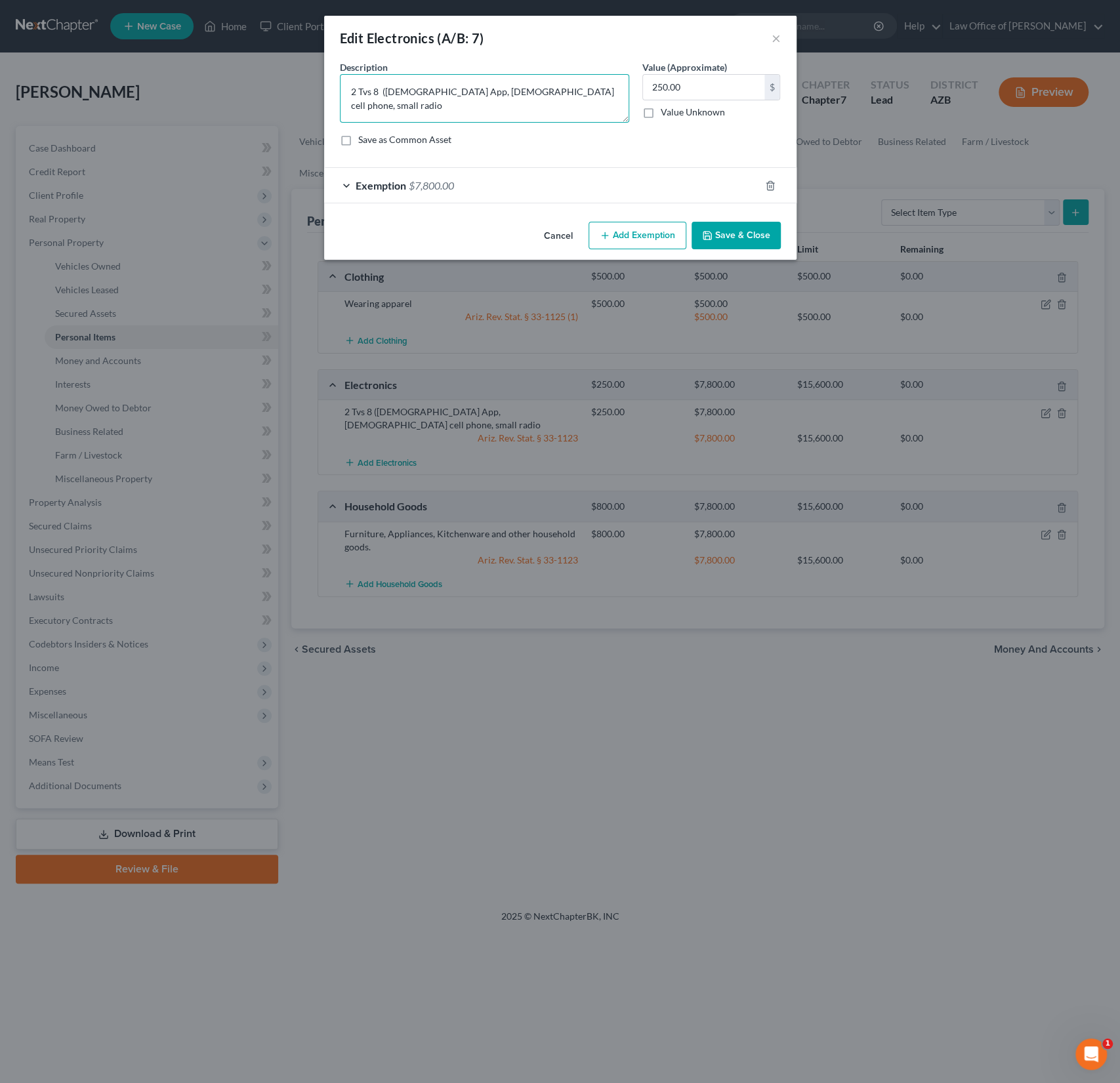
click at [587, 86] on textarea "2 Tvs 8 ([DEMOGRAPHIC_DATA] App, [DEMOGRAPHIC_DATA] cell phone, small radio" at bounding box center [484, 98] width 289 height 48
type textarea "2 Tvs 8 ([DEMOGRAPHIC_DATA] App, [DEMOGRAPHIC_DATA] cell phone, small radio"
click at [734, 226] on button "Save & Close" at bounding box center [736, 235] width 89 height 27
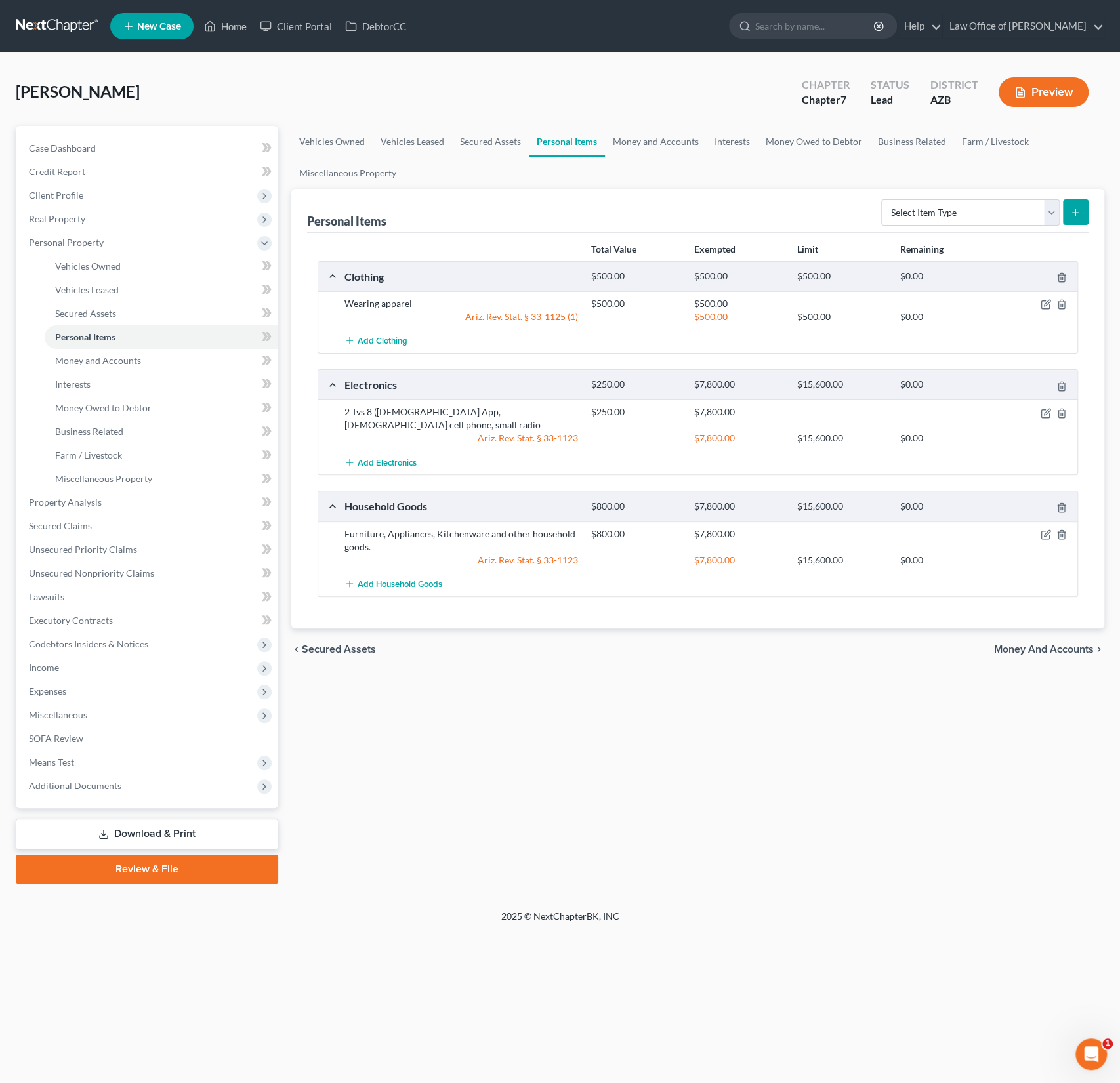
click at [269, 104] on div "[PERSON_NAME] Upgraded Chapter Chapter 7 Status Lead District AZB Preview" at bounding box center [560, 98] width 1088 height 57
click at [231, 24] on link "Home" at bounding box center [225, 26] width 56 height 24
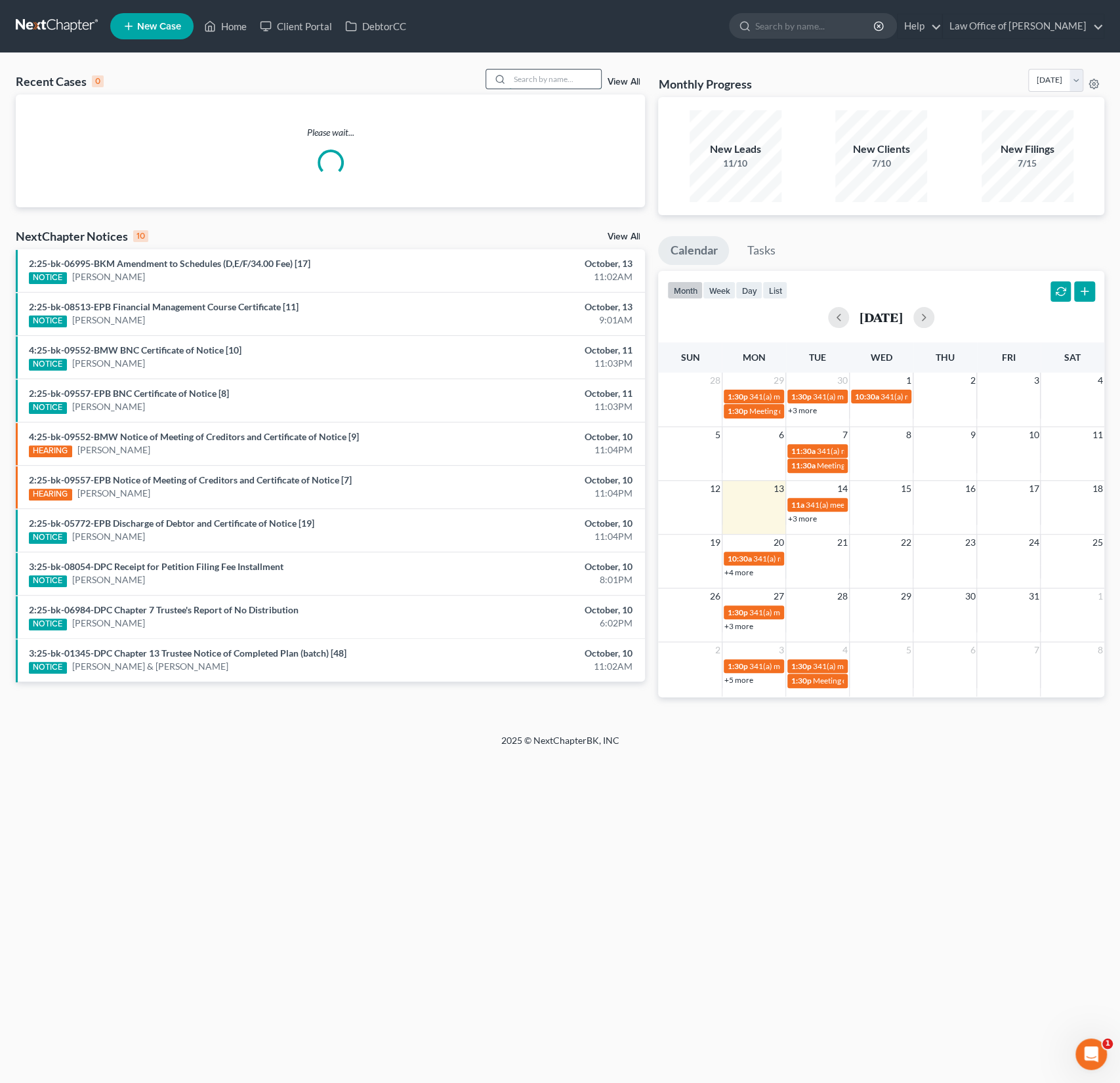
click at [551, 72] on input "search" at bounding box center [554, 79] width 92 height 19
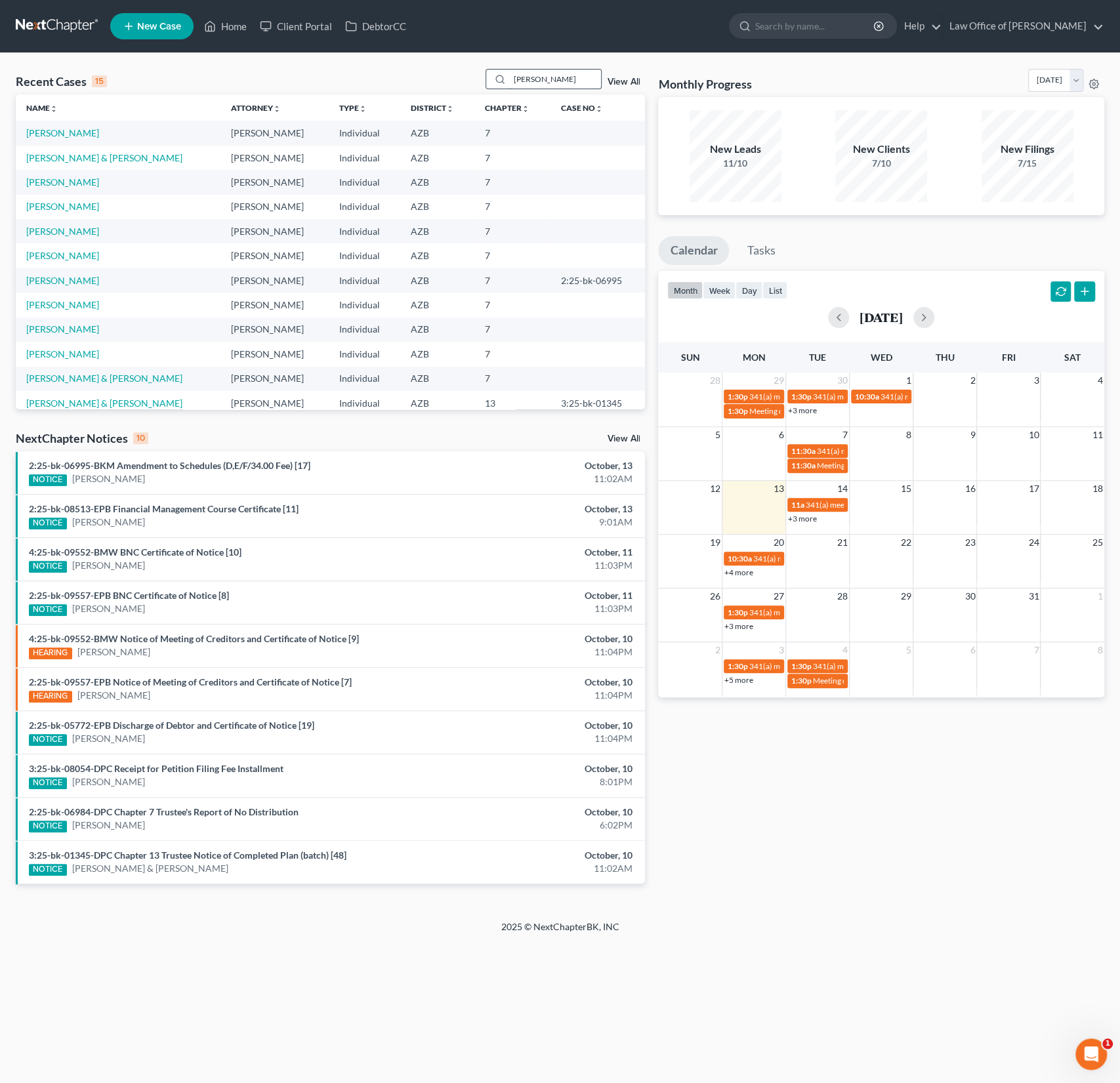
type input "[PERSON_NAME]"
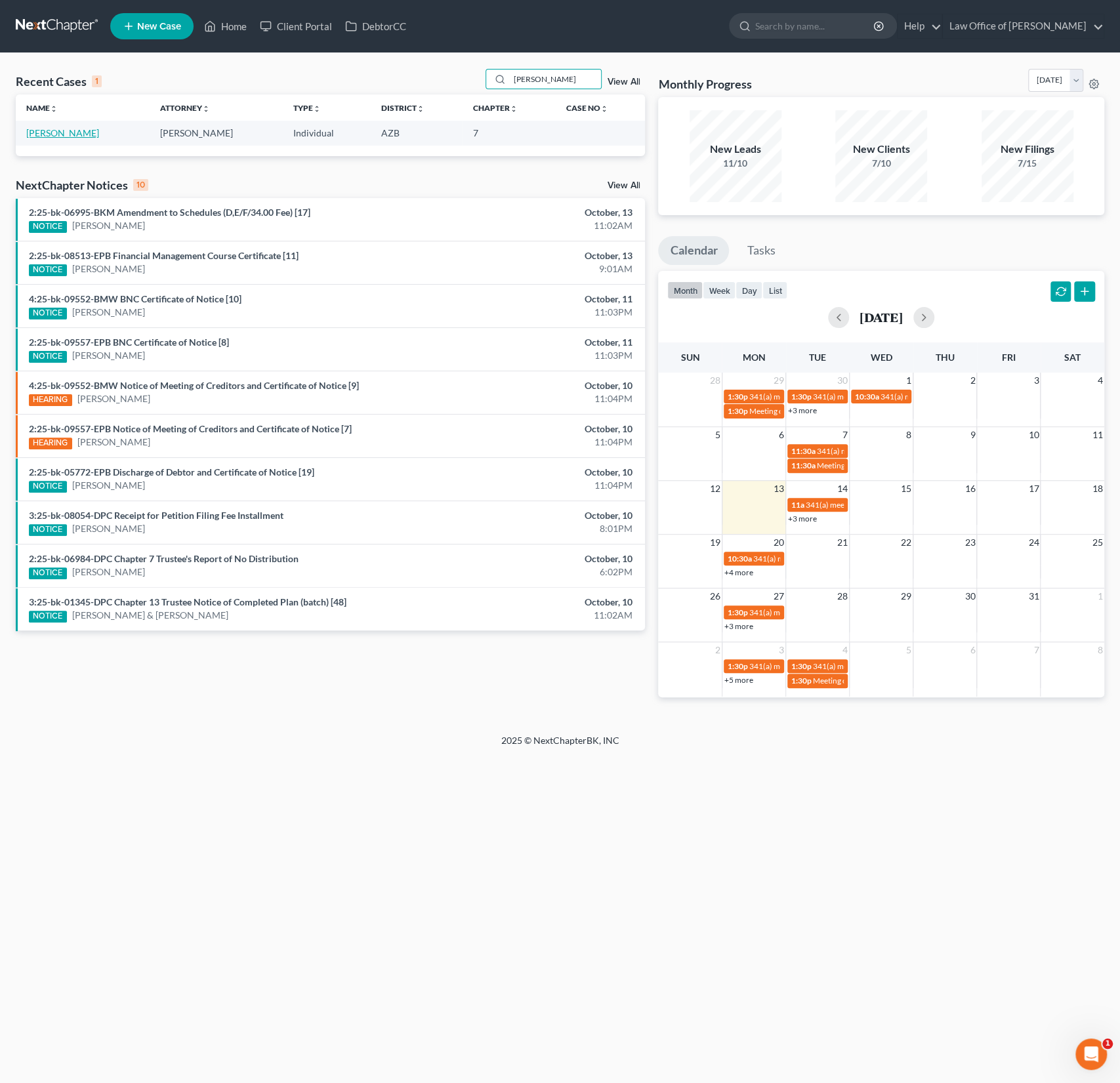
click at [49, 134] on link "[PERSON_NAME]" at bounding box center [63, 133] width 73 height 11
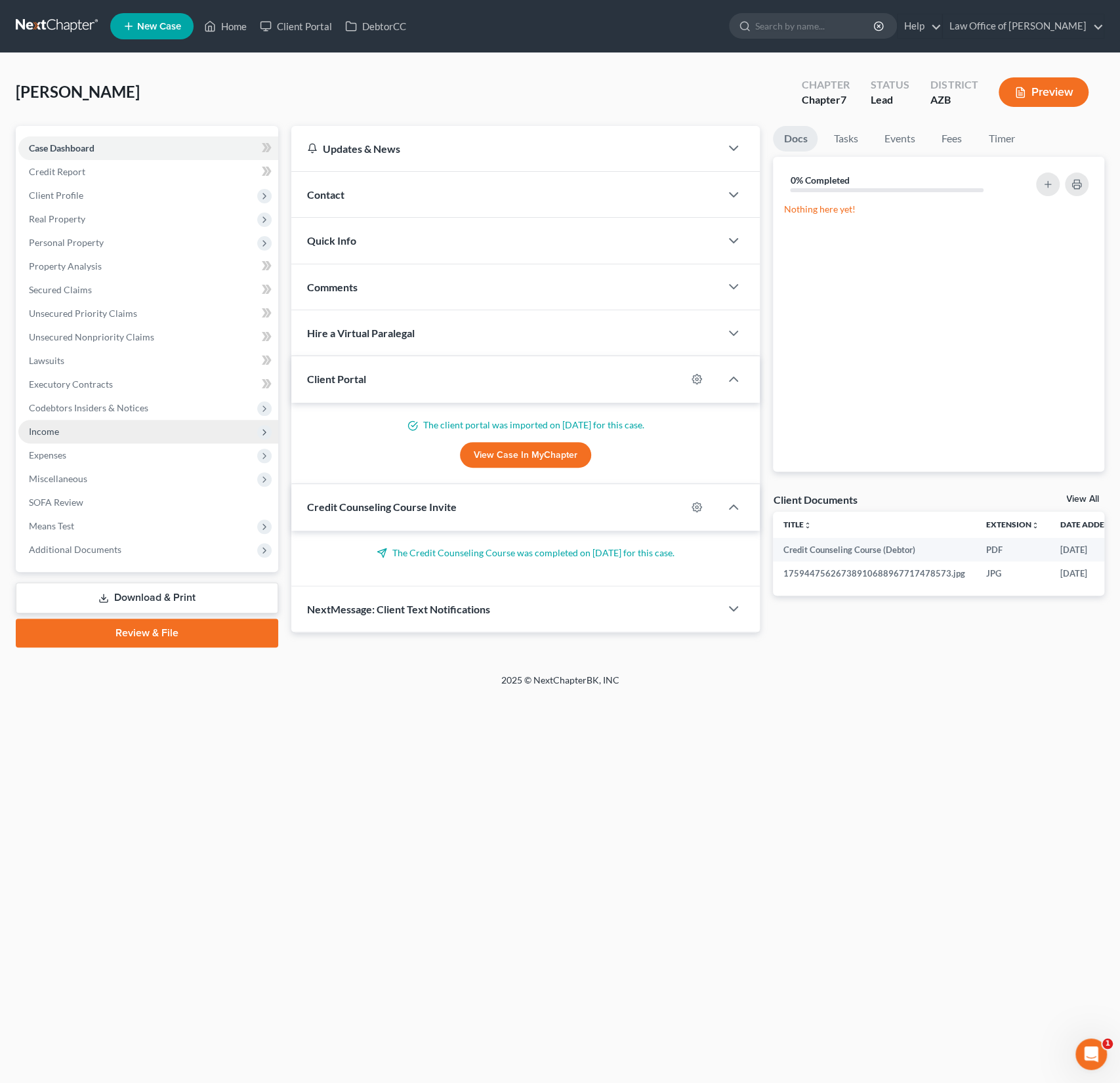
click at [45, 438] on span "Income" at bounding box center [148, 431] width 260 height 24
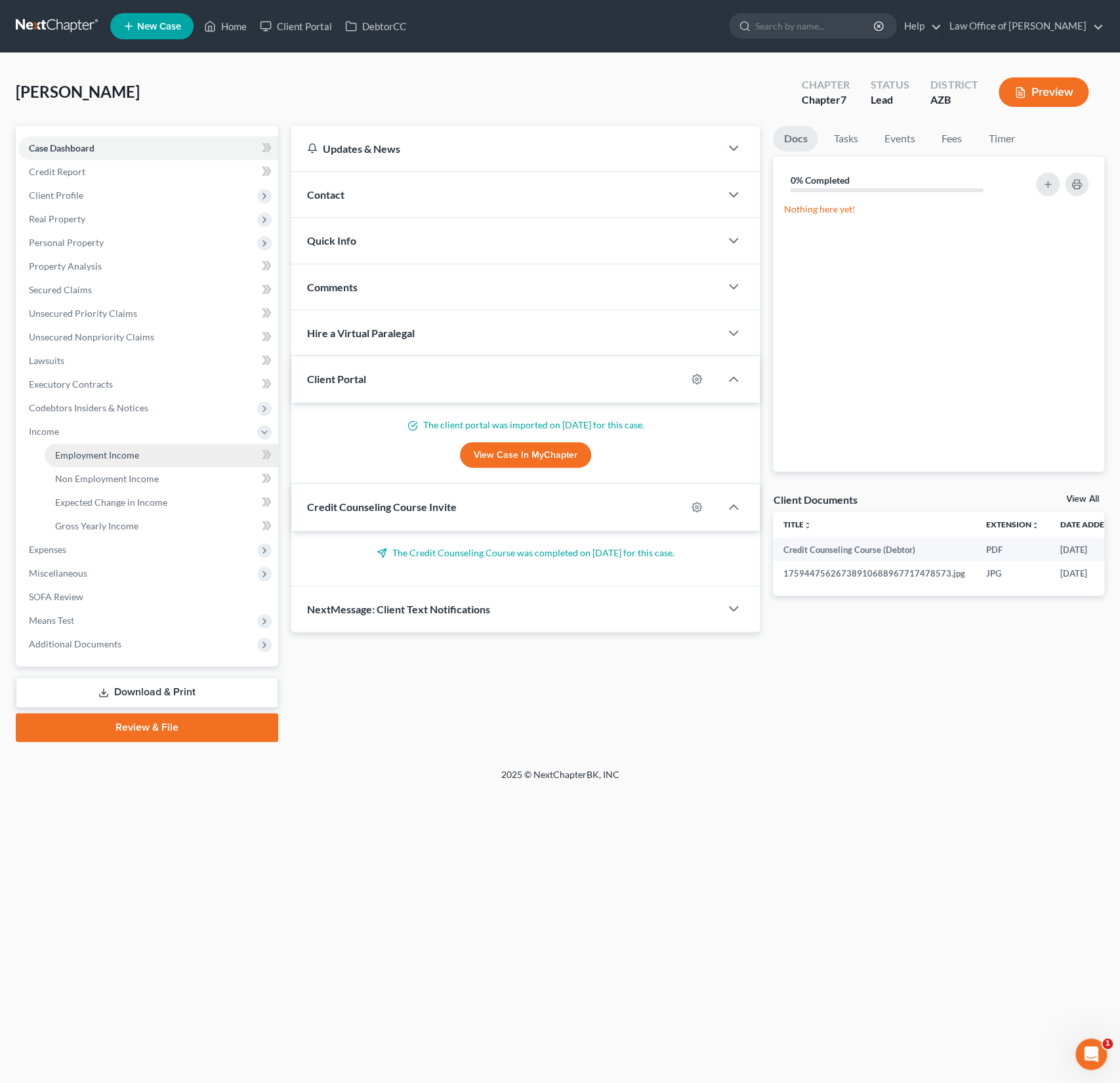
click at [70, 453] on span "Employment Income" at bounding box center [97, 455] width 84 height 11
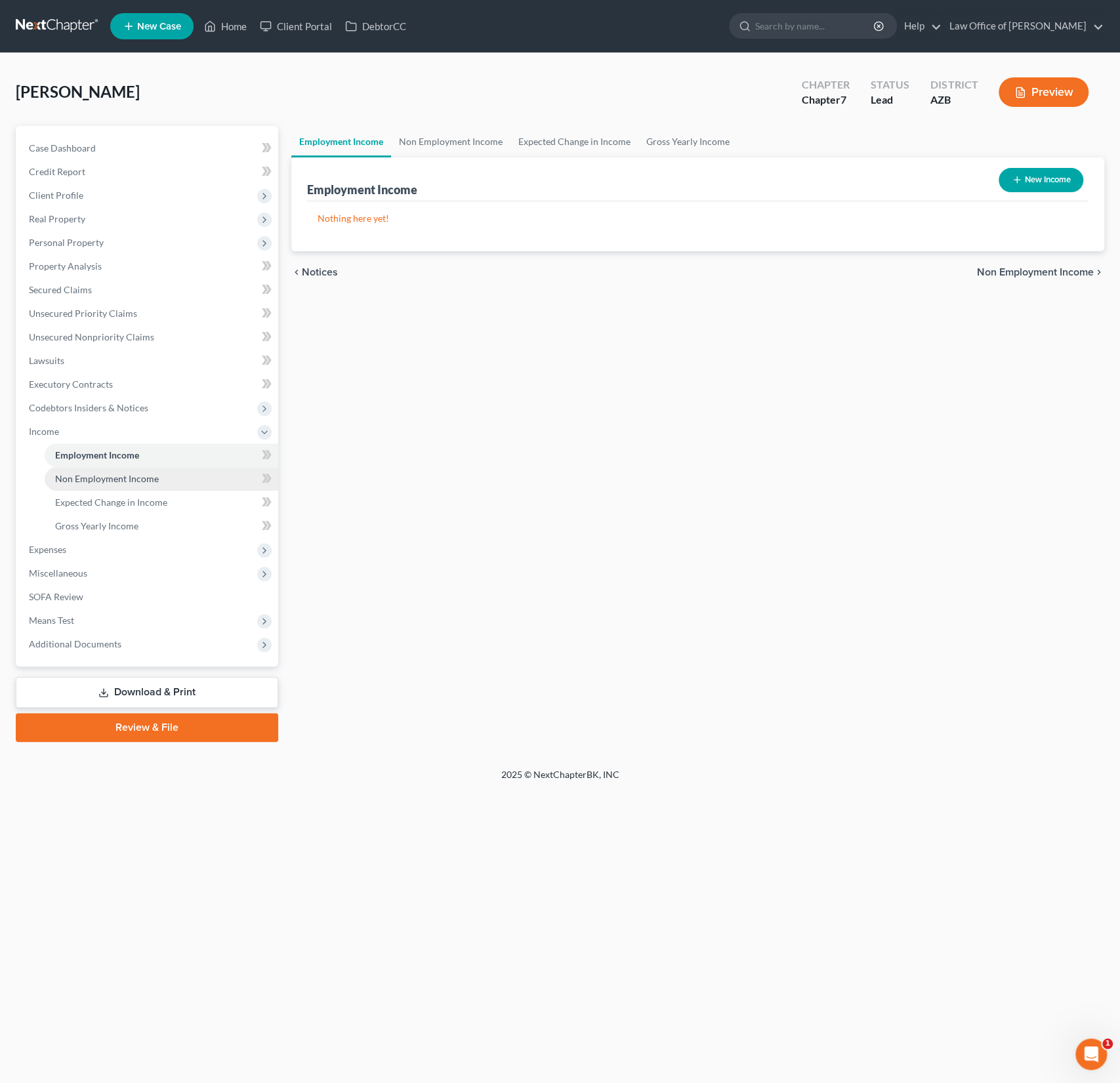
click at [74, 470] on link "Non Employment Income" at bounding box center [161, 478] width 233 height 24
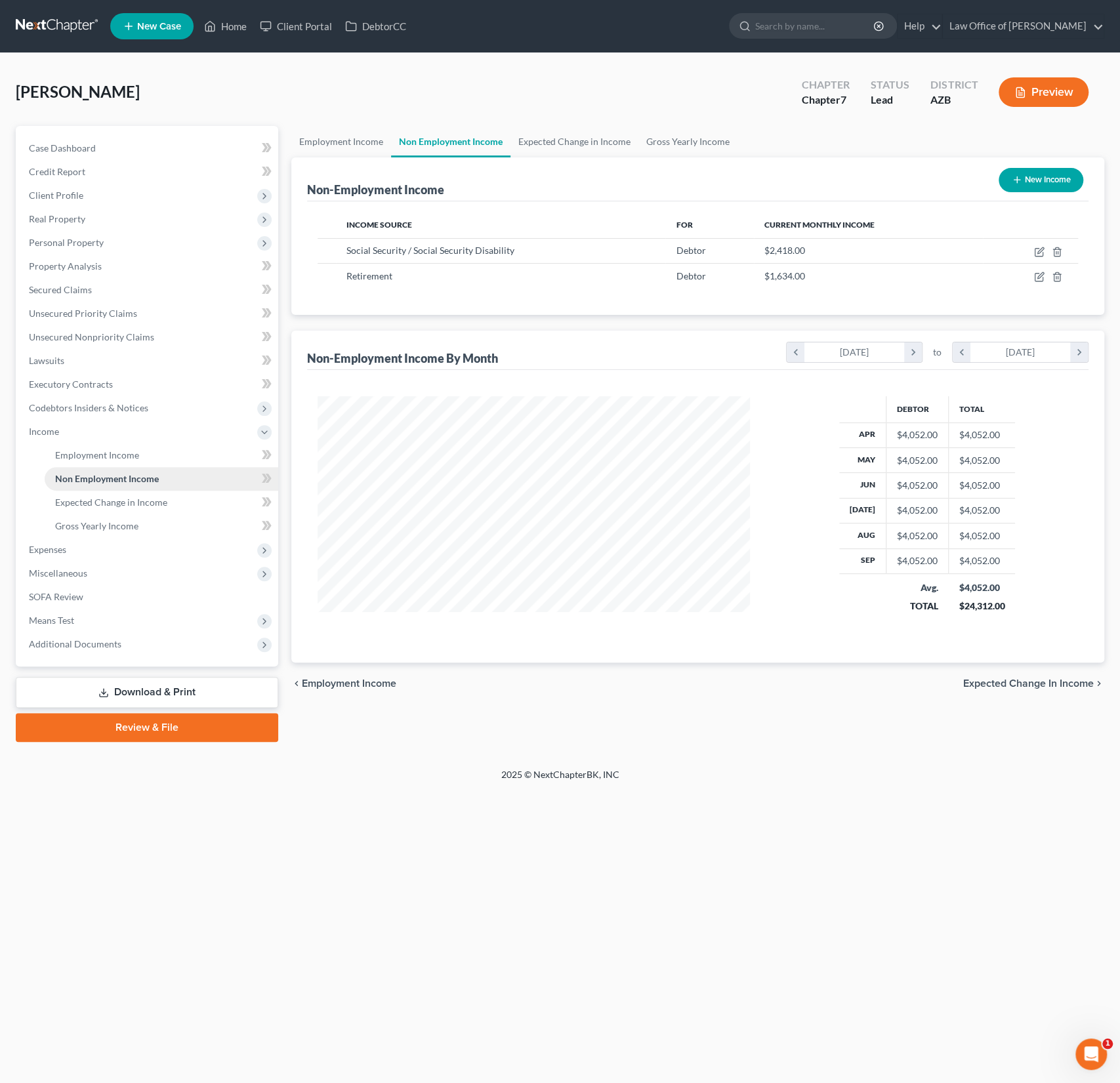
scroll to position [233, 459]
click at [108, 645] on span "Additional Documents" at bounding box center [75, 644] width 93 height 11
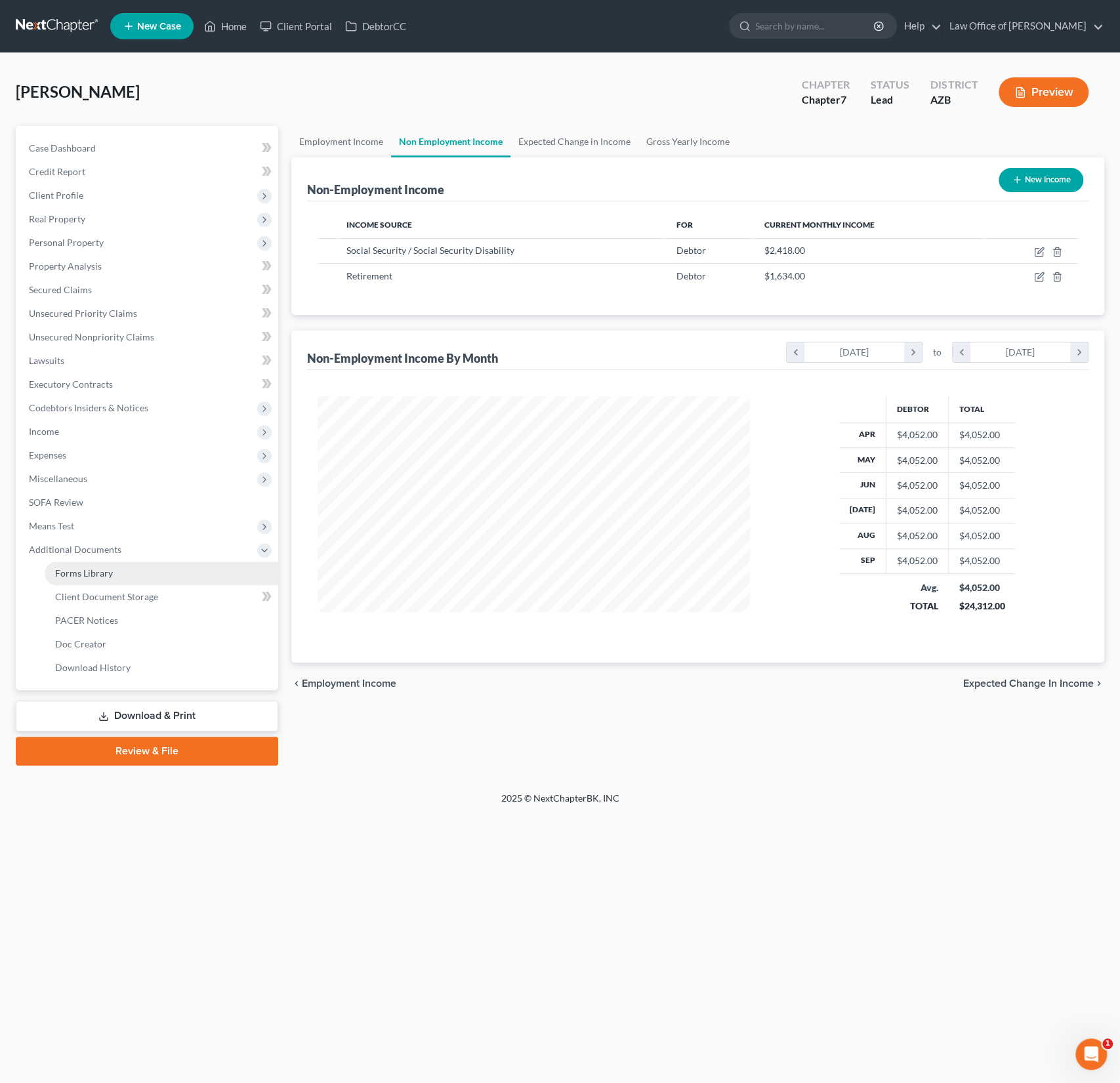
click at [87, 577] on span "Forms Library" at bounding box center [83, 573] width 58 height 11
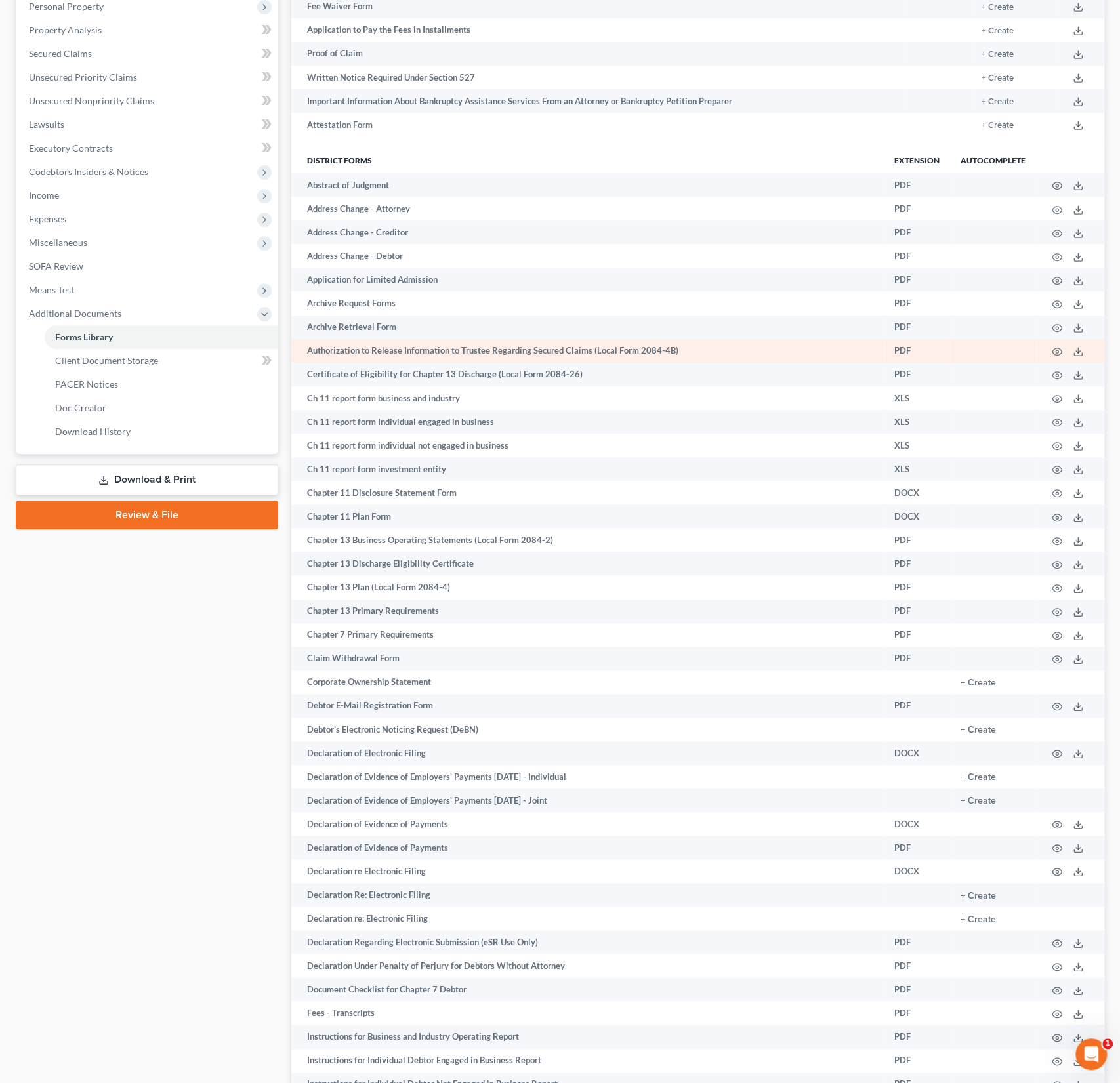
scroll to position [259, 0]
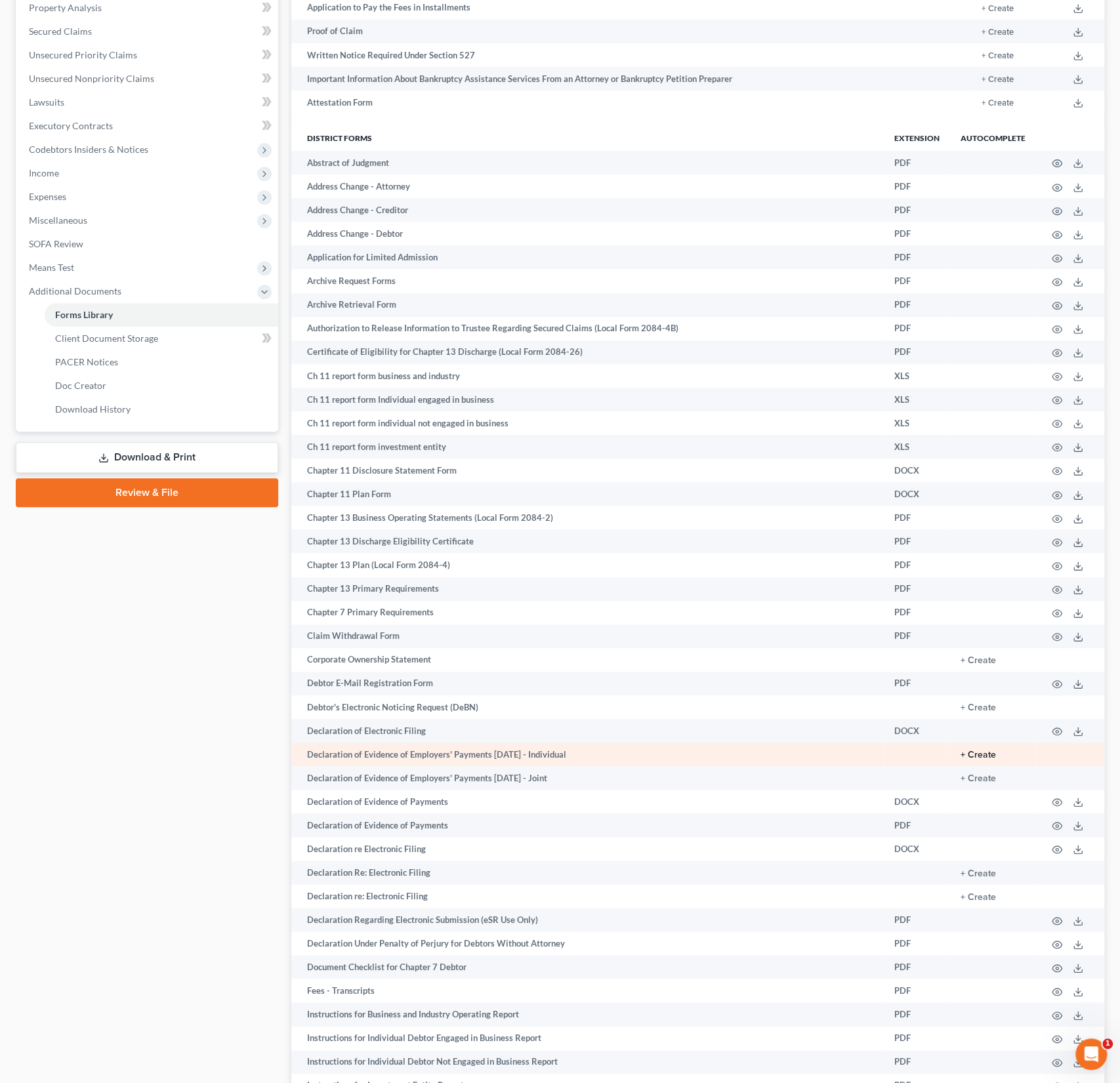
click at [982, 753] on button "+ Create" at bounding box center [977, 755] width 35 height 9
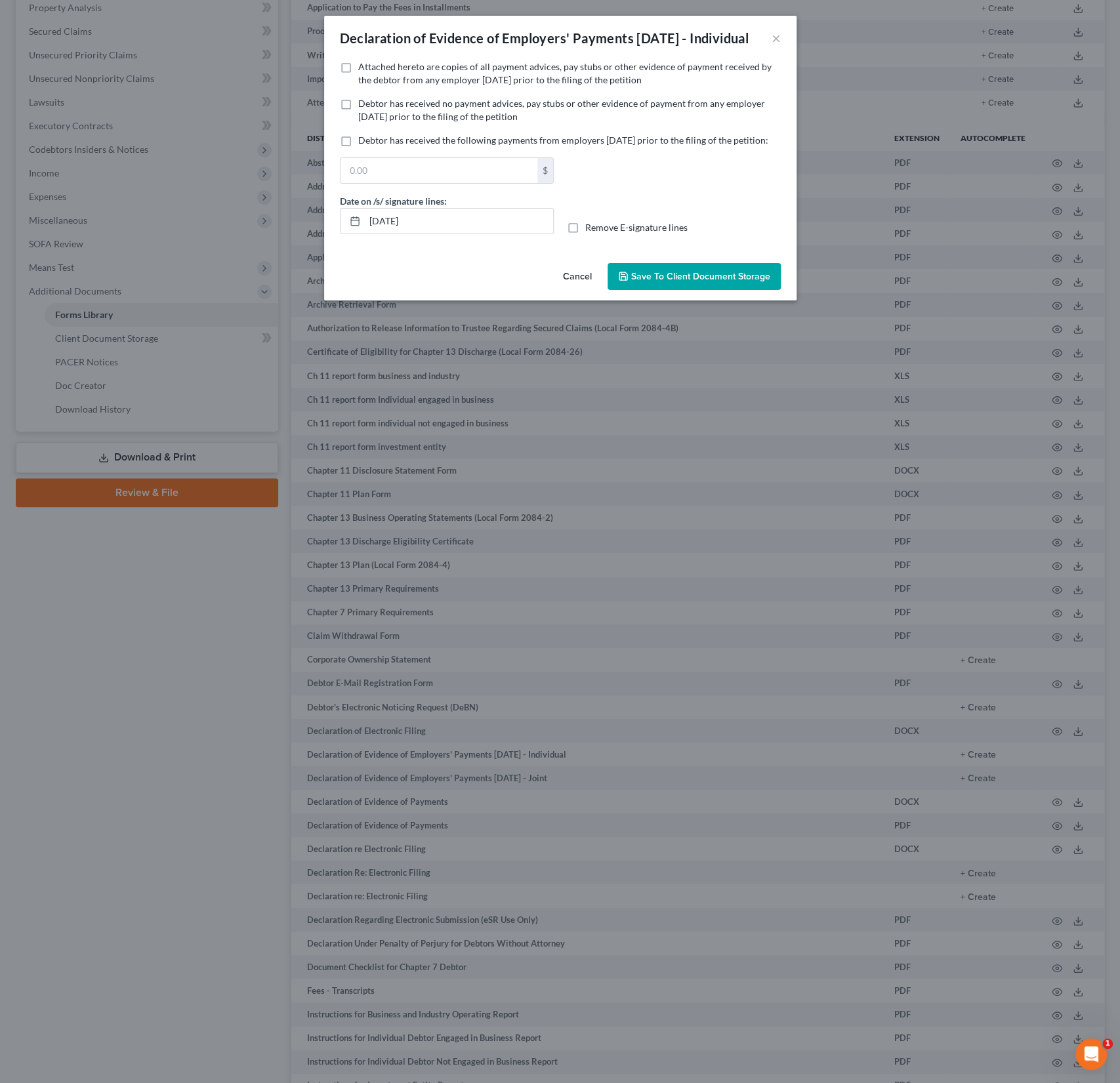
click at [460, 120] on span "Debtor has received no payment advices, pay stubs or other evidence of payment …" at bounding box center [561, 110] width 406 height 25
click at [371, 105] on input "Debtor has received no payment advices, pay stubs or other evidence of payment …" at bounding box center [367, 100] width 9 height 9
checkbox input "true"
click at [694, 282] on span "Save to Client Document Storage" at bounding box center [700, 277] width 139 height 11
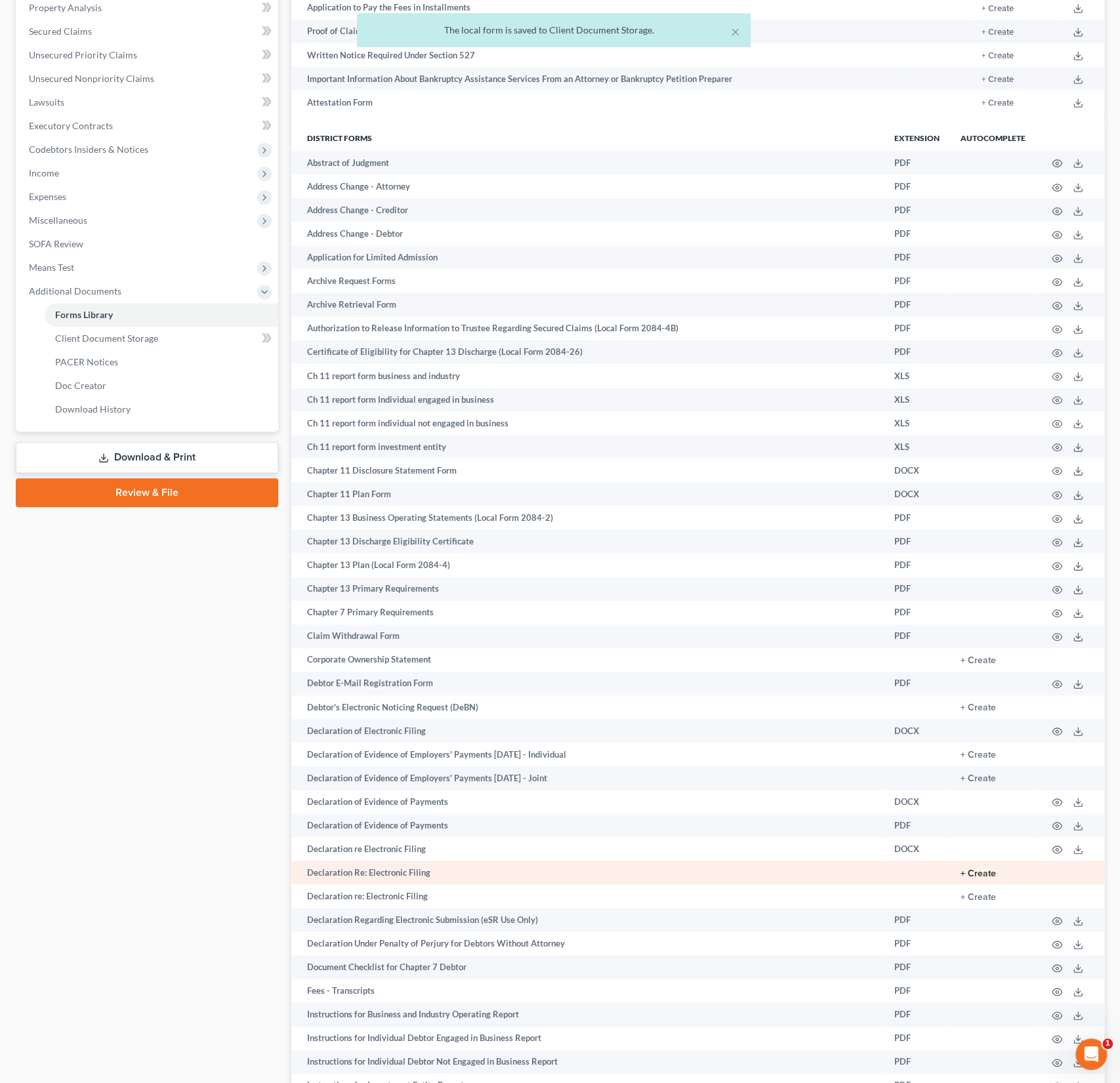
click at [984, 875] on button "+ Create" at bounding box center [977, 874] width 35 height 9
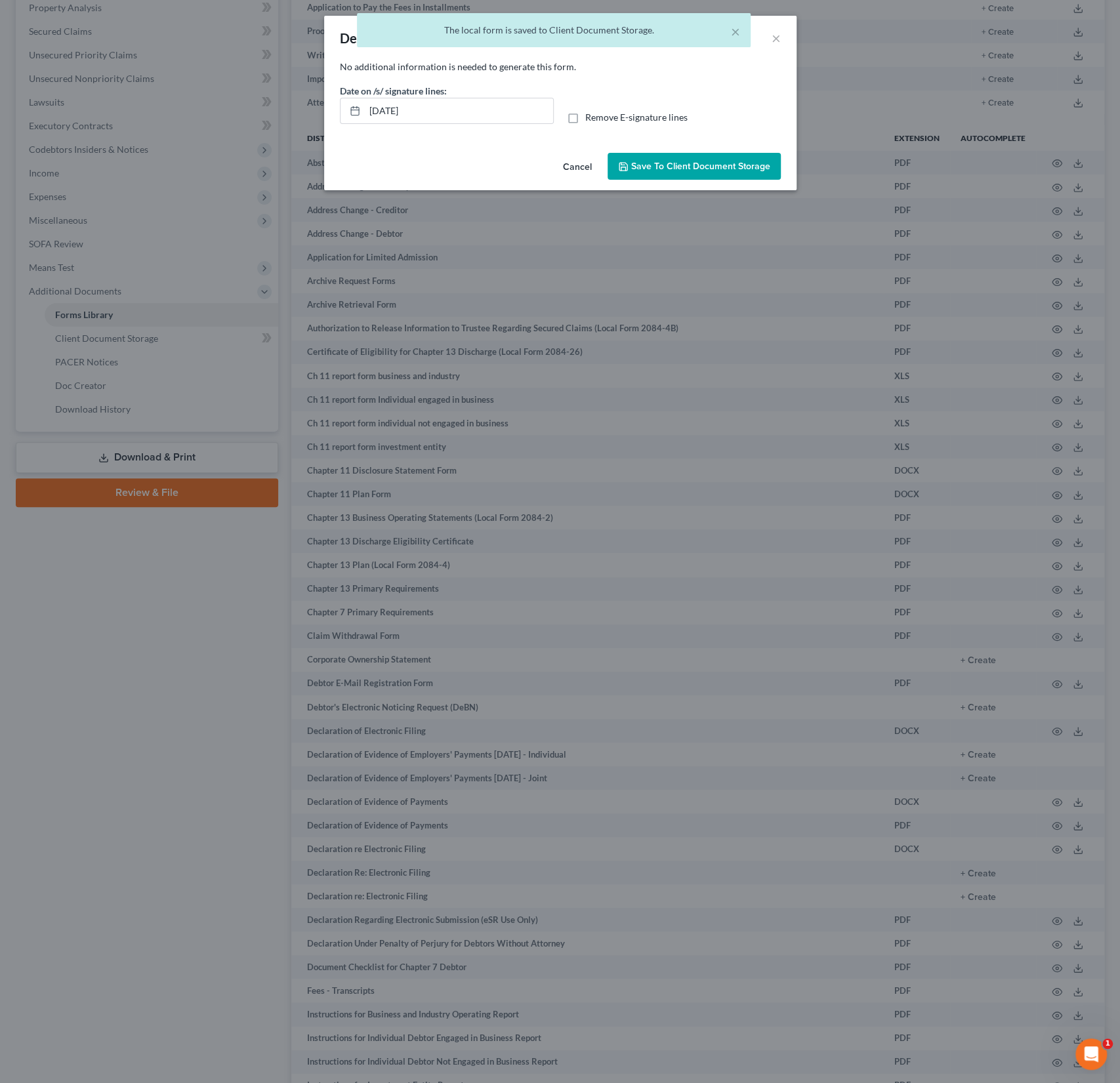
click at [687, 170] on span "Save to Client Document Storage" at bounding box center [700, 167] width 139 height 11
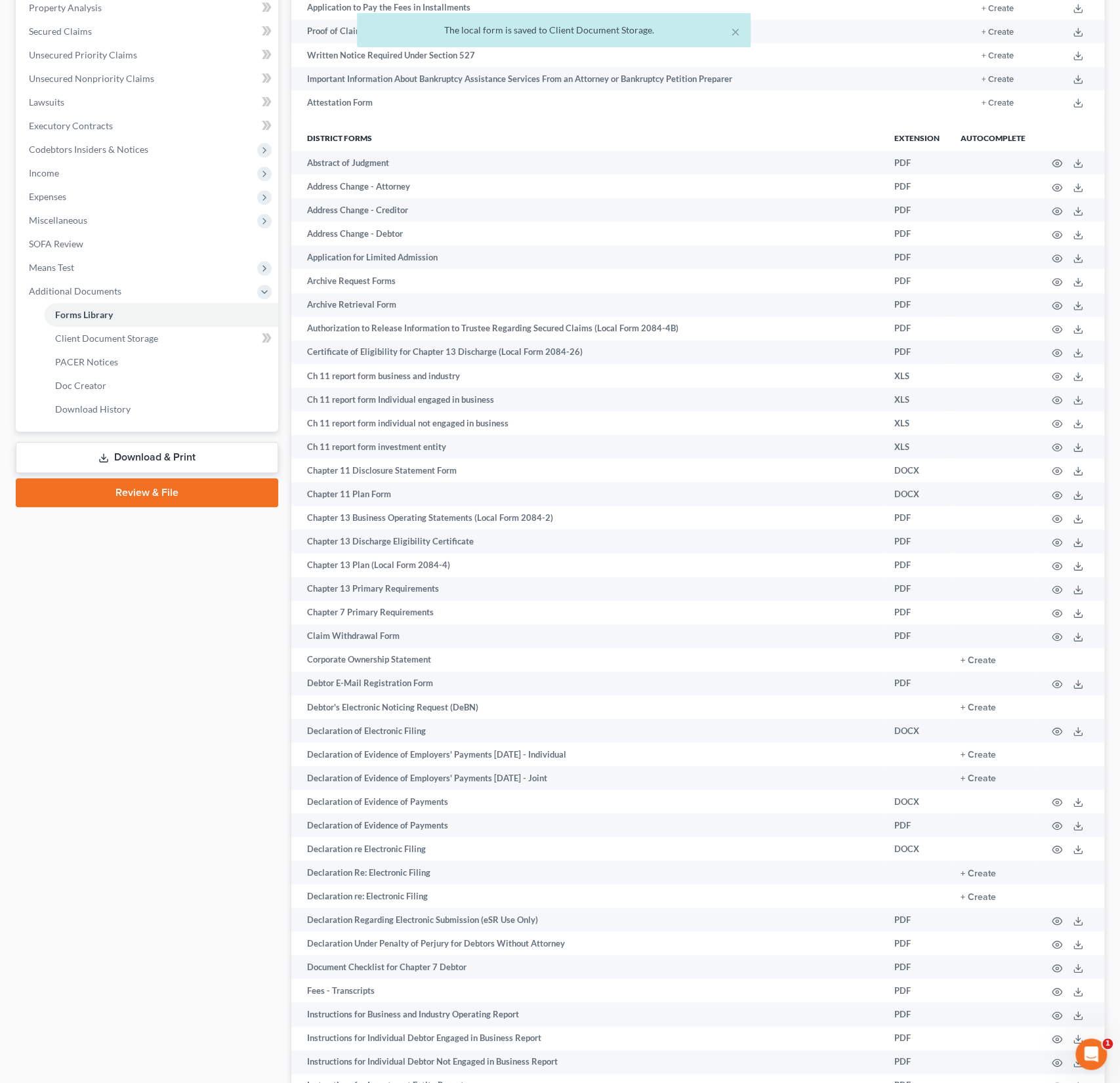
click at [155, 450] on link "Download & Print" at bounding box center [147, 458] width 262 height 31
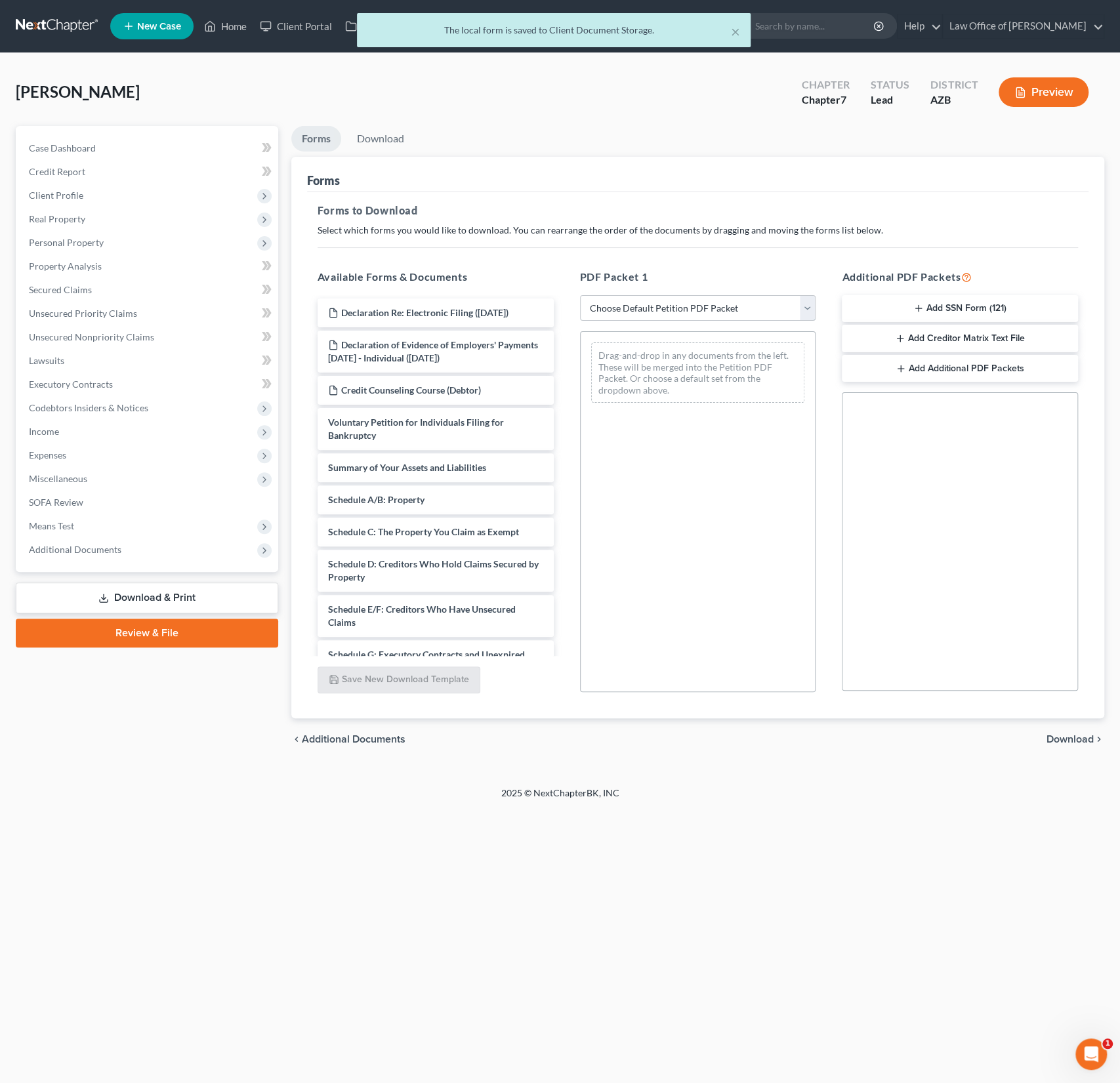
click at [683, 308] on select "Choose Default Petition PDF Packet Complete Bankruptcy Petition (all forms and …" at bounding box center [697, 308] width 236 height 27
select select "0"
click at [580, 295] on select "Choose Default Petition PDF Packet Complete Bankruptcy Petition (all forms and …" at bounding box center [697, 308] width 236 height 27
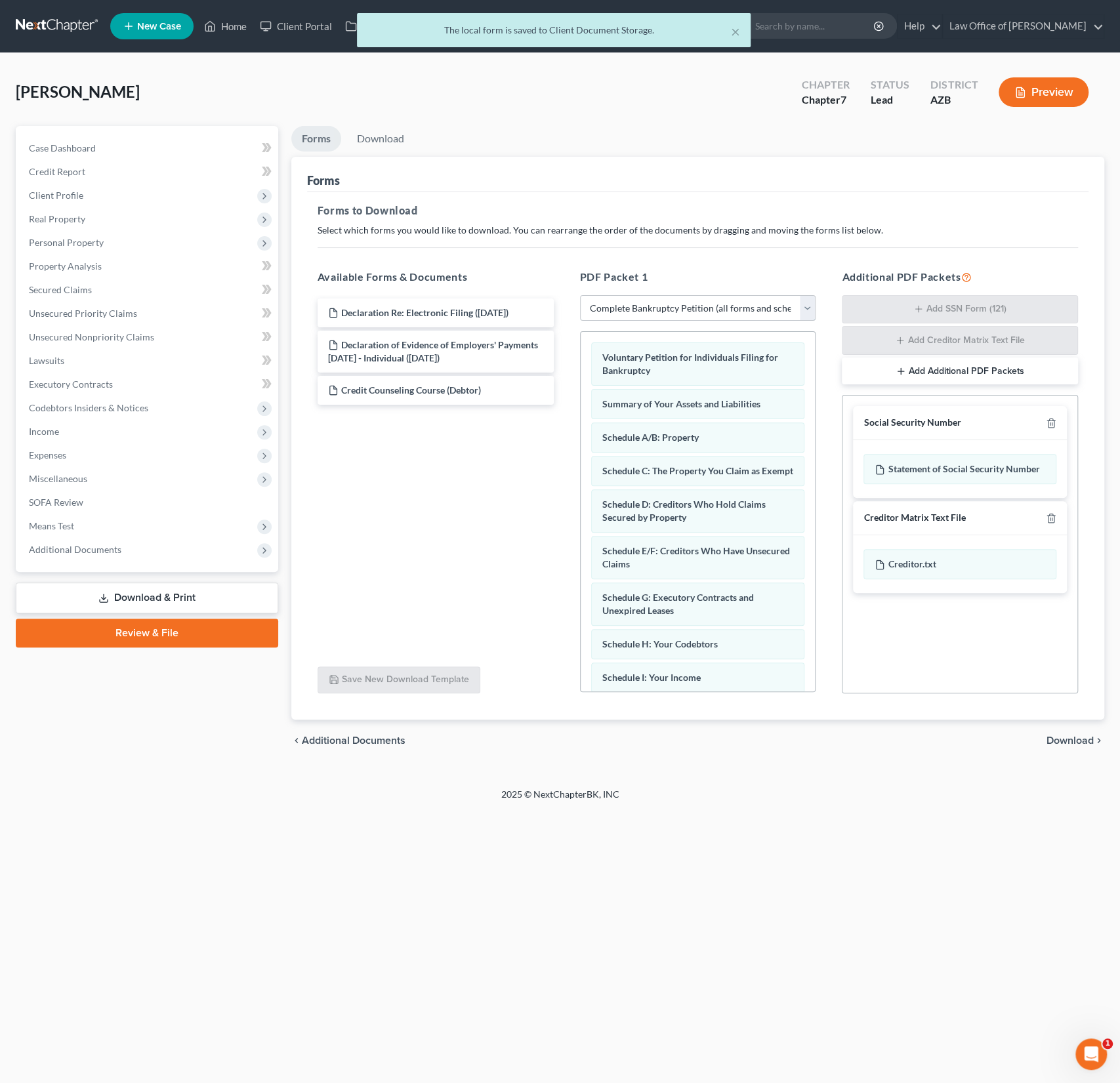
scroll to position [433, 0]
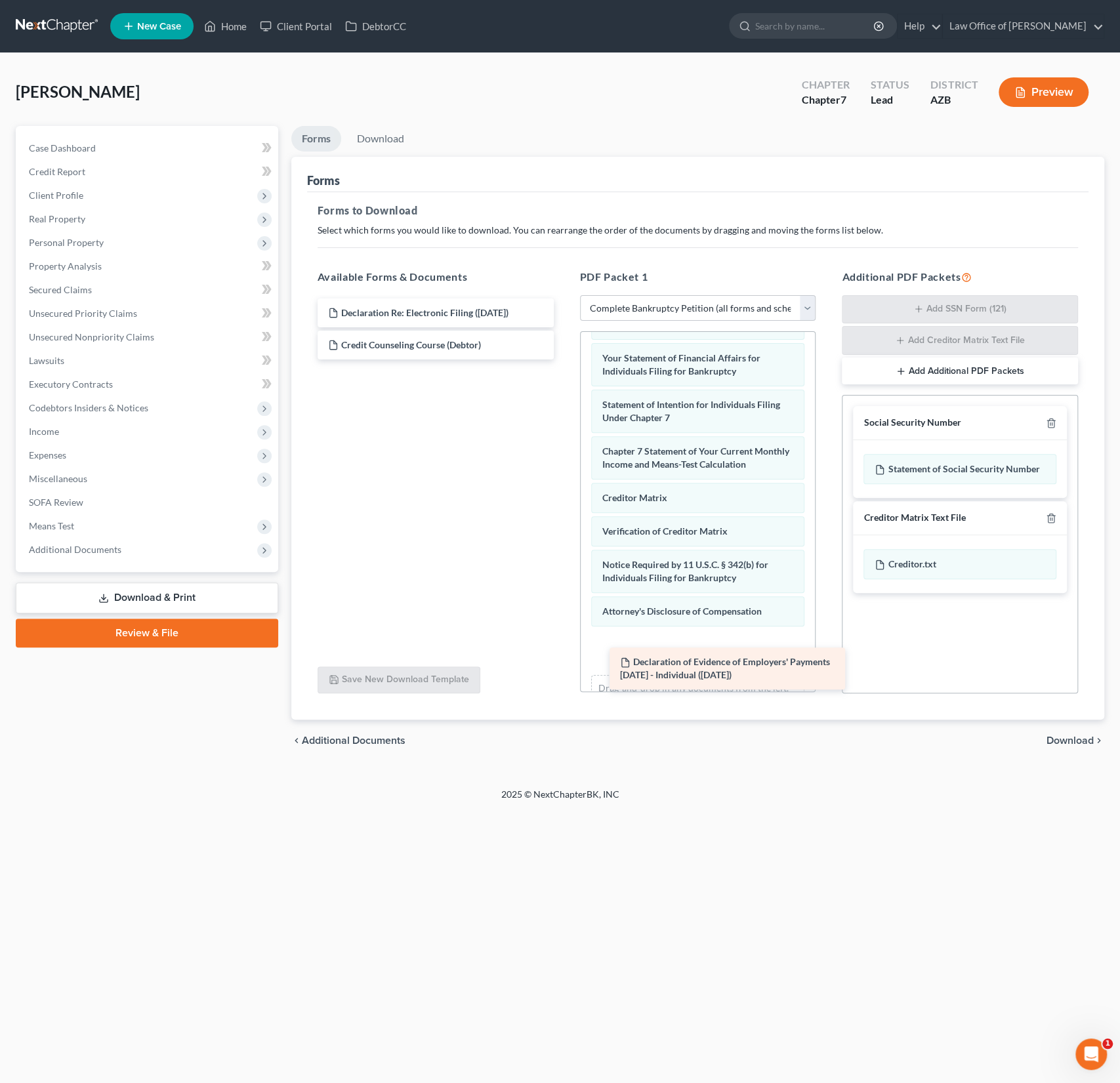
drag, startPoint x: 425, startPoint y: 348, endPoint x: 714, endPoint y: 658, distance: 423.8
click at [564, 359] on div "Declaration of Evidence of Employers' Payments [DATE] - Individual ([DATE]) Dec…" at bounding box center [435, 329] width 257 height 61
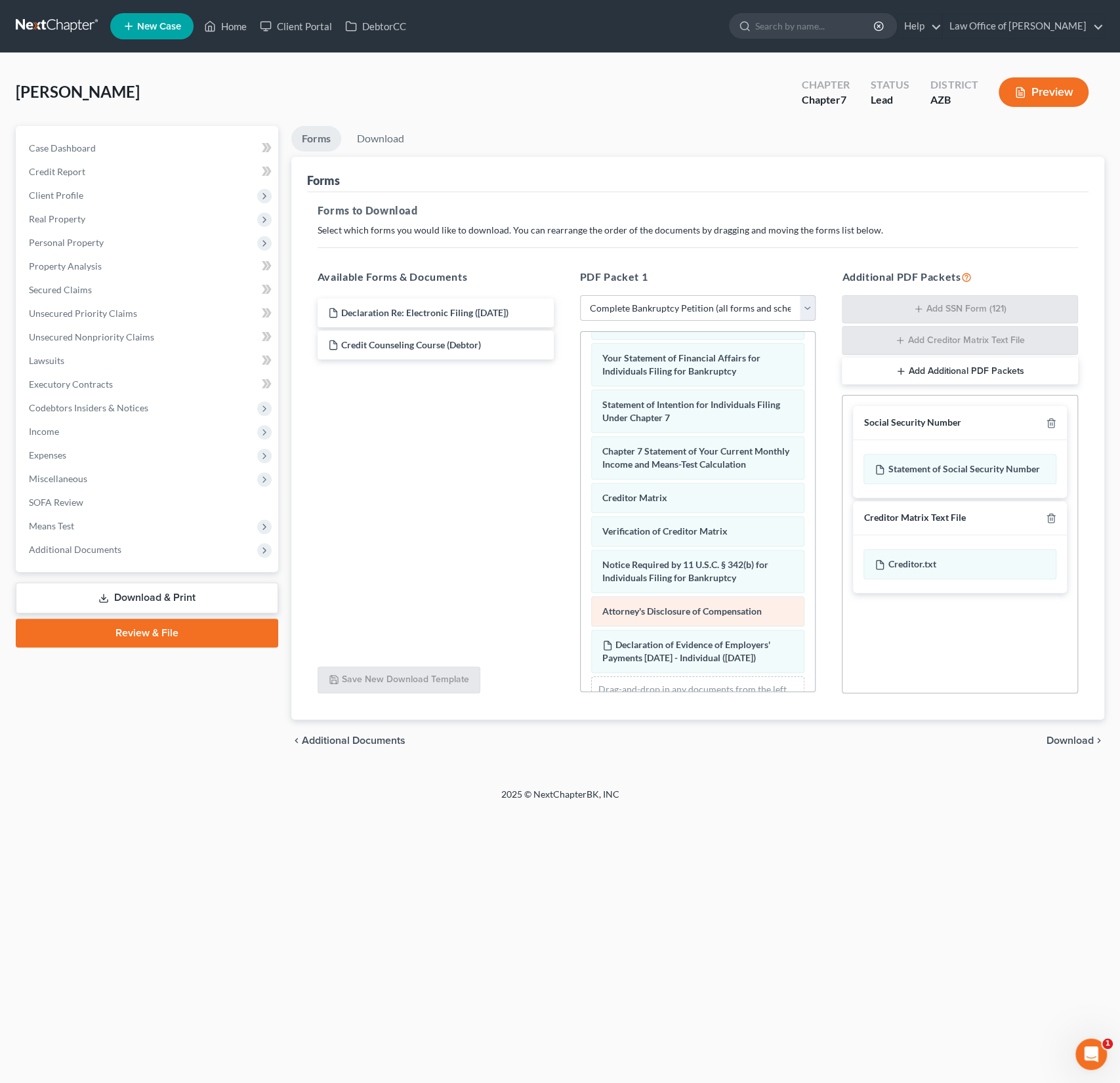
scroll to position [493, 0]
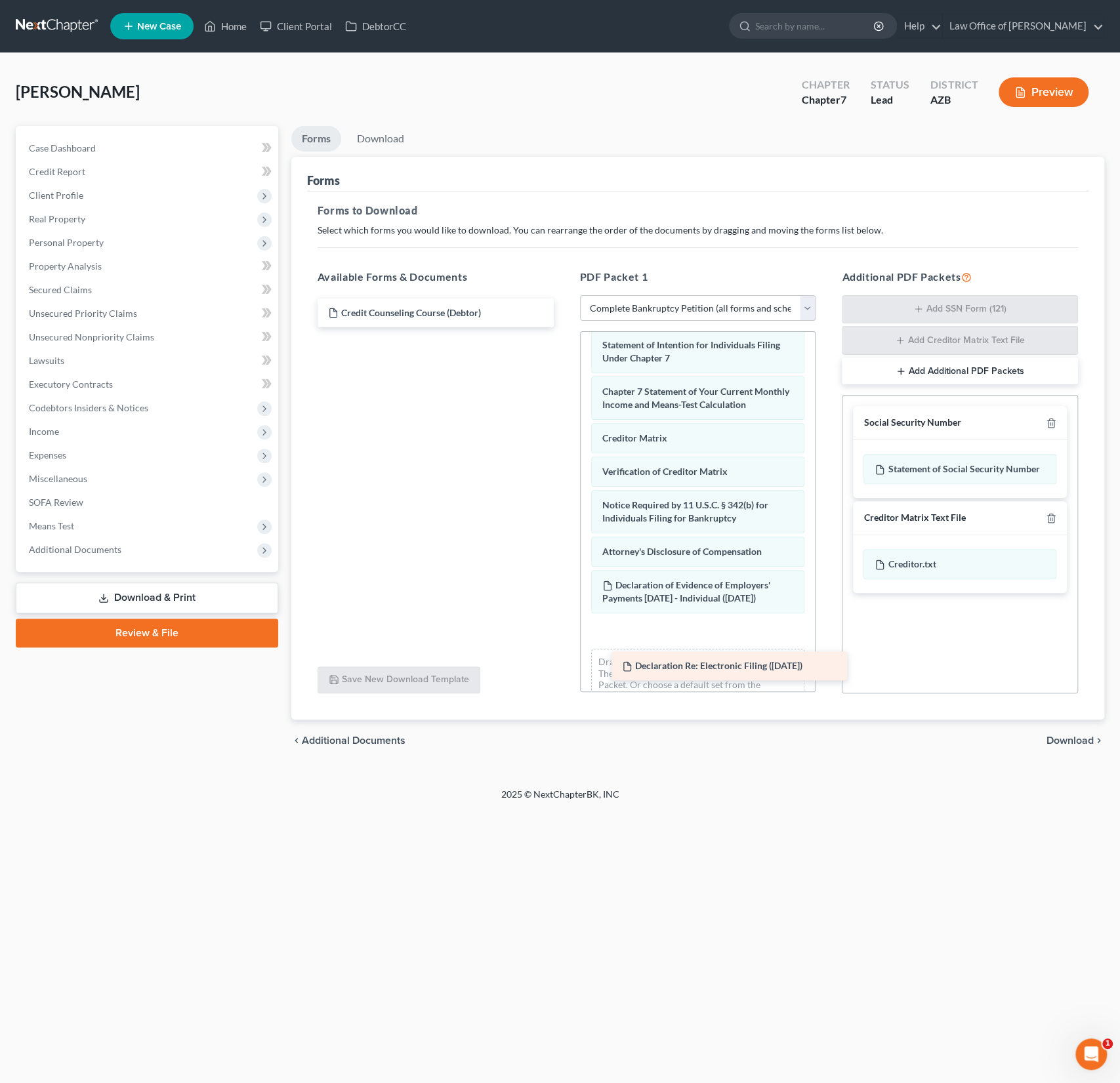
drag, startPoint x: 443, startPoint y: 312, endPoint x: 726, endPoint y: 667, distance: 454.0
click at [564, 327] on div "Declaration Re: Electronic Filing ([DATE]) Declaration Re: Electronic Filing ([…" at bounding box center [435, 313] width 257 height 28
click at [922, 719] on div "chevron_left Additional Documents Download chevron_right" at bounding box center [697, 740] width 813 height 42
click at [1078, 737] on span "Download" at bounding box center [1070, 740] width 47 height 10
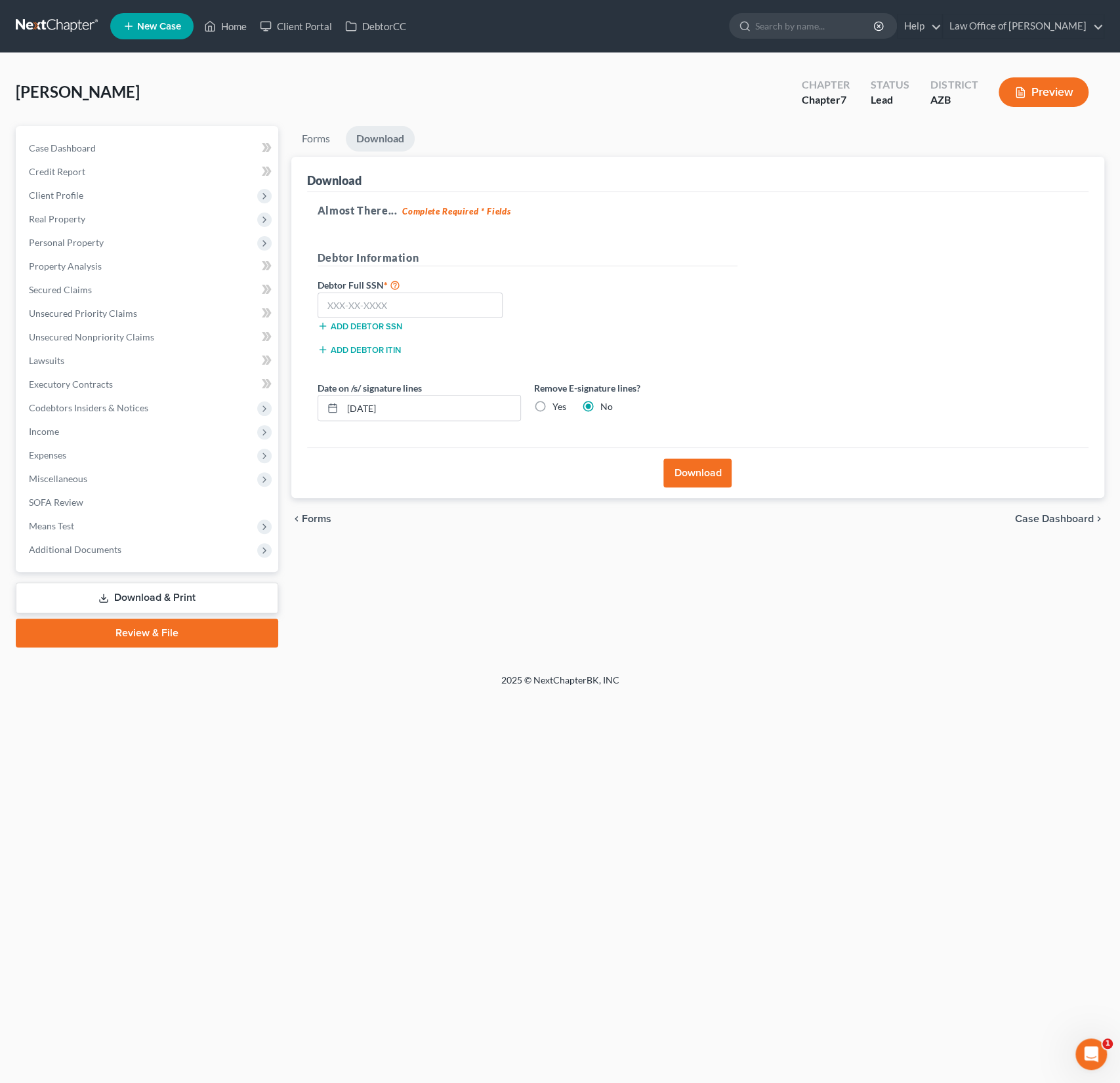
click at [552, 403] on label "Yes" at bounding box center [559, 406] width 14 height 13
click at [557, 403] on input "Yes" at bounding box center [561, 404] width 9 height 9
radio input "true"
radio input "false"
click at [700, 470] on button "Download" at bounding box center [697, 473] width 68 height 28
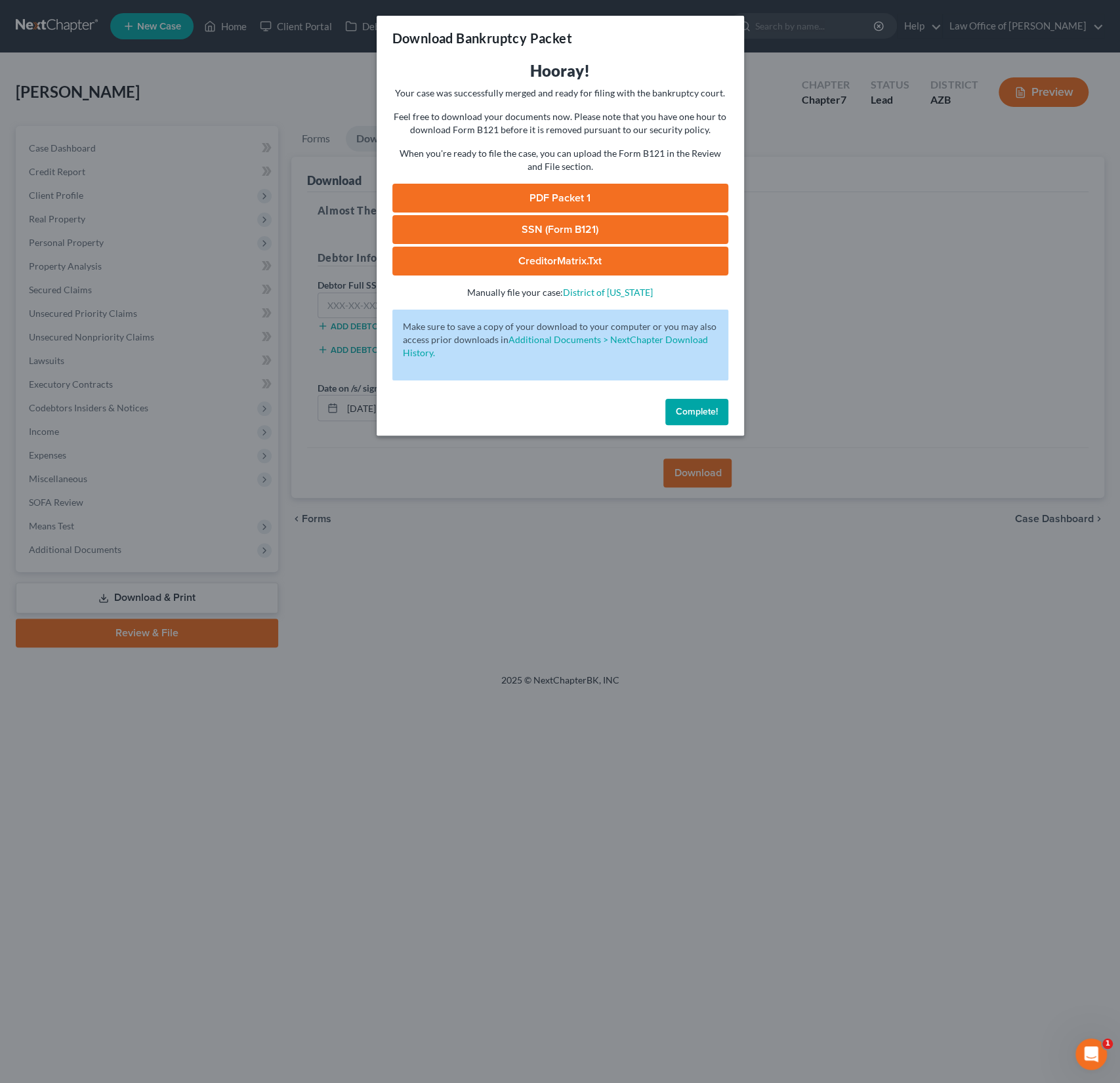
click at [577, 206] on link "PDF Packet 1" at bounding box center [560, 198] width 335 height 28
